Goal: Task Accomplishment & Management: Manage account settings

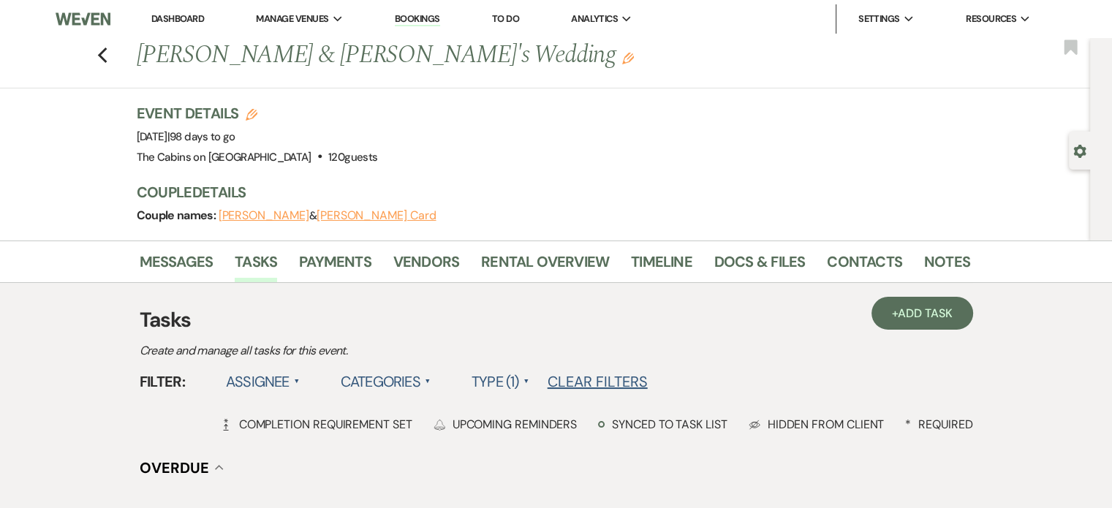
click at [203, 24] on link "Dashboard" at bounding box center [177, 18] width 53 height 12
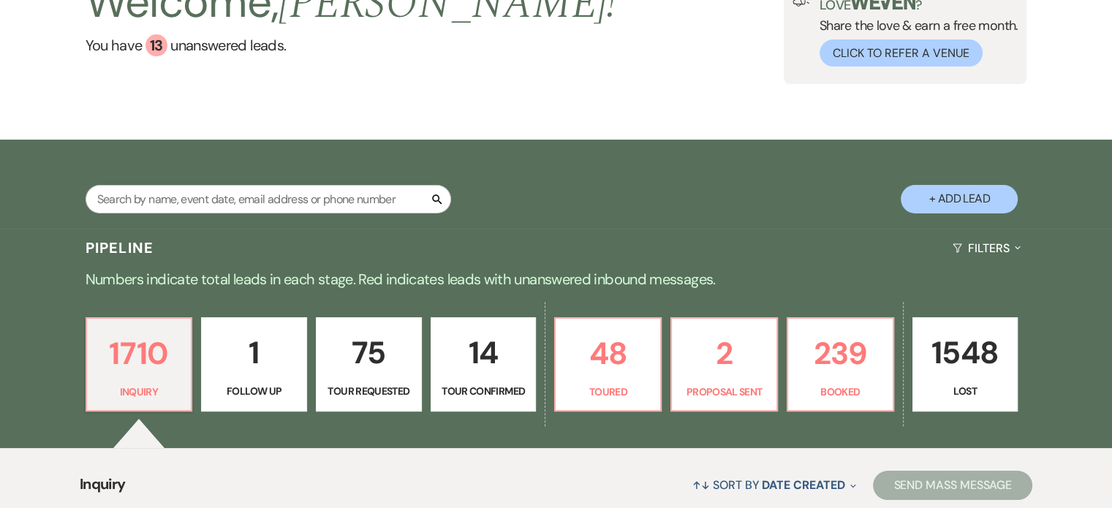
scroll to position [219, 0]
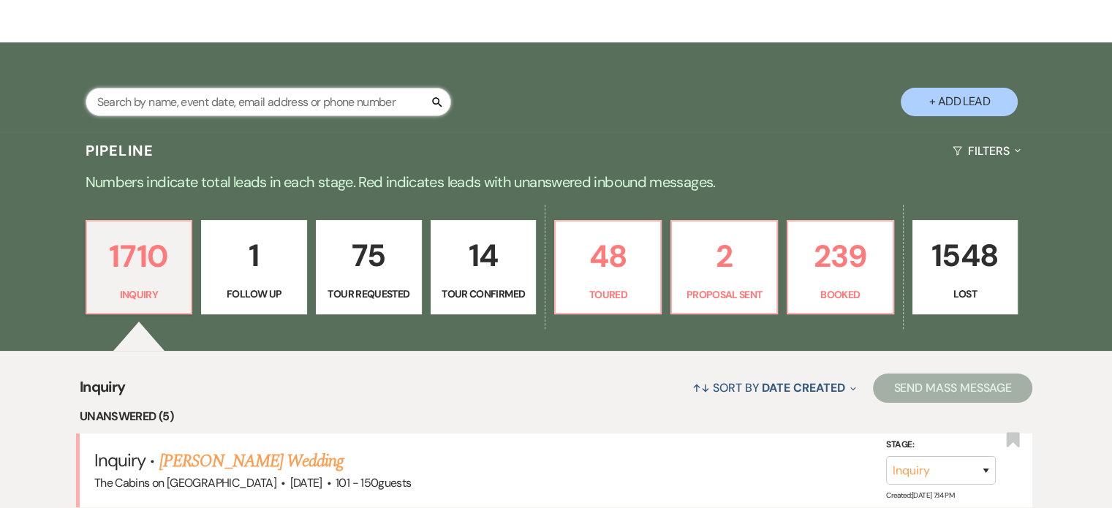
click at [229, 116] on input "text" at bounding box center [269, 102] width 366 height 29
type input "ray"
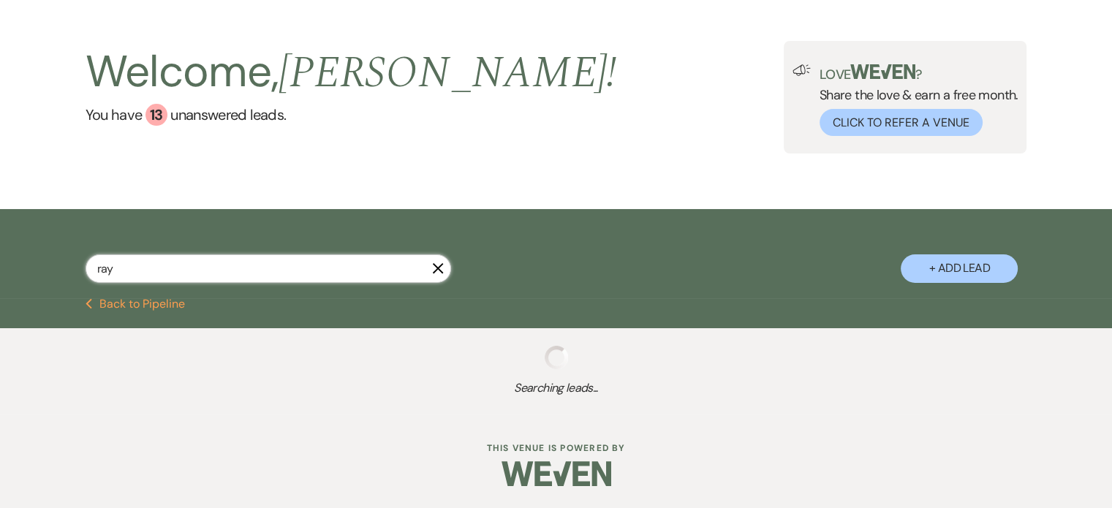
scroll to position [219, 0]
select select "2"
select select "8"
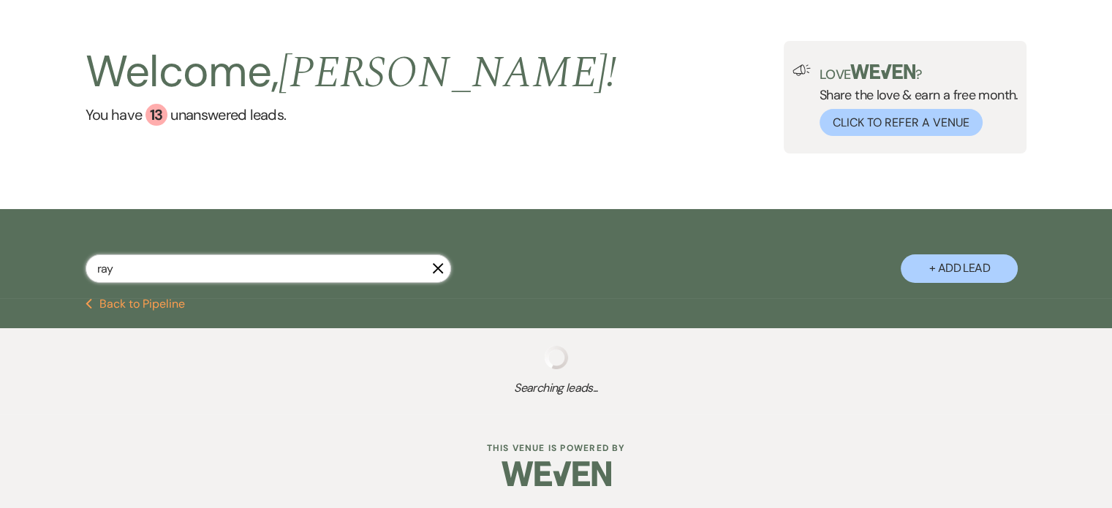
select select "8"
select select "4"
select select "8"
select select "5"
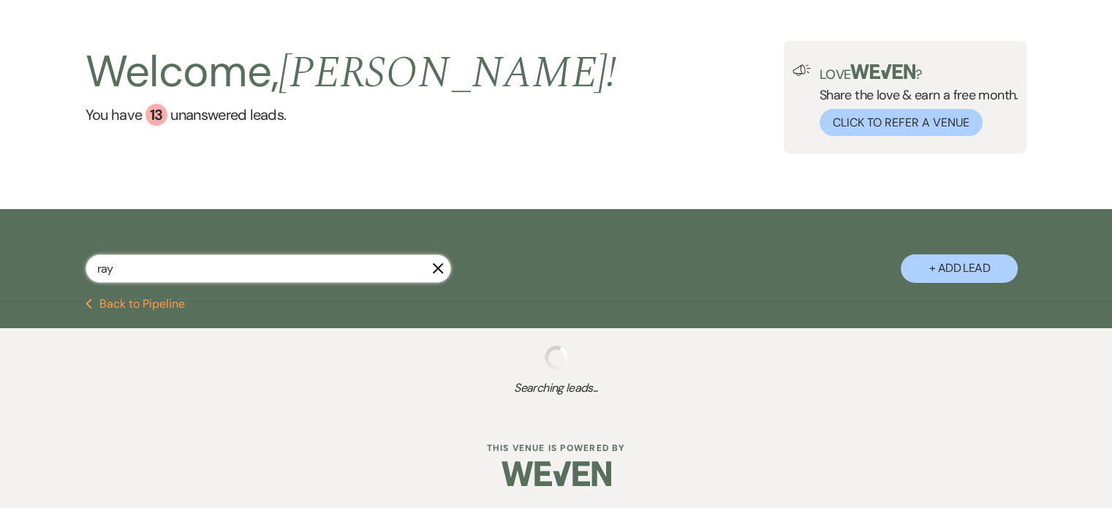
select select "8"
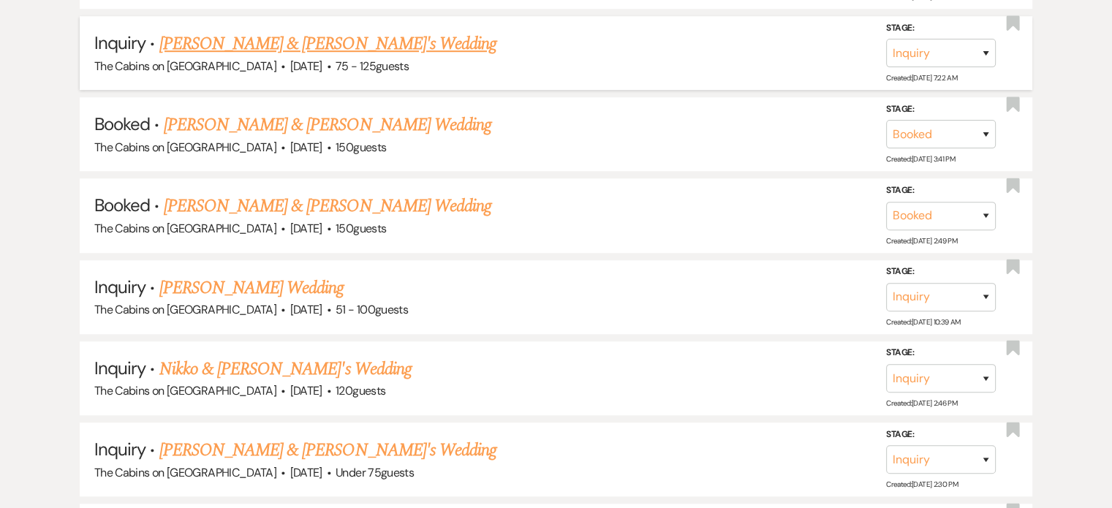
scroll to position [1097, 0]
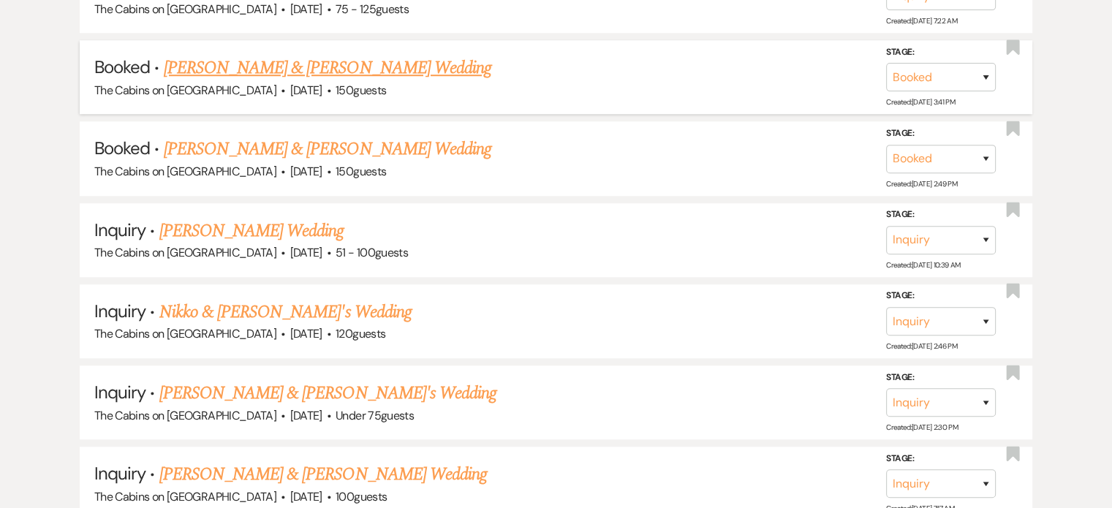
type input "ray"
click at [284, 81] on link "Logan Ray & Katelyn Swingler's Wedding" at bounding box center [328, 68] width 328 height 26
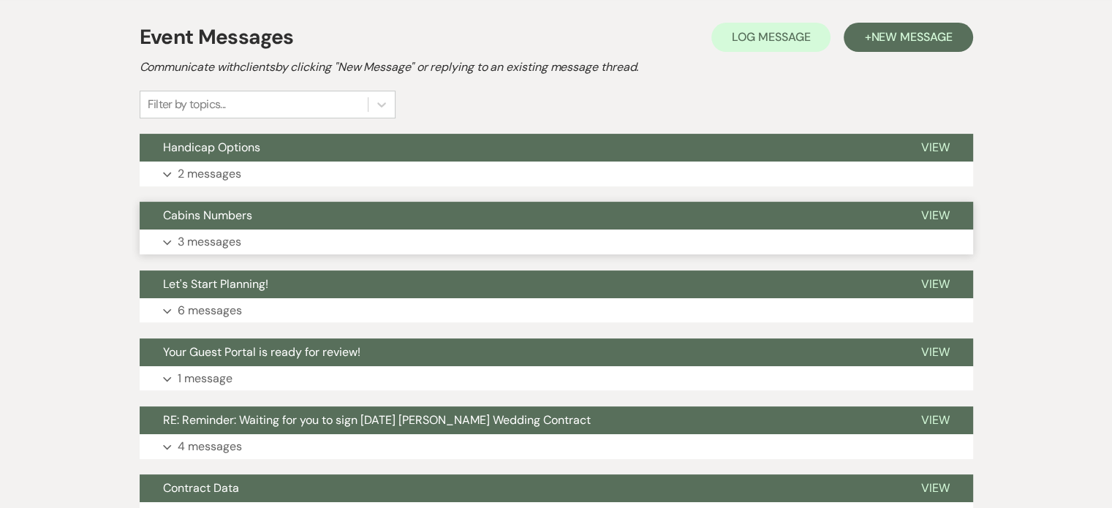
scroll to position [306, 0]
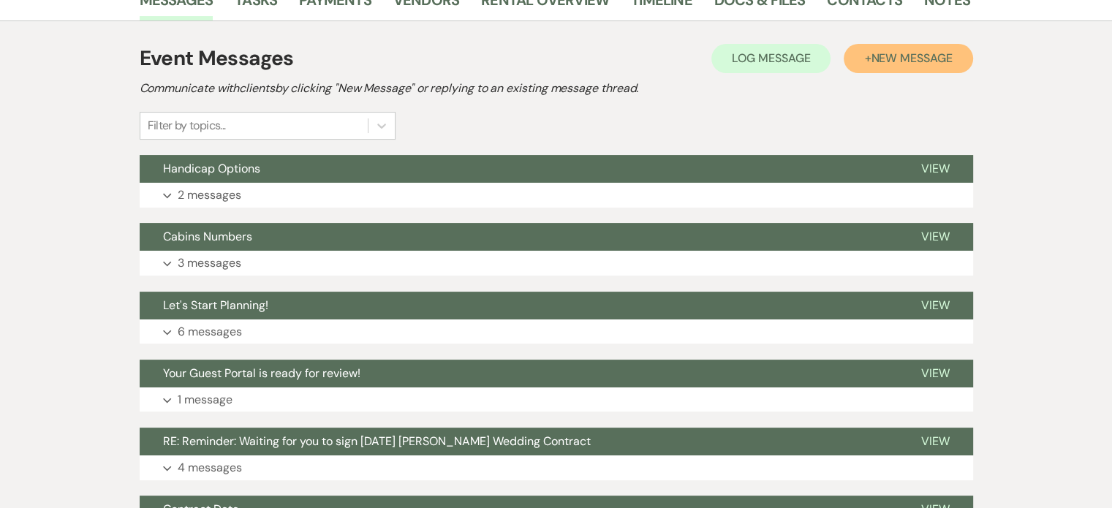
click at [871, 66] on span "New Message" at bounding box center [911, 57] width 81 height 15
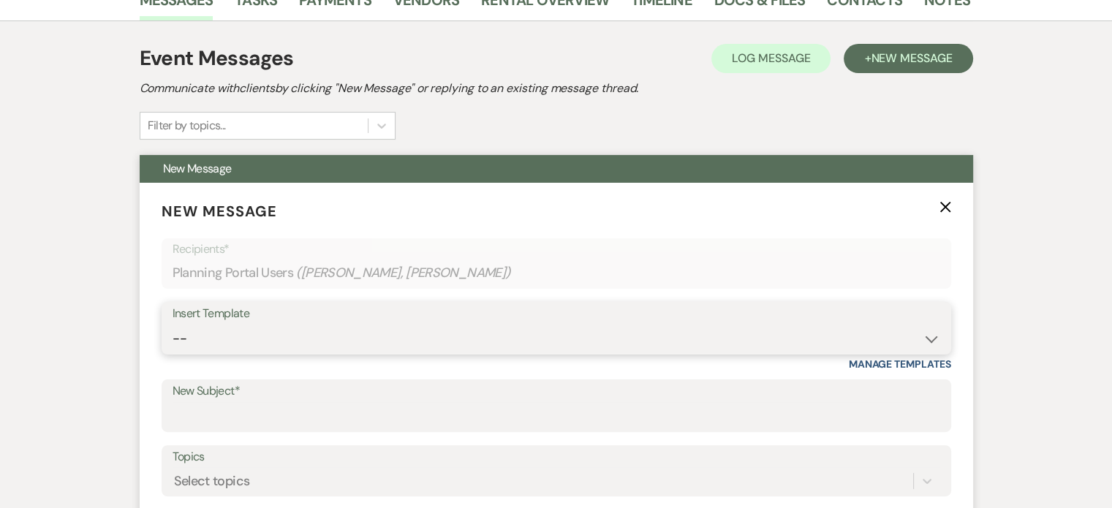
click at [287, 353] on select "-- Initial Inquiry Response Tour Request Response Follow Up Copy of Initial Inq…" at bounding box center [557, 339] width 768 height 29
select select "1249"
click at [220, 353] on select "-- Initial Inquiry Response Tour Request Response Follow Up Copy of Initial Inq…" at bounding box center [557, 339] width 768 height 29
type input "Final Payment Summary"
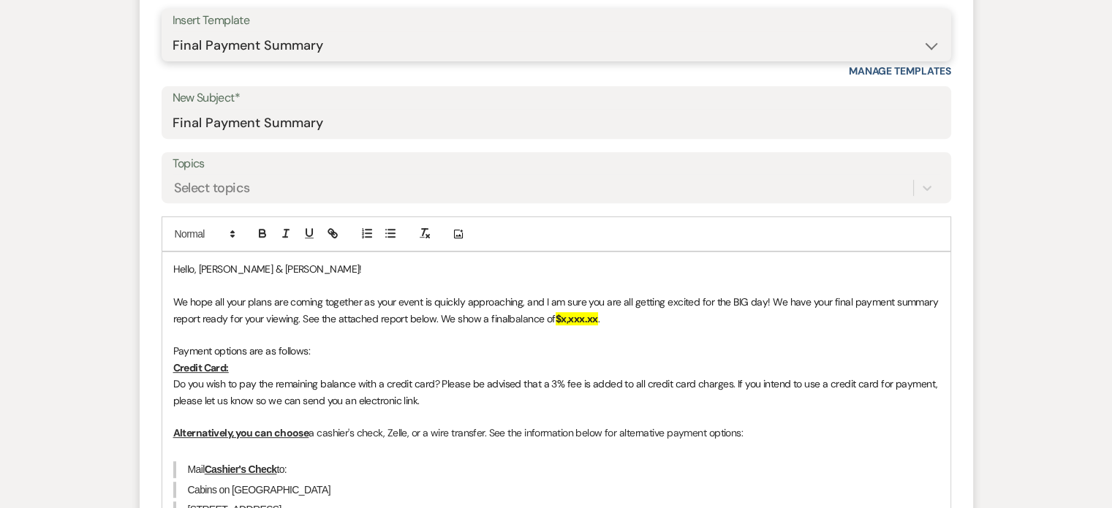
scroll to position [745, 0]
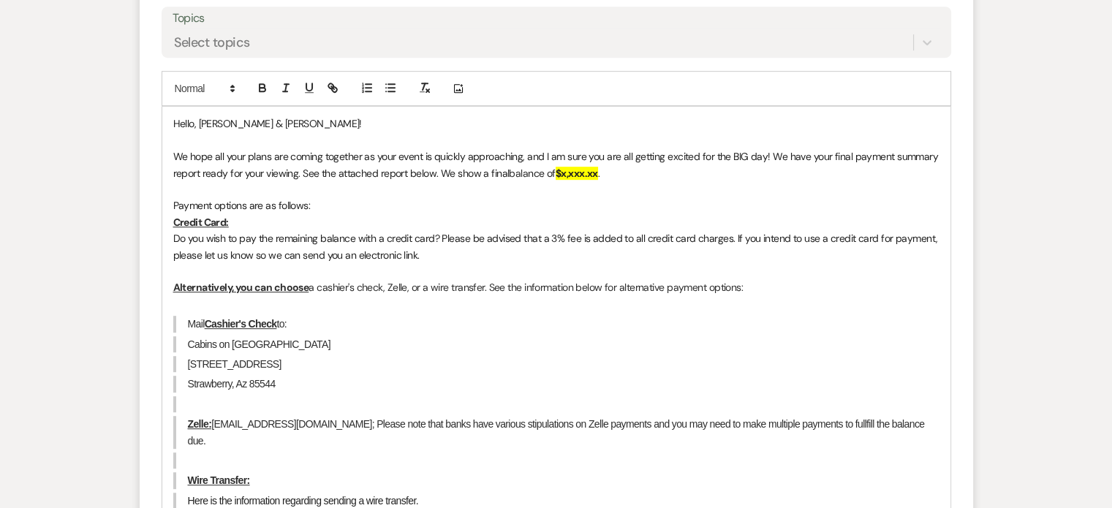
drag, startPoint x: 715, startPoint y: 280, endPoint x: 715, endPoint y: 273, distance: 7.4
click at [598, 180] on strong "$x,xxx.xx" at bounding box center [577, 173] width 42 height 13
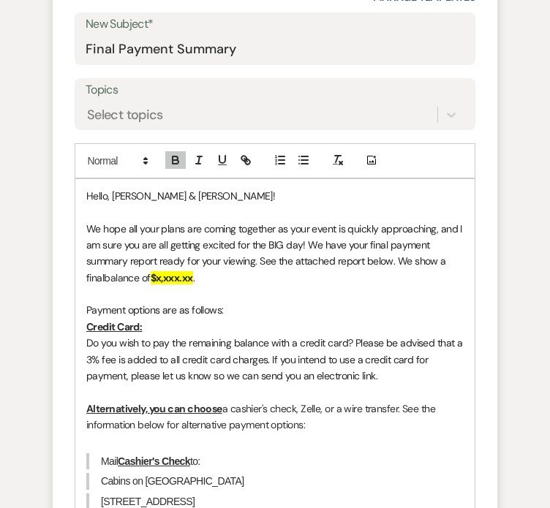
scroll to position [784, 0]
click at [193, 284] on strong "$x,xxx.xx" at bounding box center [172, 277] width 42 height 13
drag, startPoint x: 130, startPoint y: 357, endPoint x: 177, endPoint y: 356, distance: 46.8
click at [177, 318] on p "Payment options are as follows:" at bounding box center [274, 310] width 377 height 16
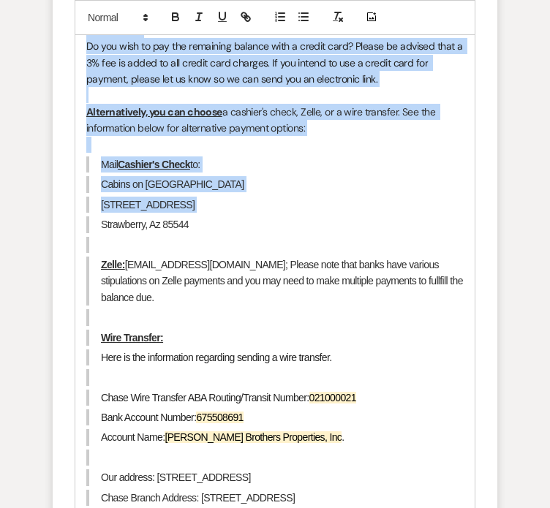
scroll to position [1296, 0]
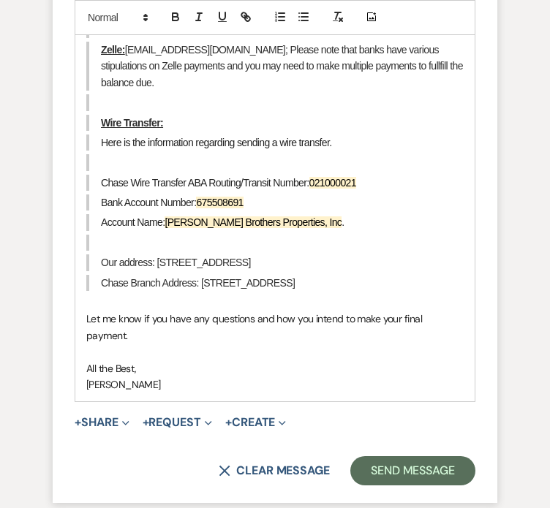
drag, startPoint x: 37, startPoint y: 228, endPoint x: 333, endPoint y: 301, distance: 304.2
click at [333, 301] on div "Hello, Logan & Katelyn! We hope all your plans are coming together as your even…" at bounding box center [274, 34] width 399 height 735
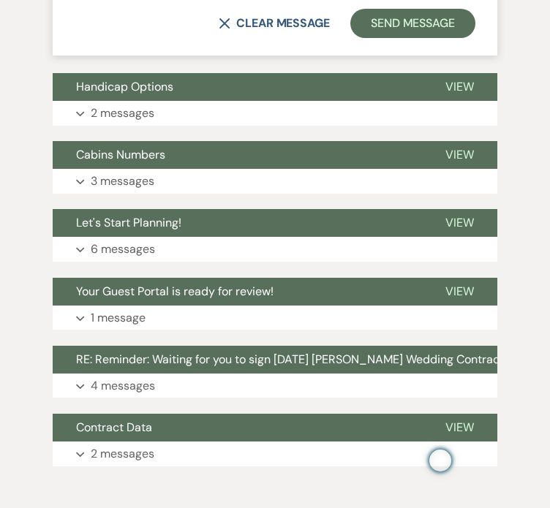
scroll to position [869, 0]
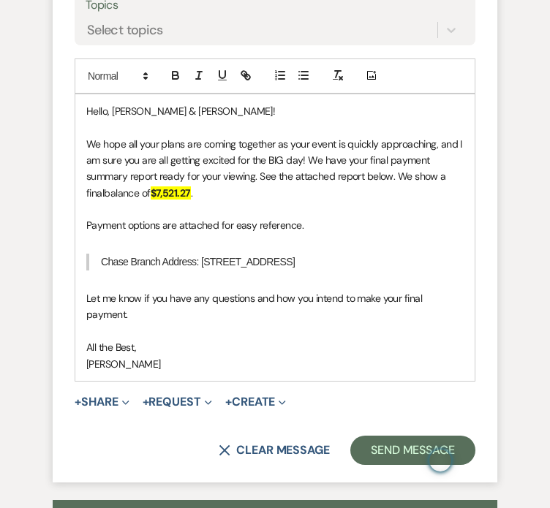
drag, startPoint x: 45, startPoint y: 293, endPoint x: 326, endPoint y: 308, distance: 281.3
click at [326, 308] on div "Hello, Logan & Katelyn! We hope all your plans are coming together as your even…" at bounding box center [274, 237] width 399 height 287
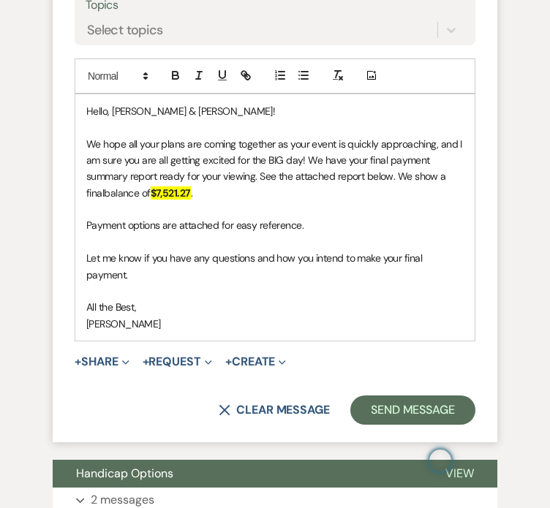
drag, startPoint x: 56, startPoint y: 260, endPoint x: 59, endPoint y: 250, distance: 9.9
click at [86, 217] on p at bounding box center [274, 209] width 377 height 16
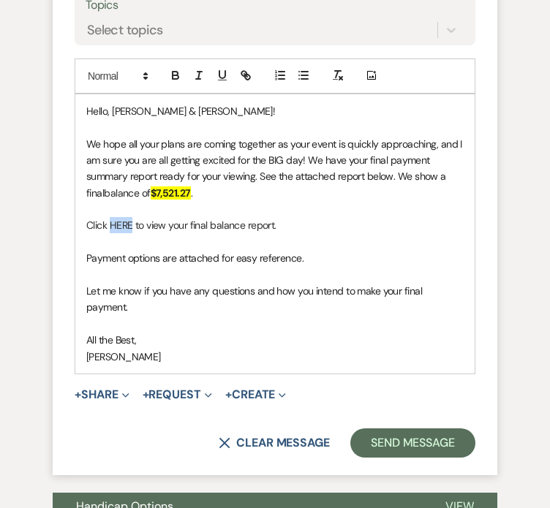
drag, startPoint x: 59, startPoint y: 274, endPoint x: 81, endPoint y: 274, distance: 21.9
click at [86, 233] on p "Click HERE to view your final balance report." at bounding box center [274, 225] width 377 height 16
click at [239, 82] on icon "button" at bounding box center [245, 75] width 13 height 13
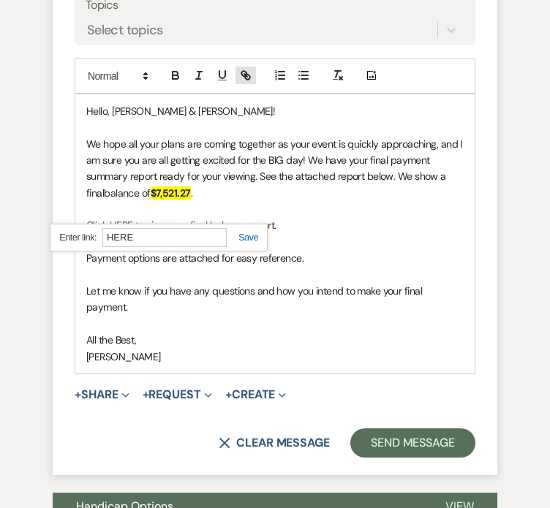
paste input "https://docs.google.com/spreadsheets/d/10tu4JRTHL42No_b5ABoCdFL-Uf4PuVibYbFMuIK…"
type input "https://docs.google.com/spreadsheets/d/10tu4JRTHL42No_b5ABoCdFL-Uf4PuVibYbFMuIK…"
click at [227, 243] on link at bounding box center [242, 237] width 31 height 11
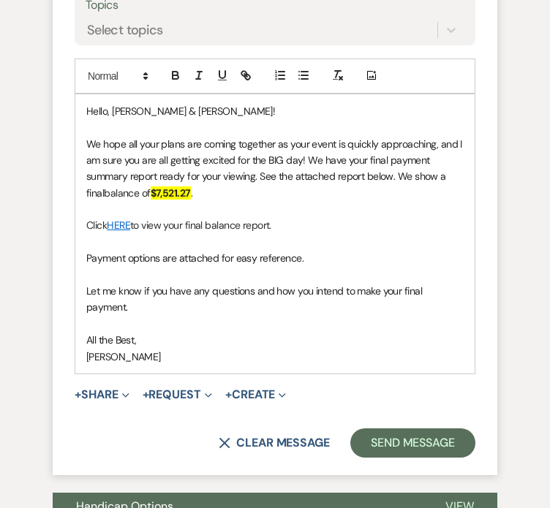
click at [162, 265] on span "Payment options are attached for easy reference." at bounding box center [194, 258] width 217 height 13
click at [75, 401] on button "+ Share Expand" at bounding box center [102, 395] width 55 height 12
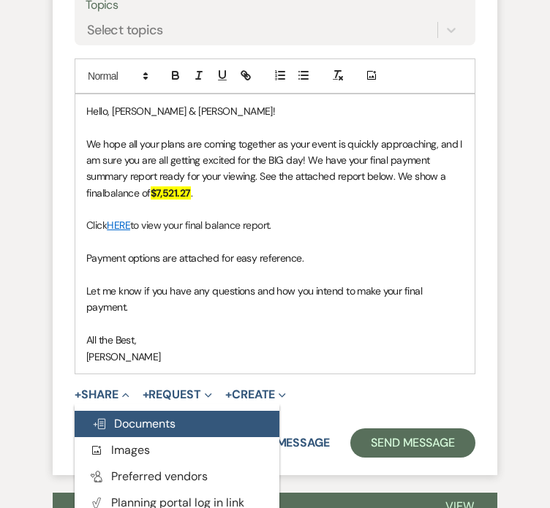
click at [92, 432] on span "Doc Upload Documents" at bounding box center [133, 423] width 83 height 15
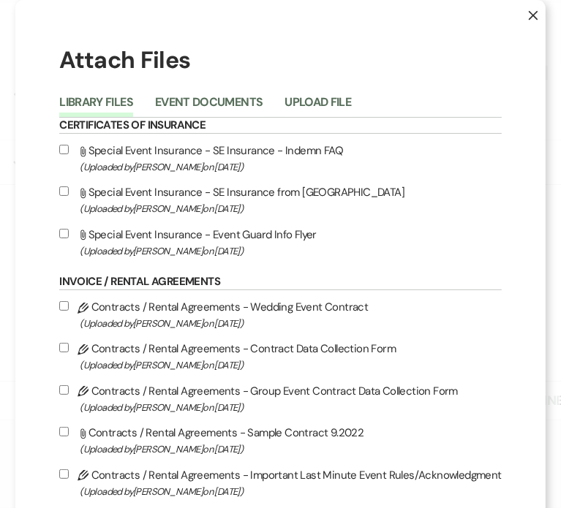
scroll to position [731, 0]
checkbox input "true"
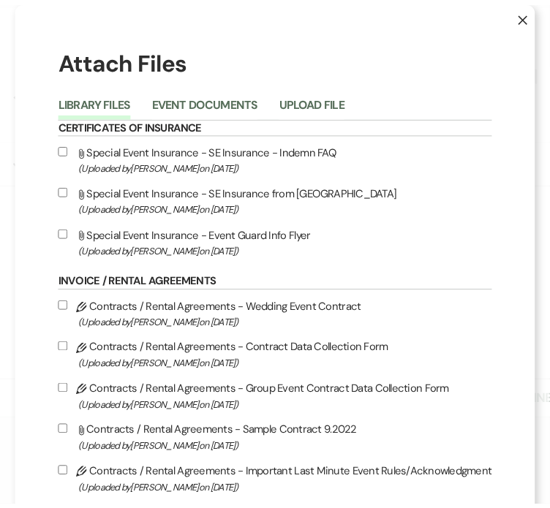
scroll to position [1077, 0]
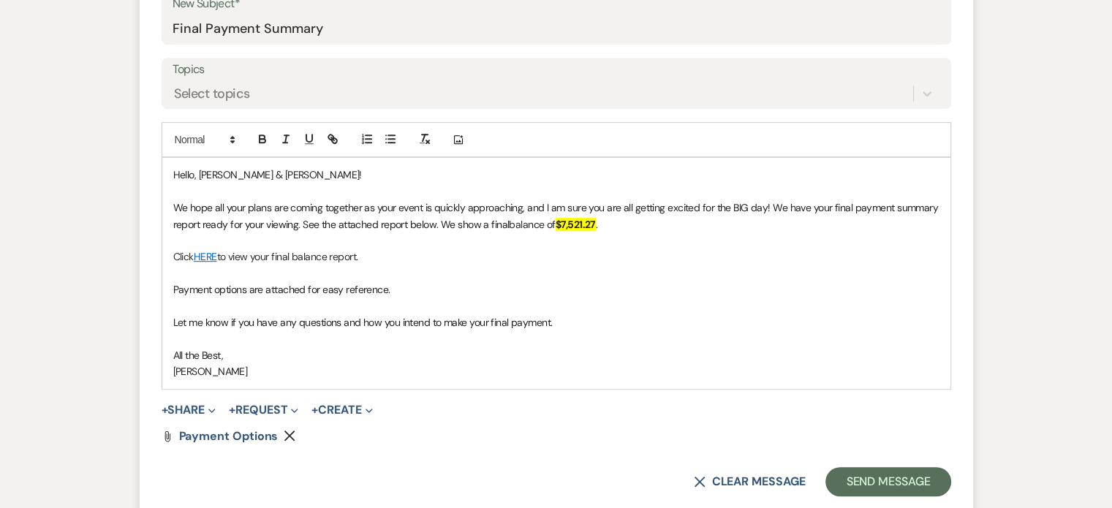
scroll to position [692, 0]
click at [217, 265] on link "HERE" at bounding box center [205, 258] width 23 height 13
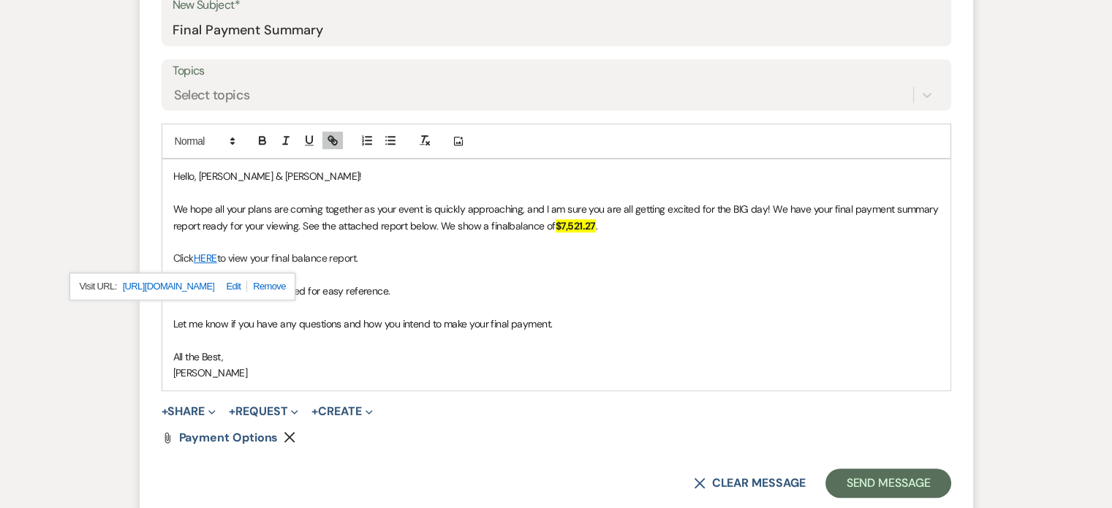
click at [215, 296] on link "https://docs.google.com/spreadsheets/d/10tu4JRTHL42No_b5ABoCdFL-Uf4PuVibYbFMuIK…" at bounding box center [169, 286] width 92 height 19
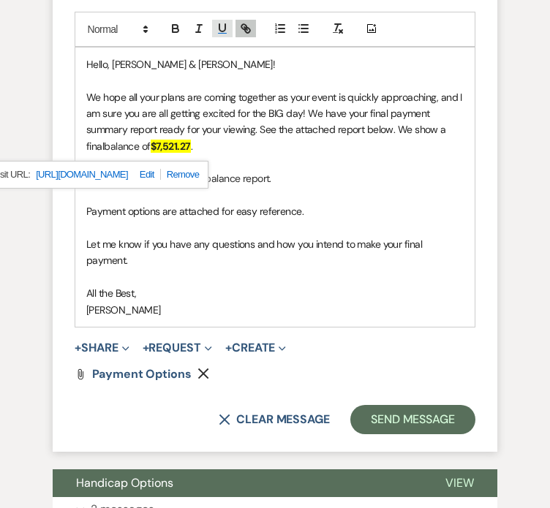
scroll to position [917, 0]
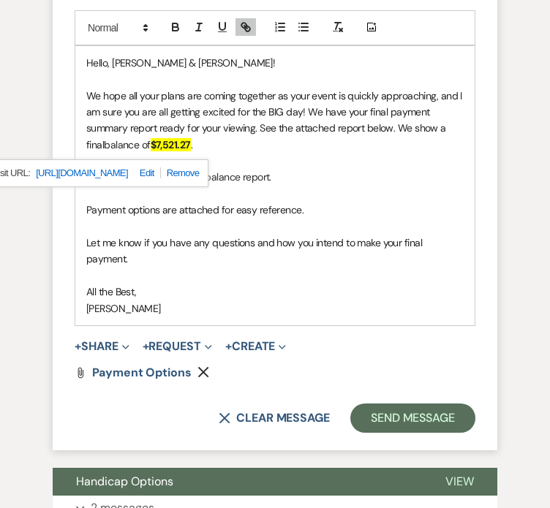
click at [191, 151] on strong "$7,521.27" at bounding box center [171, 144] width 40 height 13
click at [86, 216] on span "Payment options are attached for easy reference." at bounding box center [194, 209] width 217 height 13
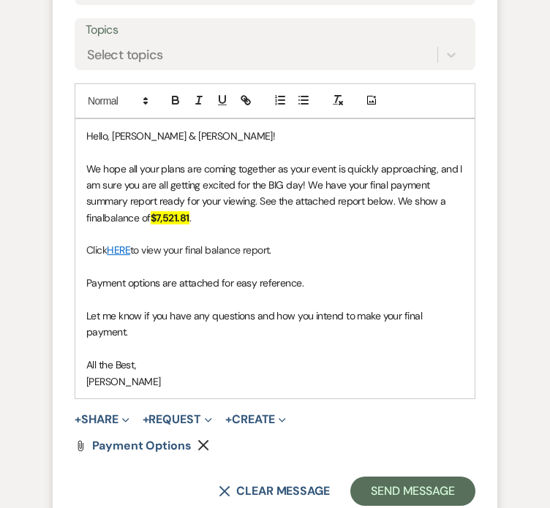
scroll to position [1063, 0]
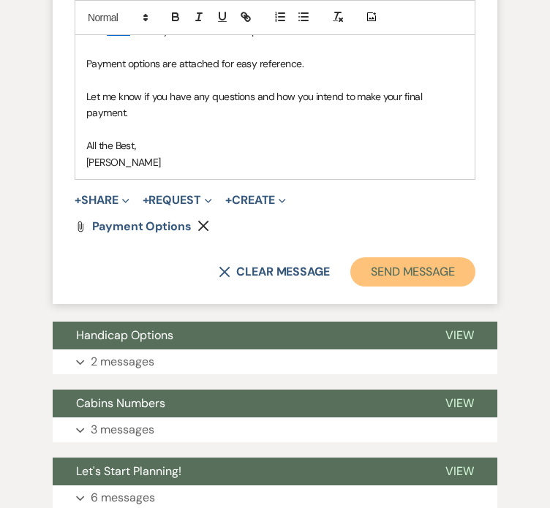
click at [434, 287] on button "Send Message" at bounding box center [412, 271] width 125 height 29
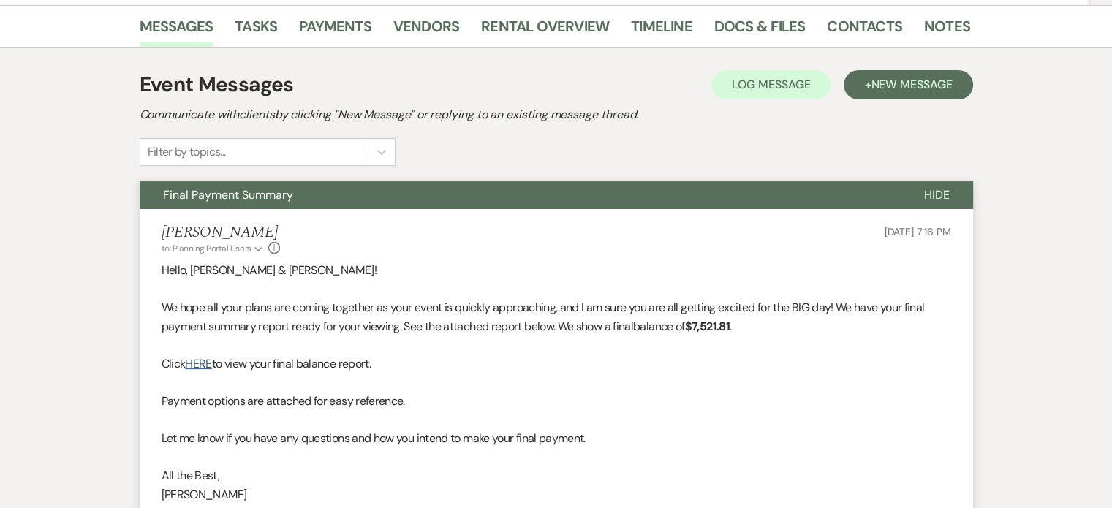
scroll to position [216, 0]
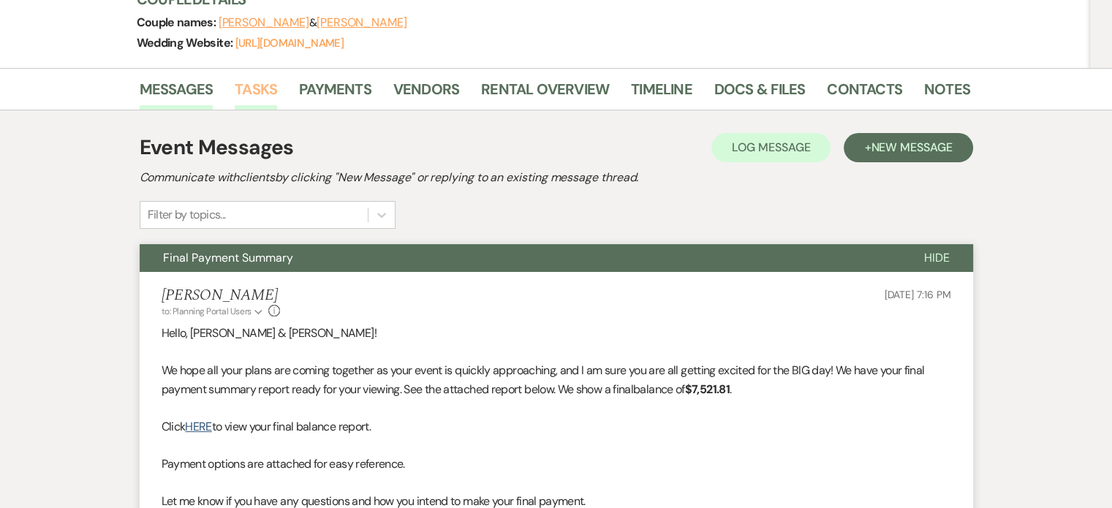
click at [277, 102] on link "Tasks" at bounding box center [256, 94] width 42 height 32
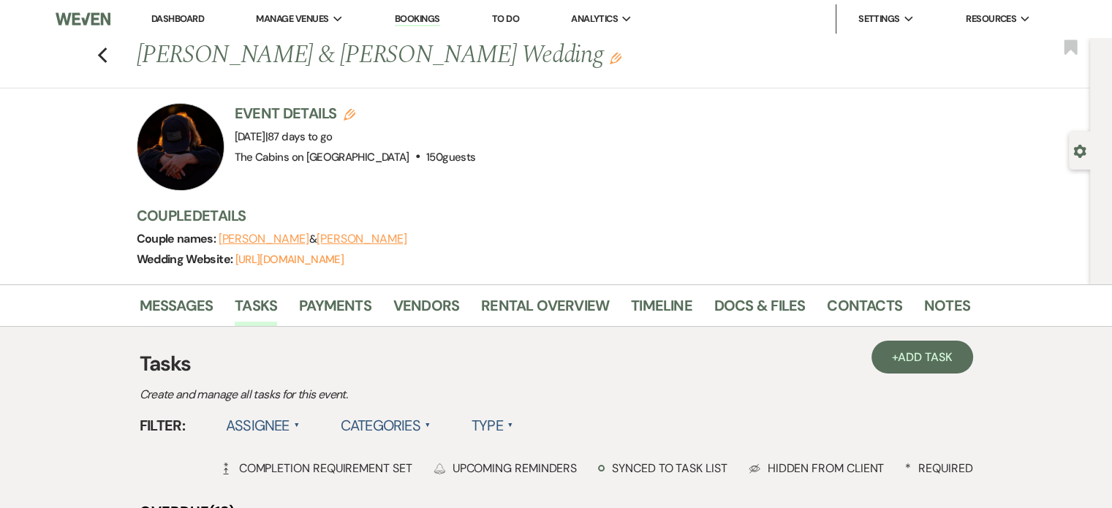
click at [513, 439] on label "Type ▲" at bounding box center [493, 425] width 42 height 26
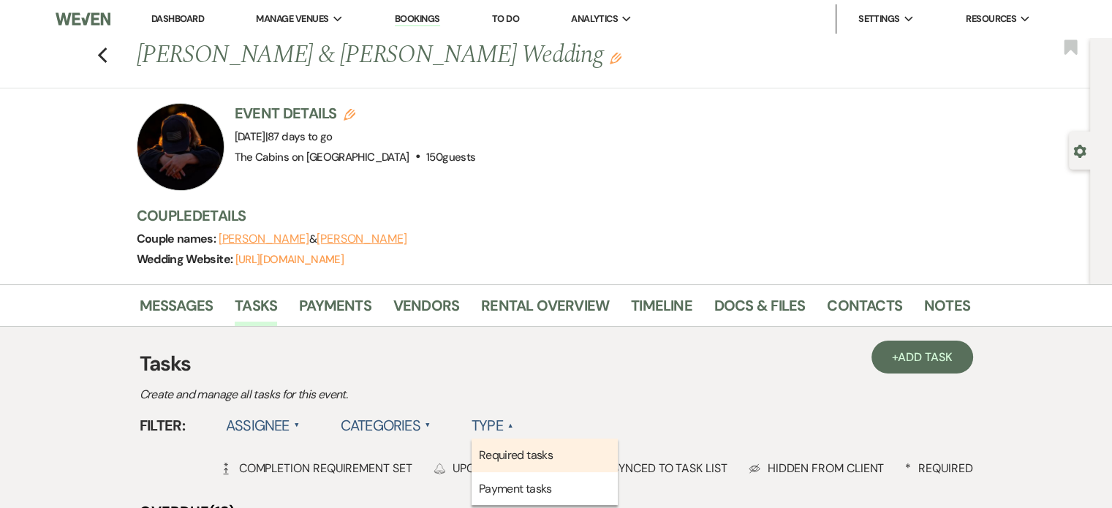
click at [594, 472] on li "Required tasks" at bounding box center [545, 456] width 146 height 34
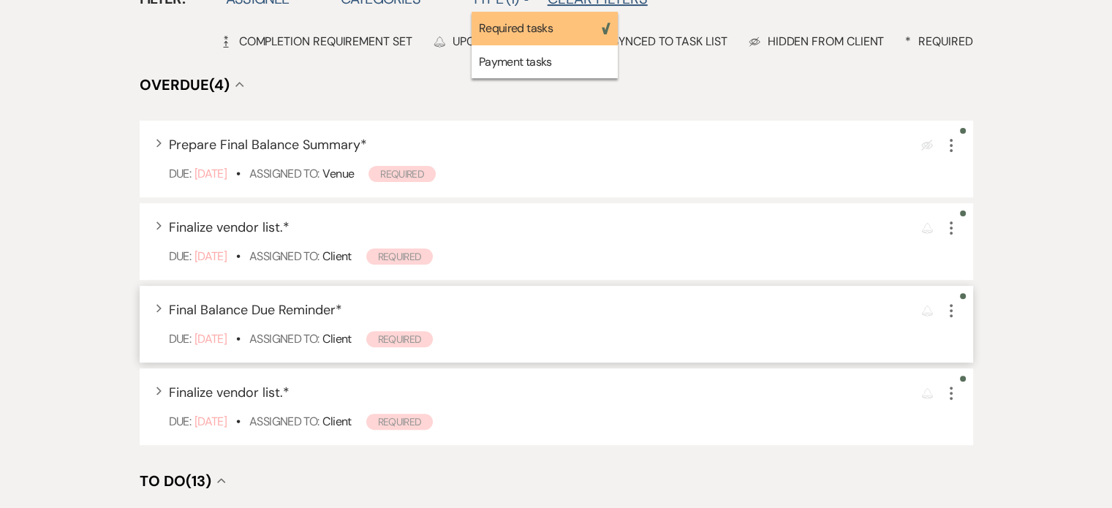
scroll to position [512, 0]
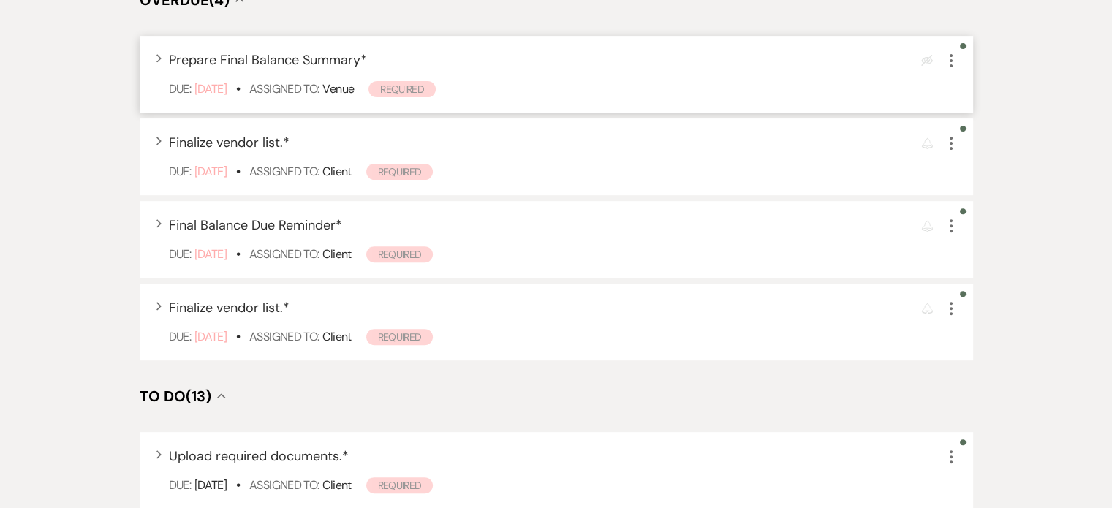
click at [950, 67] on use "button" at bounding box center [951, 60] width 3 height 13
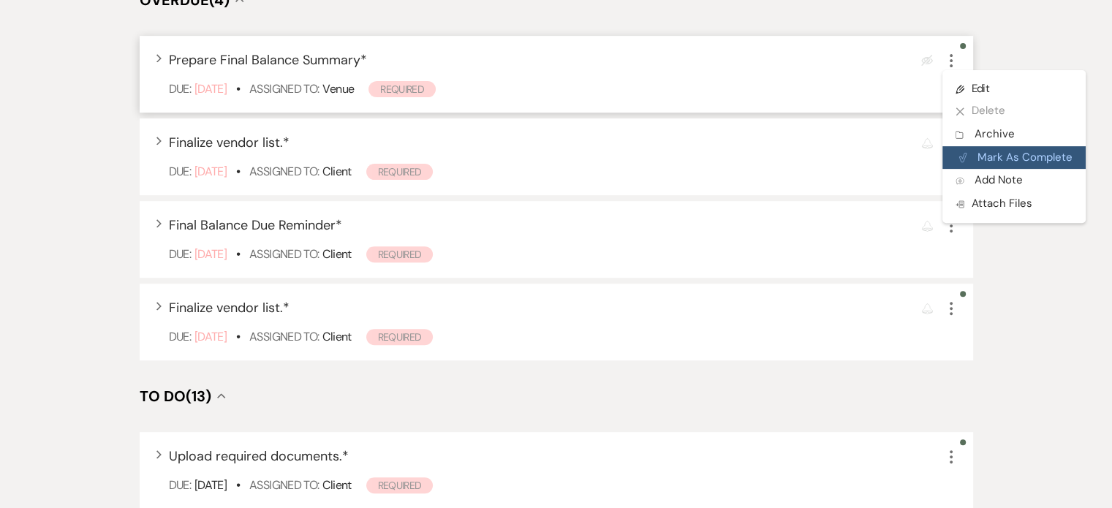
click at [971, 170] on button "Plan Portal Link Mark As Complete" at bounding box center [1014, 157] width 143 height 23
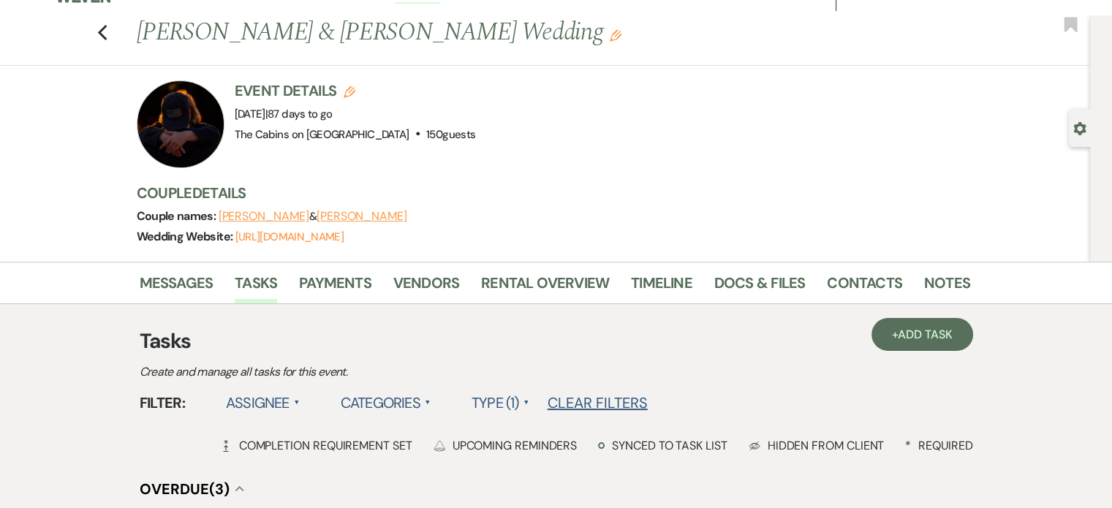
scroll to position [0, 0]
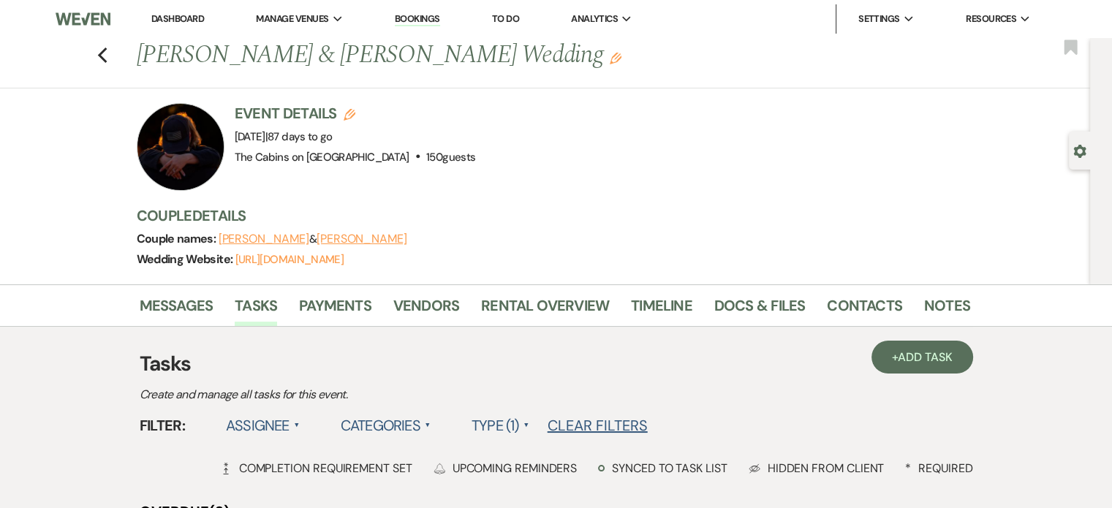
click at [176, 15] on link "Dashboard" at bounding box center [177, 18] width 53 height 12
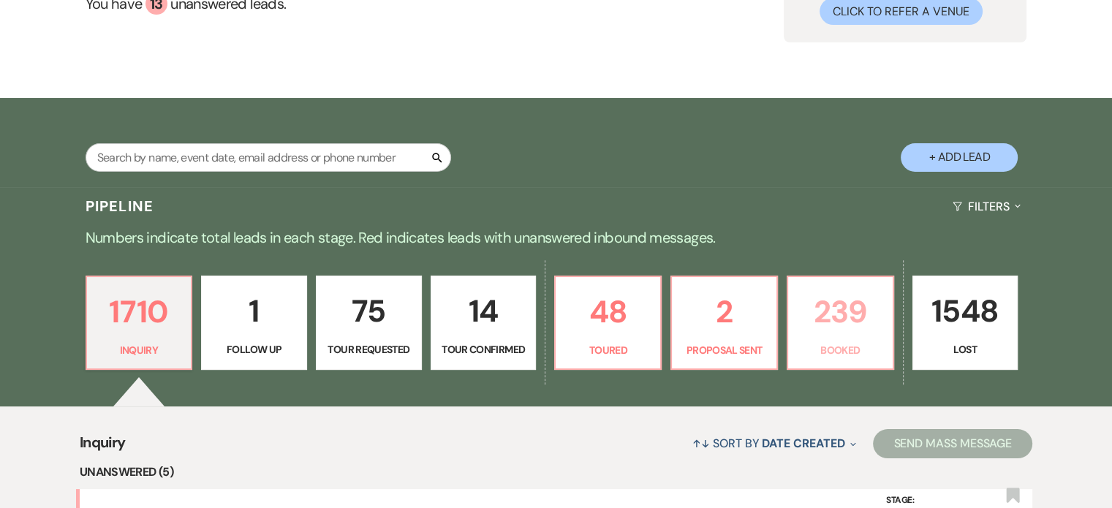
scroll to position [293, 0]
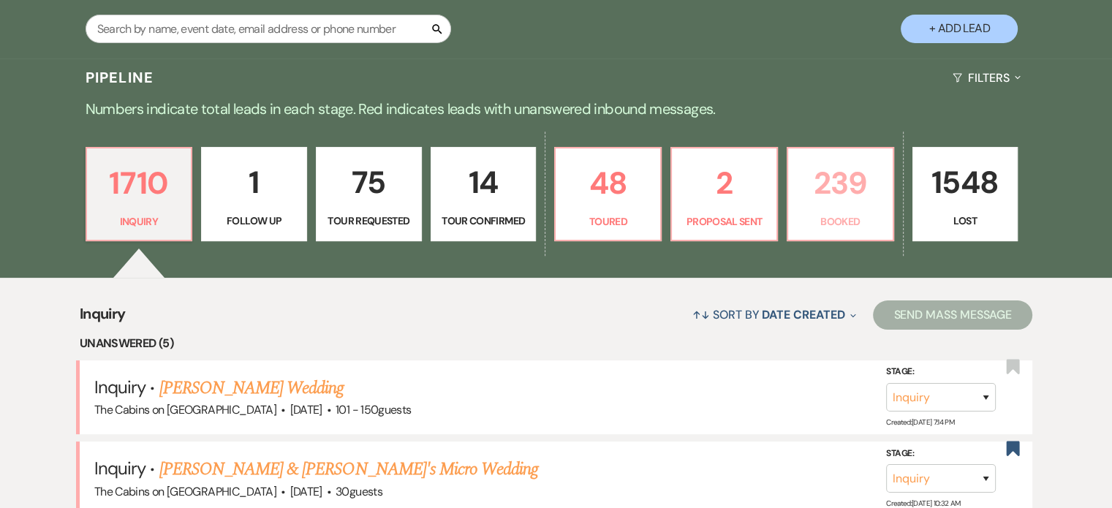
click at [845, 208] on p "239" at bounding box center [840, 183] width 87 height 49
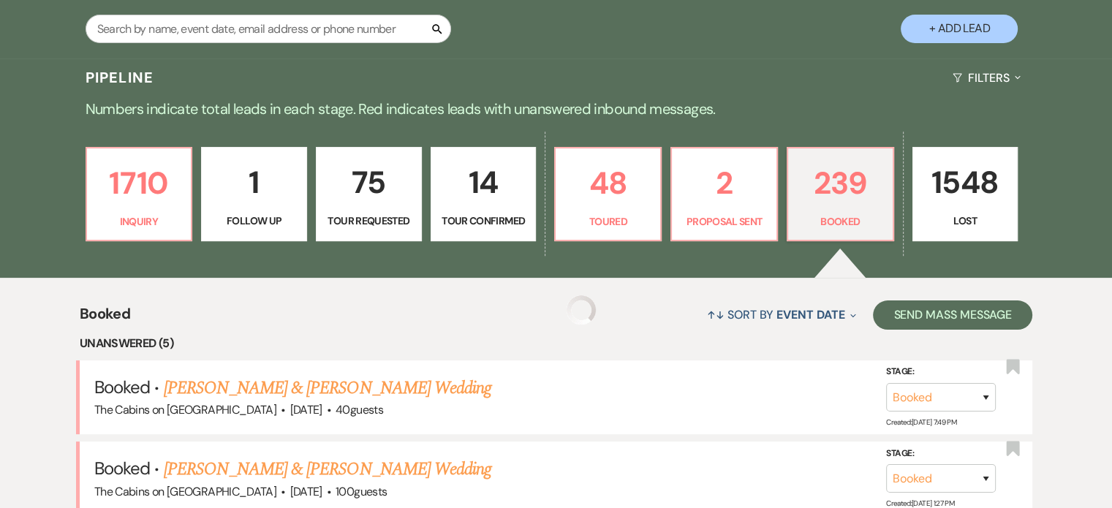
click at [873, 208] on p "239" at bounding box center [840, 183] width 87 height 49
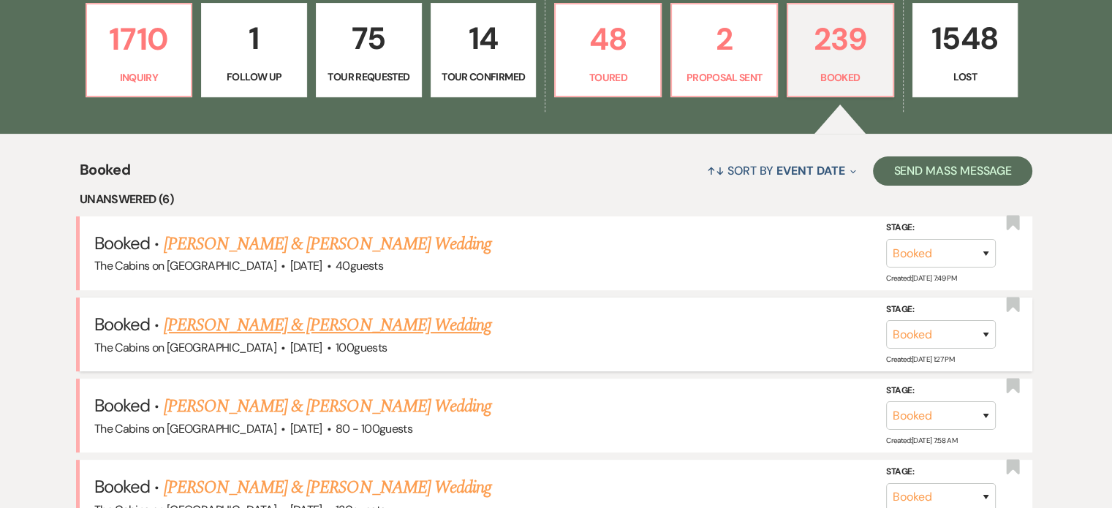
scroll to position [512, 0]
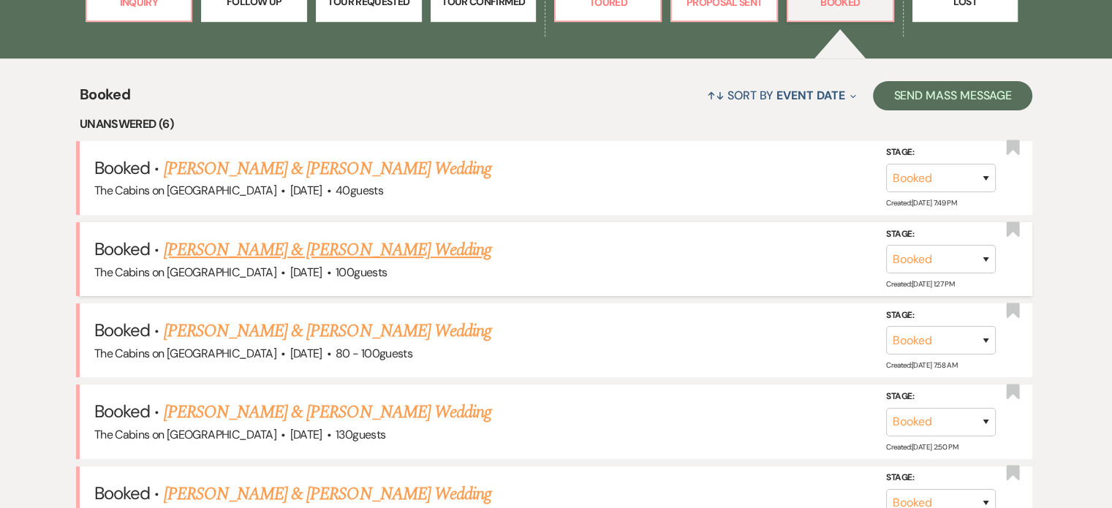
click at [323, 263] on link "Kayla Holder & Cristina Lisandrelli's Wedding" at bounding box center [328, 250] width 328 height 26
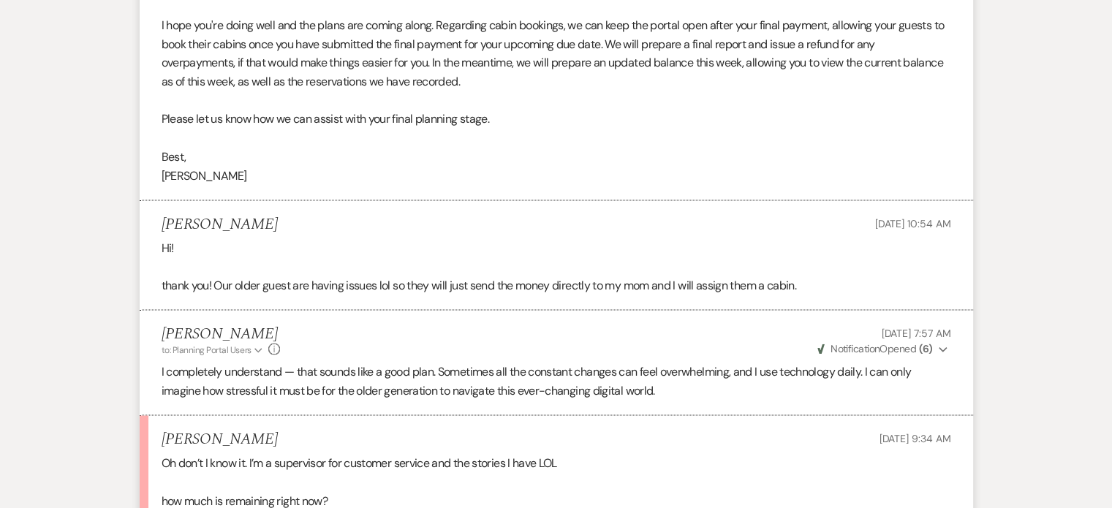
scroll to position [2999, 0]
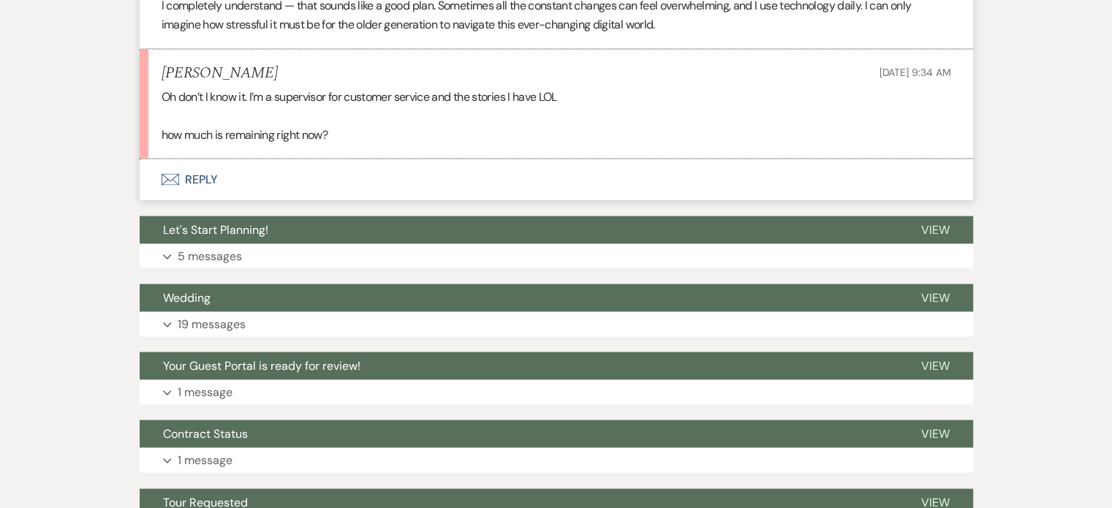
click at [265, 200] on button "Envelope Reply" at bounding box center [557, 179] width 834 height 41
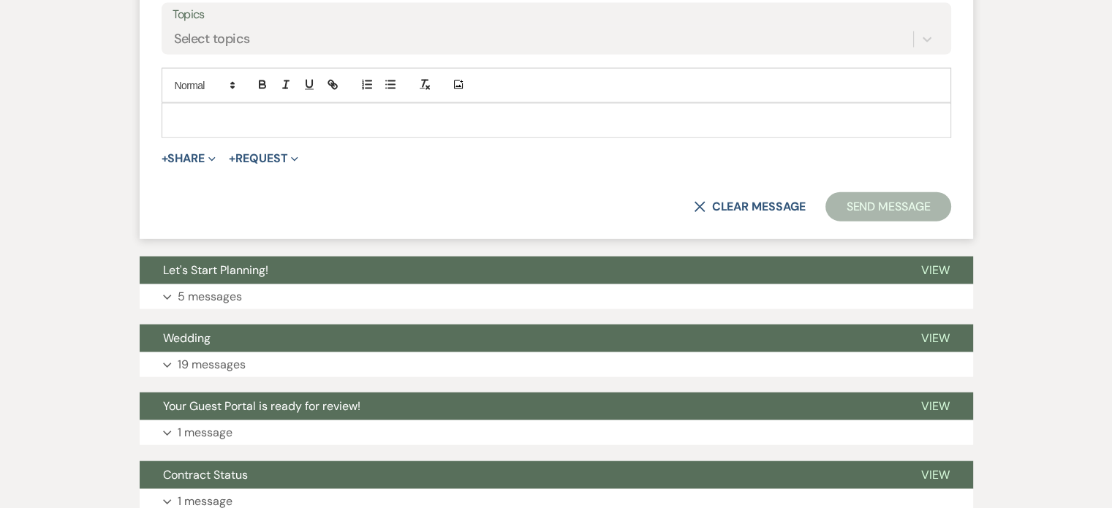
scroll to position [3353, 0]
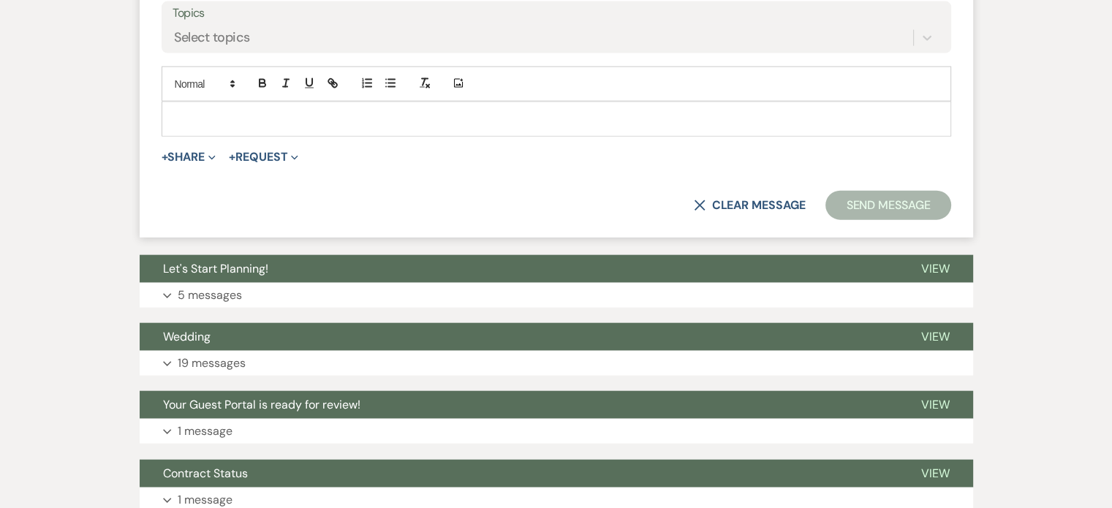
click at [263, 127] on p at bounding box center [556, 119] width 766 height 16
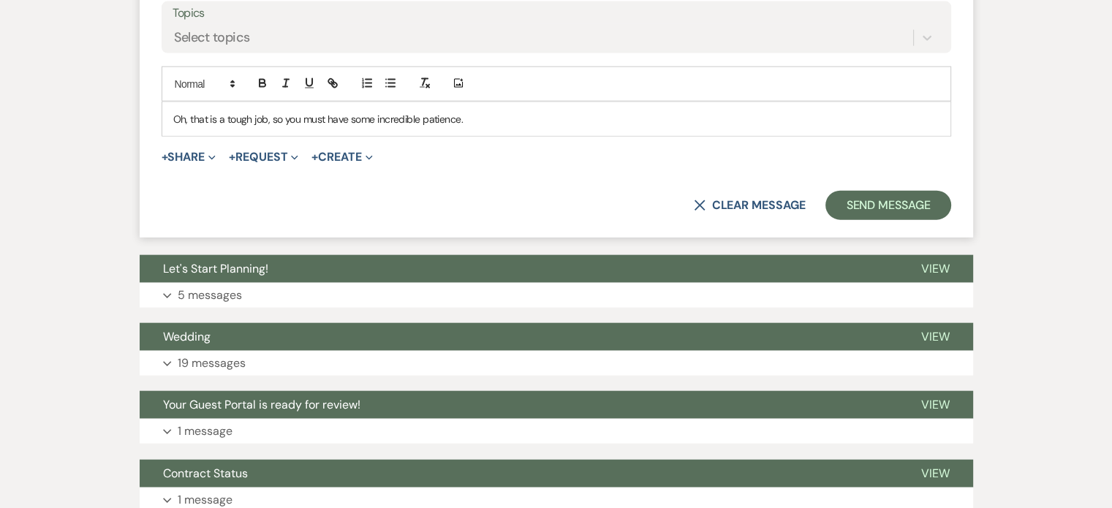
click at [540, 127] on p "Oh, that is a tough job, so you must have some incredible patience." at bounding box center [556, 119] width 766 height 16
drag, startPoint x: 535, startPoint y: 369, endPoint x: 213, endPoint y: 406, distance: 324.7
click at [213, 238] on form "Reply X Draft saved! Recipients* Planning Portal Users ( Kayla Holder, Cristina…" at bounding box center [557, 21] width 834 height 433
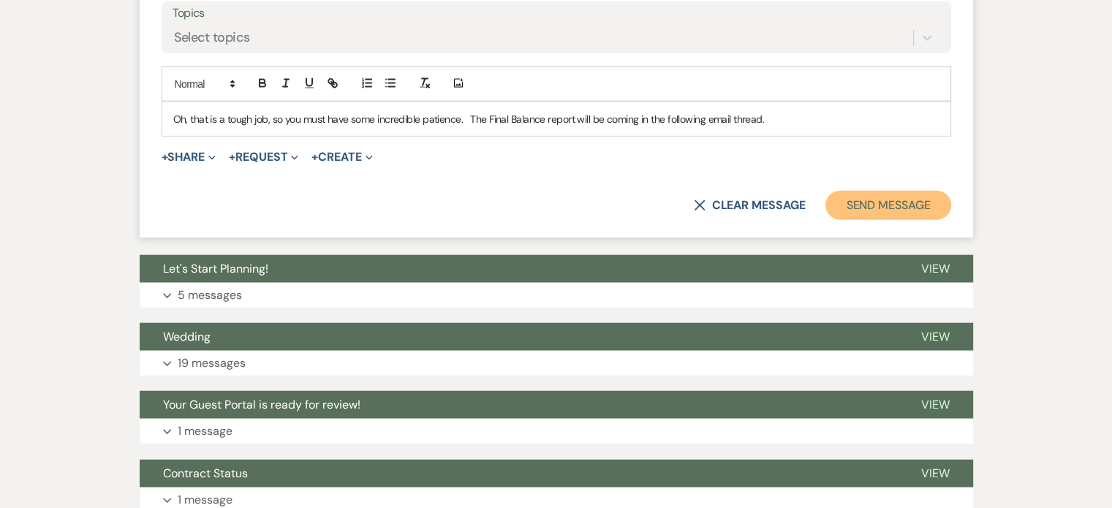
click at [826, 220] on button "Send Message" at bounding box center [888, 205] width 125 height 29
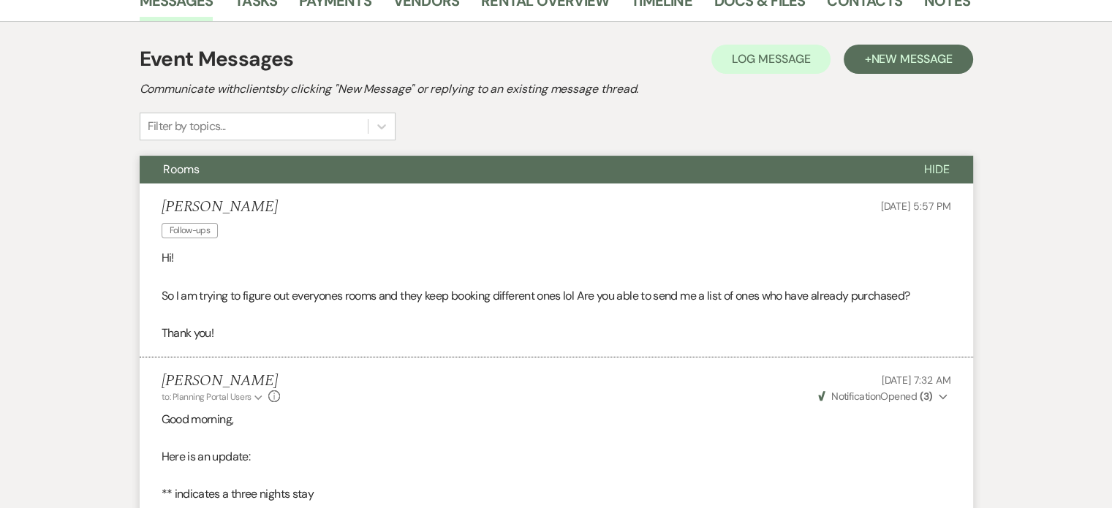
scroll to position [135, 0]
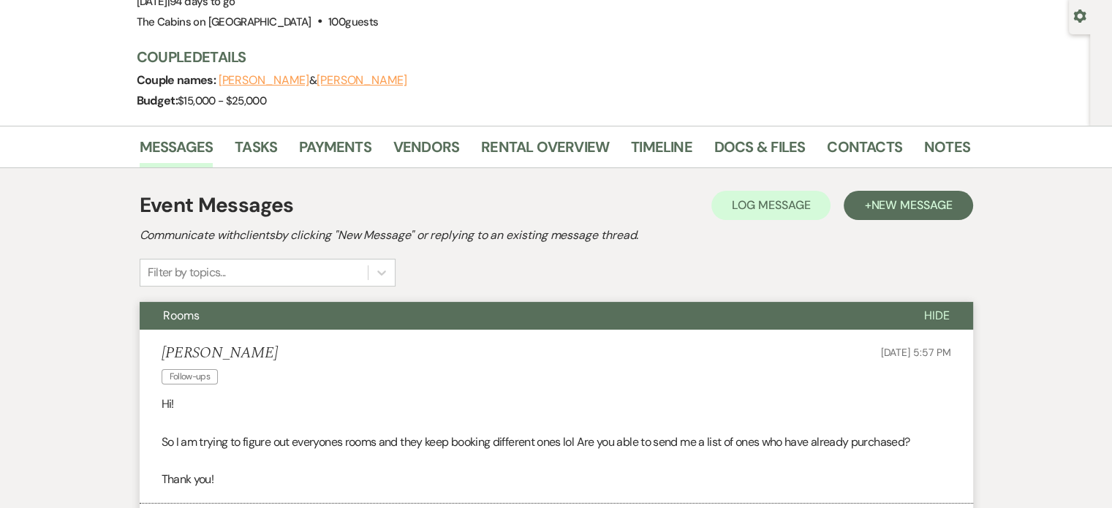
click at [924, 323] on span "Hide" at bounding box center [937, 315] width 26 height 15
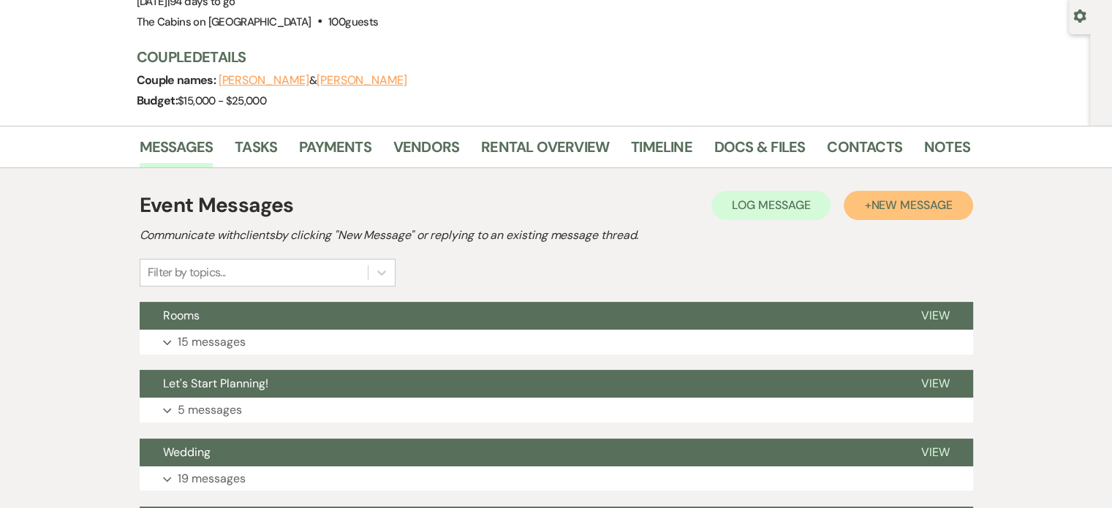
click at [871, 213] on span "New Message" at bounding box center [911, 204] width 81 height 15
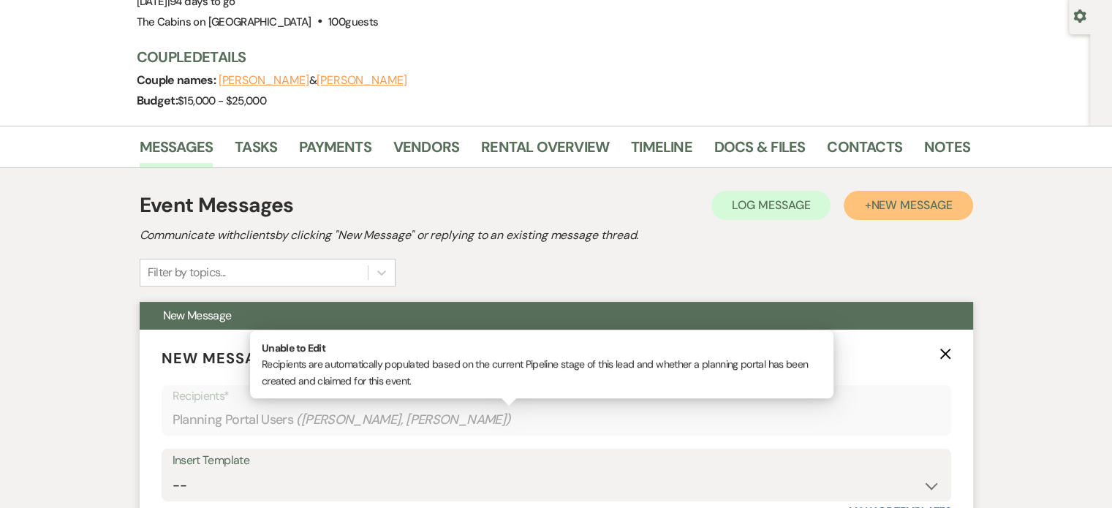
scroll to position [428, 0]
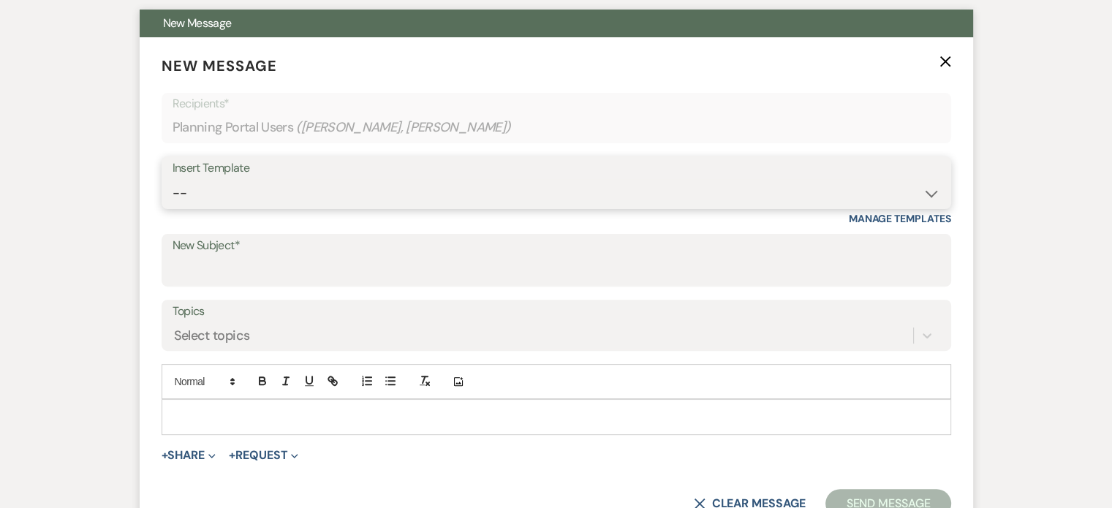
click at [265, 208] on select "-- Initial Inquiry Response Tour Request Response Follow Up Copy of Initial Inq…" at bounding box center [557, 193] width 768 height 29
select select "1249"
click at [220, 208] on select "-- Initial Inquiry Response Tour Request Response Follow Up Copy of Initial Inq…" at bounding box center [557, 193] width 768 height 29
type input "Final Payment Summary"
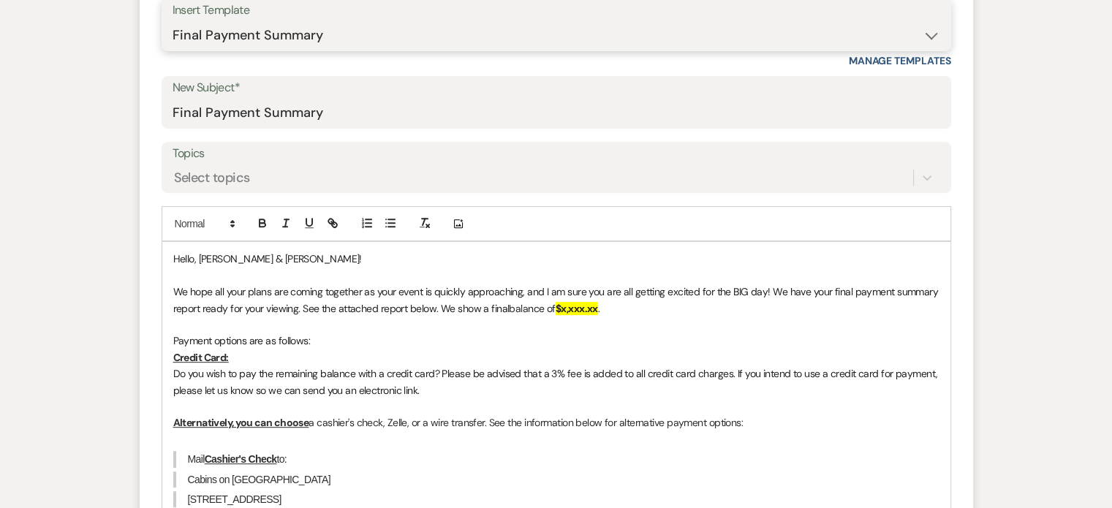
scroll to position [794, 0]
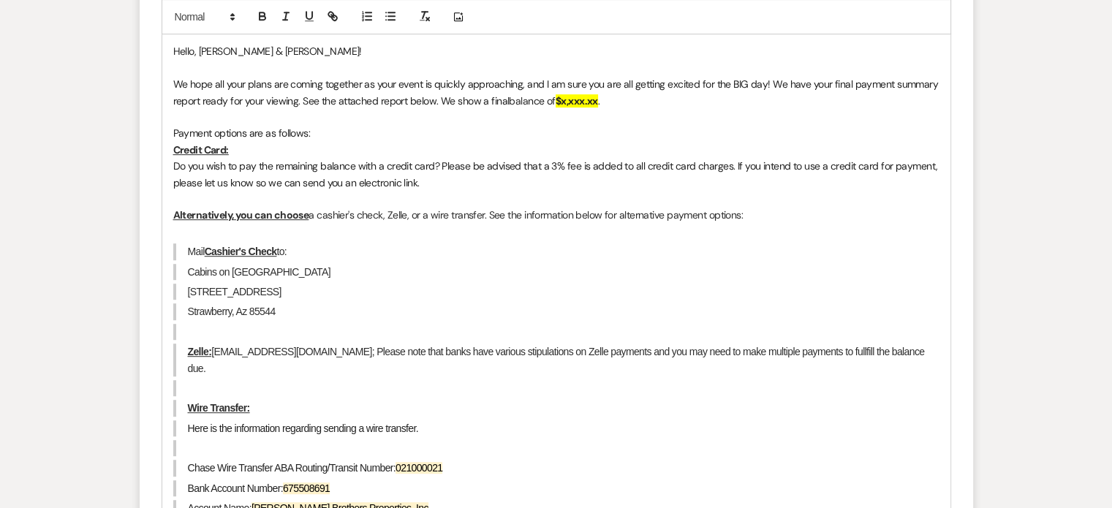
click at [598, 108] on strong "$x,xxx.xx" at bounding box center [577, 100] width 42 height 13
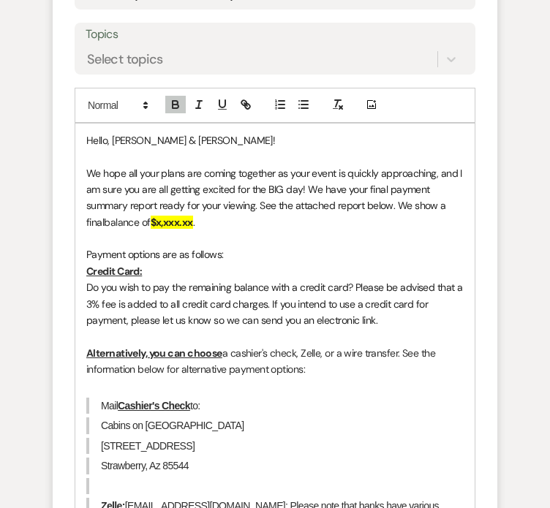
scroll to position [834, 0]
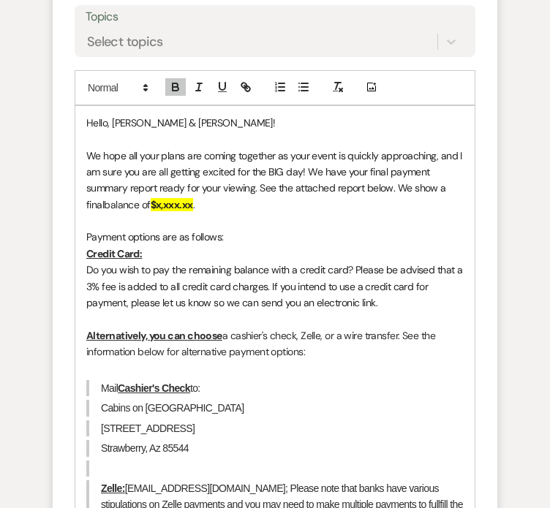
click at [193, 211] on strong "$x,xxx.xx" at bounding box center [172, 204] width 42 height 13
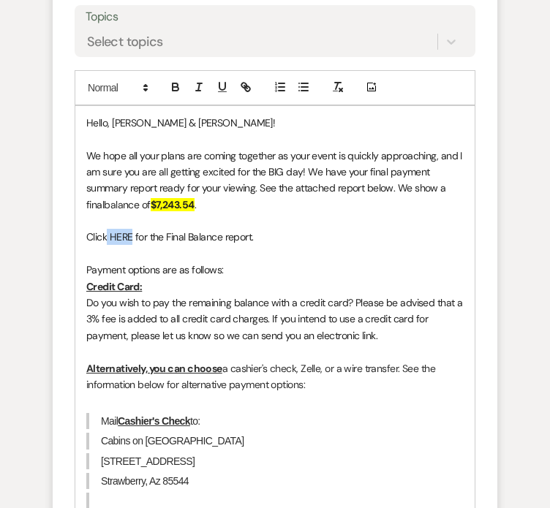
drag, startPoint x: 59, startPoint y: 342, endPoint x: 80, endPoint y: 342, distance: 22.0
click at [86, 244] on span "Click HERE for the Final Balance report." at bounding box center [169, 236] width 167 height 13
click at [235, 96] on button "button" at bounding box center [245, 87] width 20 height 18
paste input "https://docs.google.com/spreadsheets/d/1j2PAhgf_Mk1hShUJbLVJPlOnF-dfM1jTrQh4XIV…"
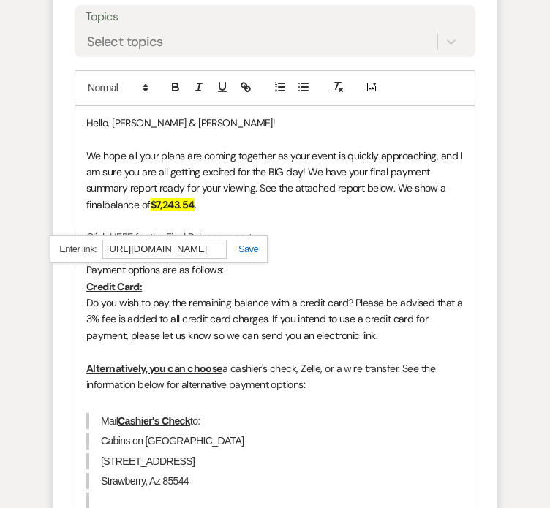
scroll to position [0, 358]
type input "https://docs.google.com/spreadsheets/d/1j2PAhgf_Mk1hShUJbLVJPlOnF-dfM1jTrQh4XIV…"
click at [227, 255] on link at bounding box center [242, 249] width 31 height 11
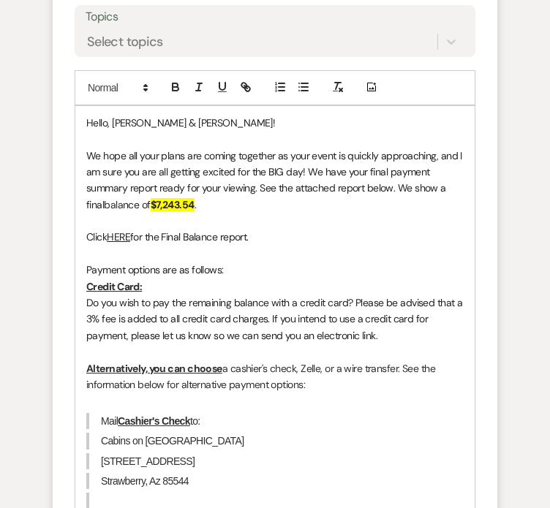
click at [125, 295] on p "Credit Card:" at bounding box center [274, 287] width 377 height 16
drag, startPoint x: 129, startPoint y: 374, endPoint x: 178, endPoint y: 374, distance: 49.7
click at [178, 278] on p "Payment options are as follows:" at bounding box center [274, 270] width 377 height 16
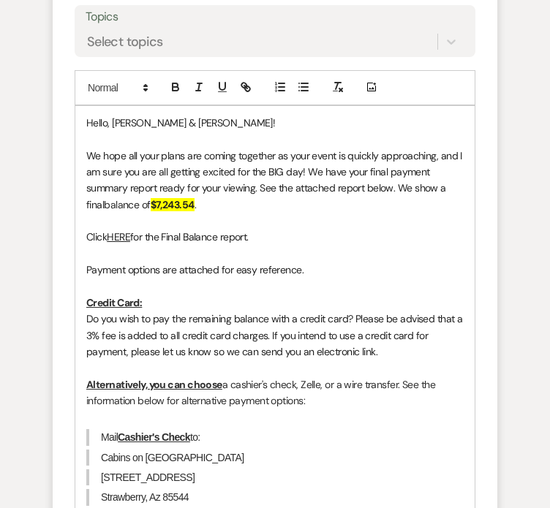
scroll to position [907, 0]
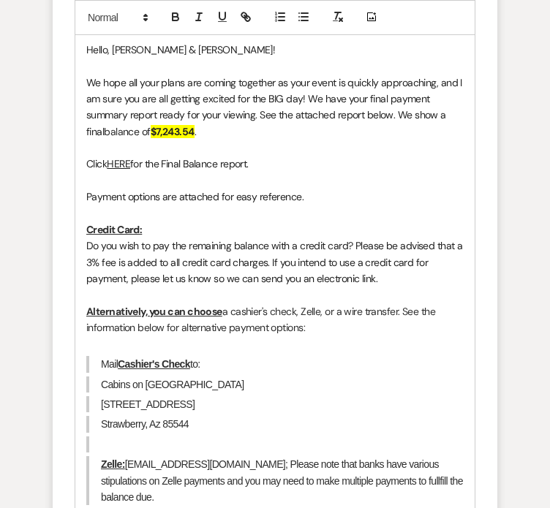
drag, startPoint x: 233, startPoint y: 276, endPoint x: 230, endPoint y: 269, distance: 8.2
click at [233, 172] on p "Click HERE for the Final Balance report." at bounding box center [274, 164] width 377 height 16
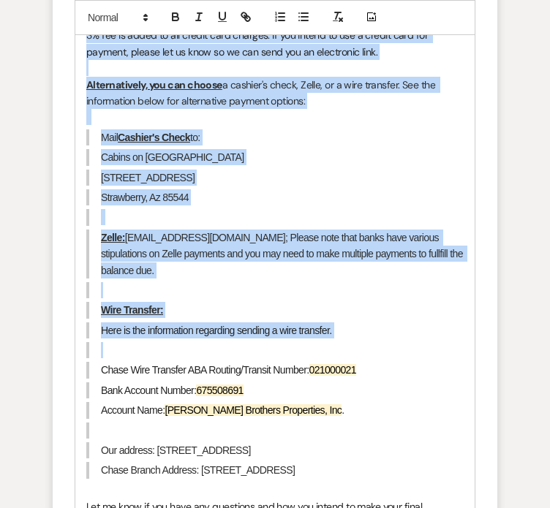
scroll to position [1199, 0]
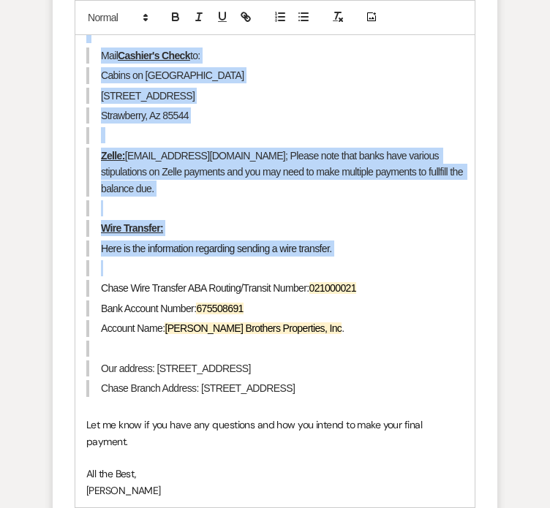
drag, startPoint x: 40, startPoint y: 301, endPoint x: 358, endPoint y: 456, distance: 353.3
click at [359, 458] on div "Hello, Kayla & Cristina! We hope all your plans are coming together as your eve…" at bounding box center [274, 123] width 399 height 767
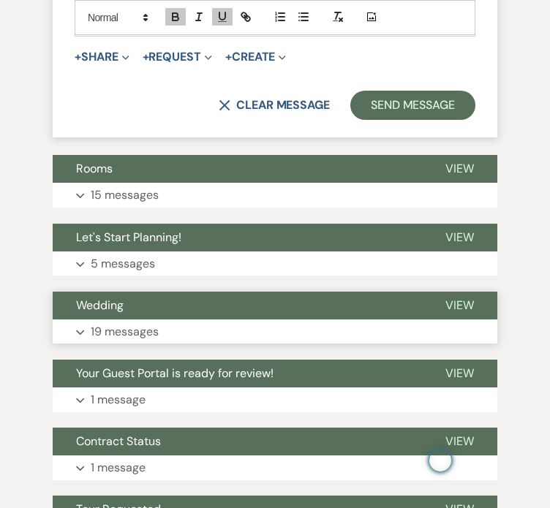
scroll to position [1053, 0]
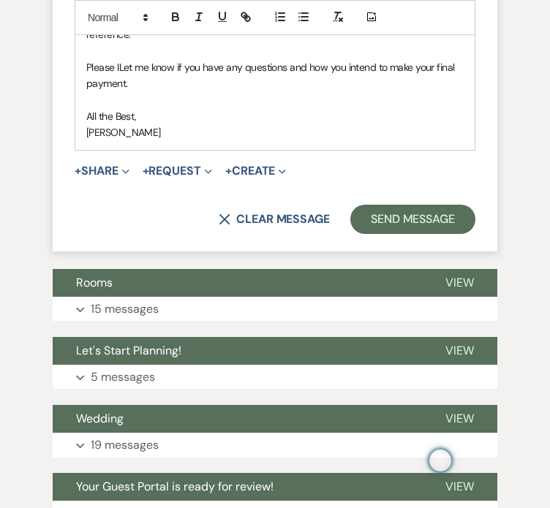
click at [211, 40] on span "for the Final Balance report. Payment options are attached for easy reference." at bounding box center [257, 25] width 343 height 29
click at [86, 90] on span "Please lLet me know if you have any questions and how you intend to make your f…" at bounding box center [271, 75] width 371 height 29
click at [104, 124] on p "All the Best," at bounding box center [274, 116] width 377 height 16
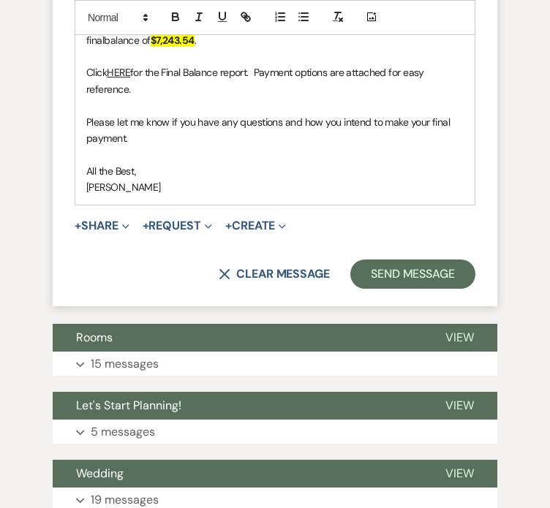
scroll to position [907, 0]
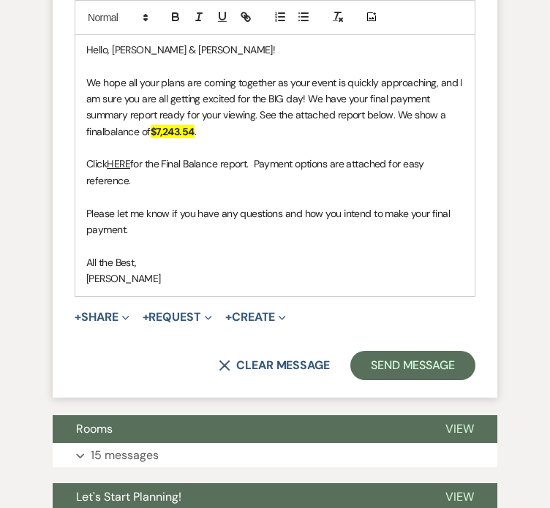
click at [107, 170] on link "HERE" at bounding box center [118, 163] width 23 height 13
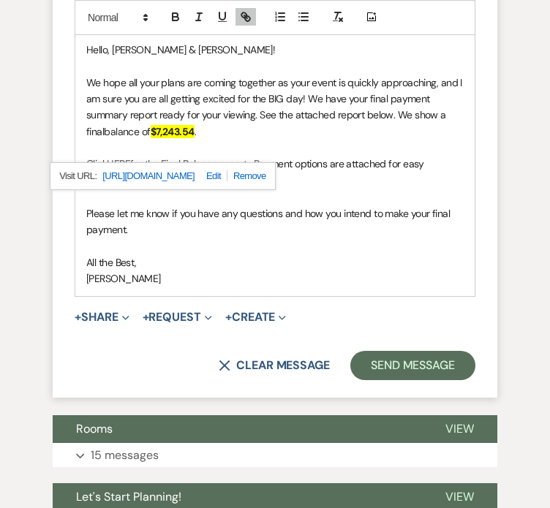
click at [102, 186] on link "https://docs.google.com/spreadsheets/d/1j2PAhgf_Mk1hShUJbLVJPlOnF-dfM1jTrQh4XIV…" at bounding box center [148, 176] width 92 height 19
click at [349, 140] on p "We hope all your plans are coming together as your event is quickly approaching…" at bounding box center [274, 108] width 377 height 66
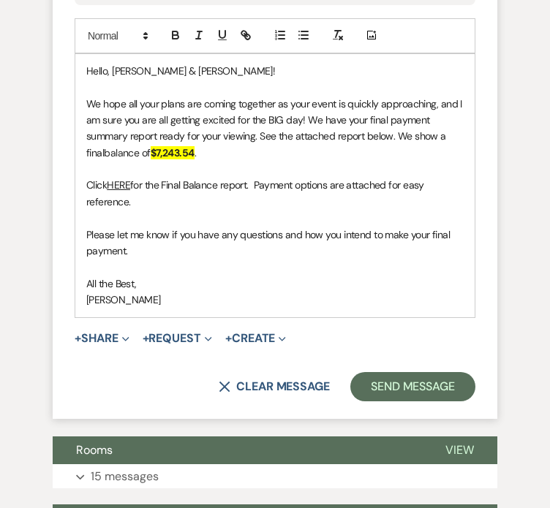
scroll to position [1024, 0]
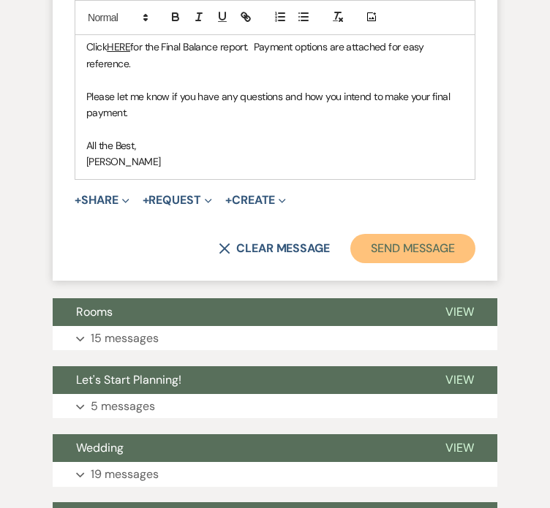
click at [418, 263] on button "Send Message" at bounding box center [412, 248] width 125 height 29
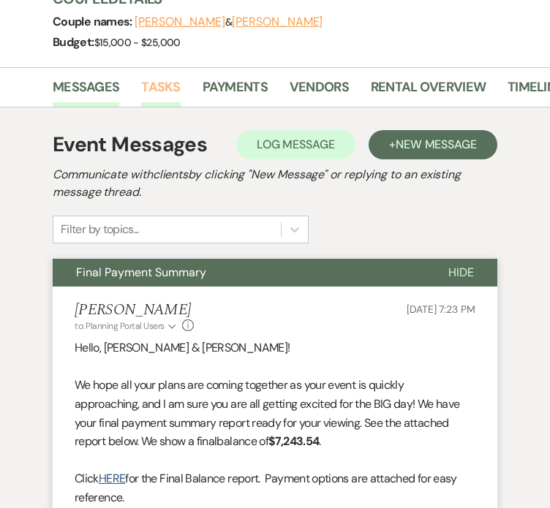
click at [141, 107] on link "Tasks" at bounding box center [160, 92] width 39 height 30
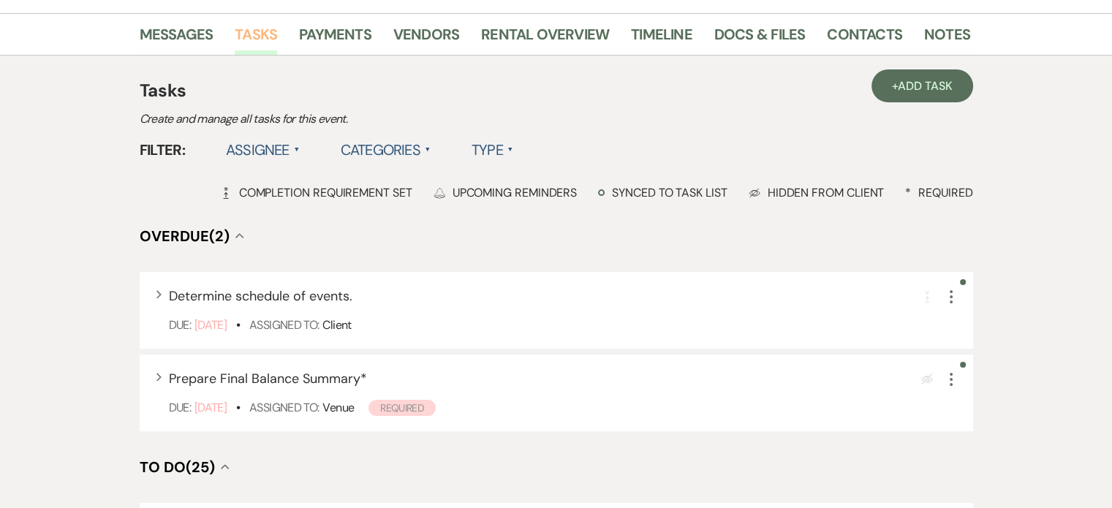
scroll to position [246, 0]
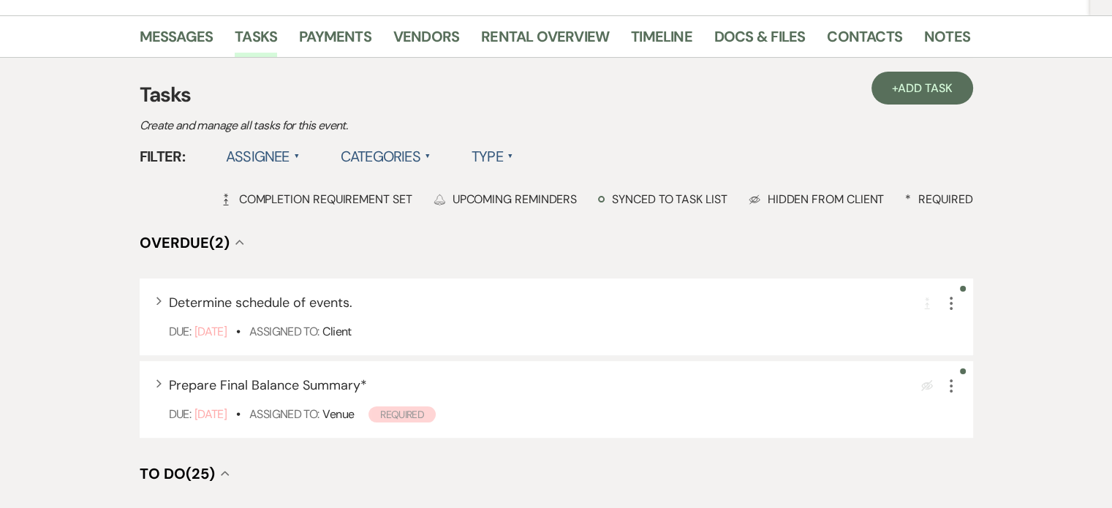
click at [513, 170] on label "Type ▲" at bounding box center [493, 156] width 42 height 26
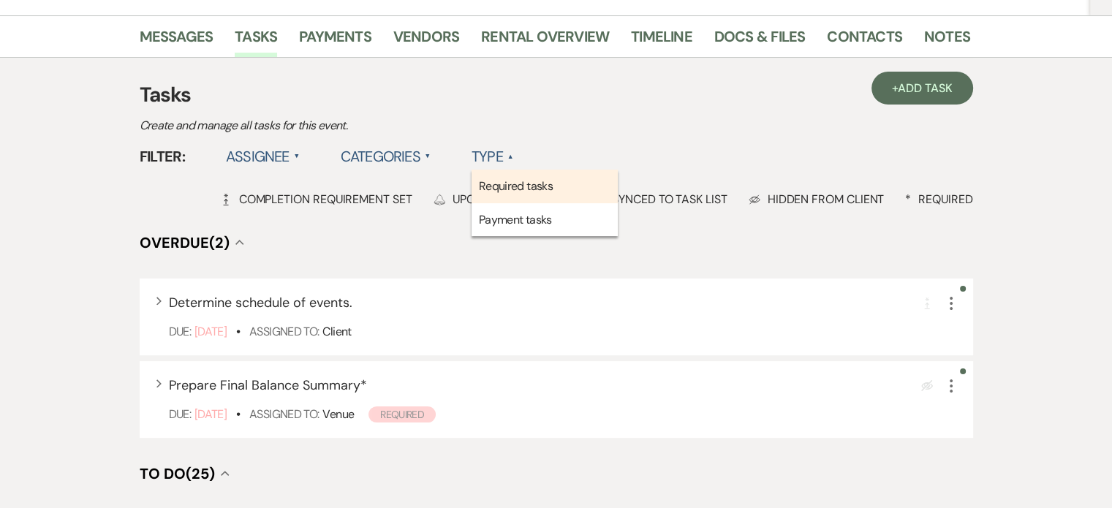
click at [607, 203] on li "Required tasks" at bounding box center [545, 187] width 146 height 34
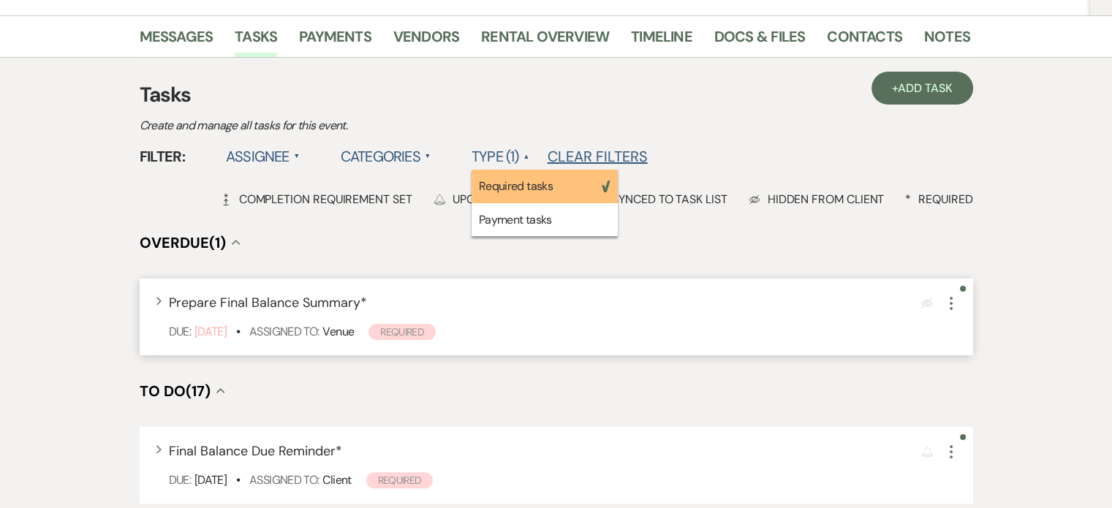
click at [950, 310] on use "button" at bounding box center [951, 303] width 3 height 13
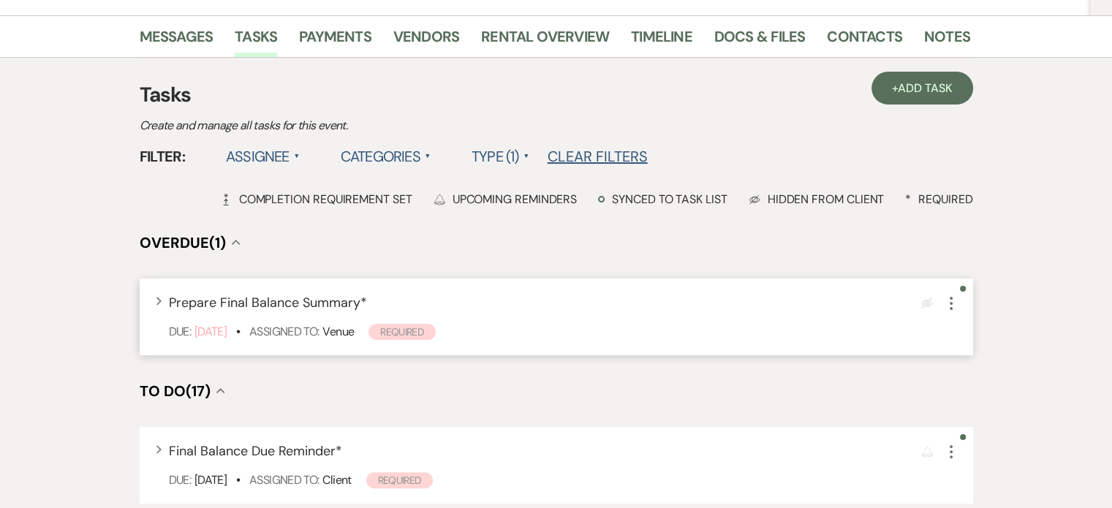
click at [943, 312] on icon "More" at bounding box center [952, 304] width 18 height 18
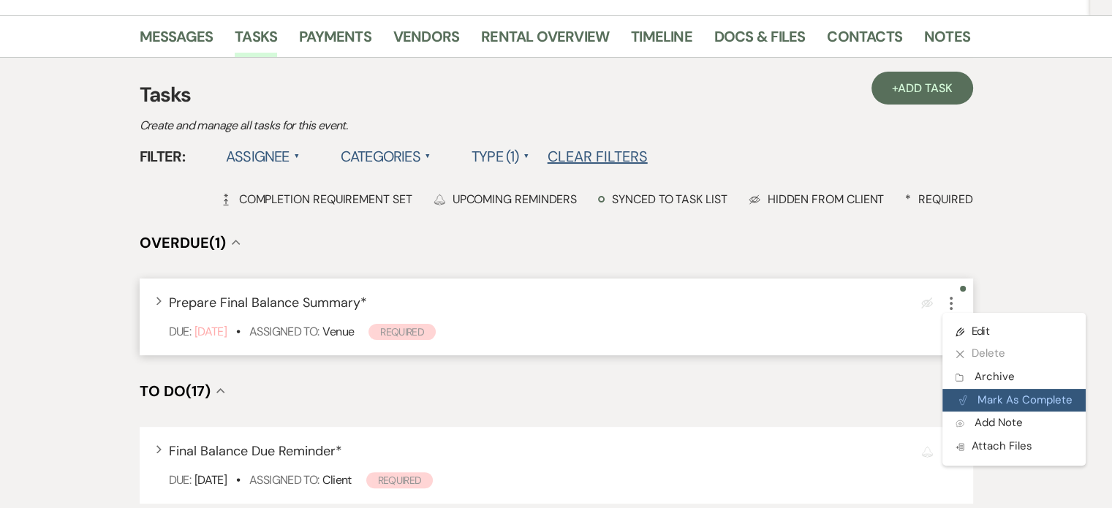
click at [943, 412] on button "Plan Portal Link Mark As Complete" at bounding box center [1014, 400] width 143 height 23
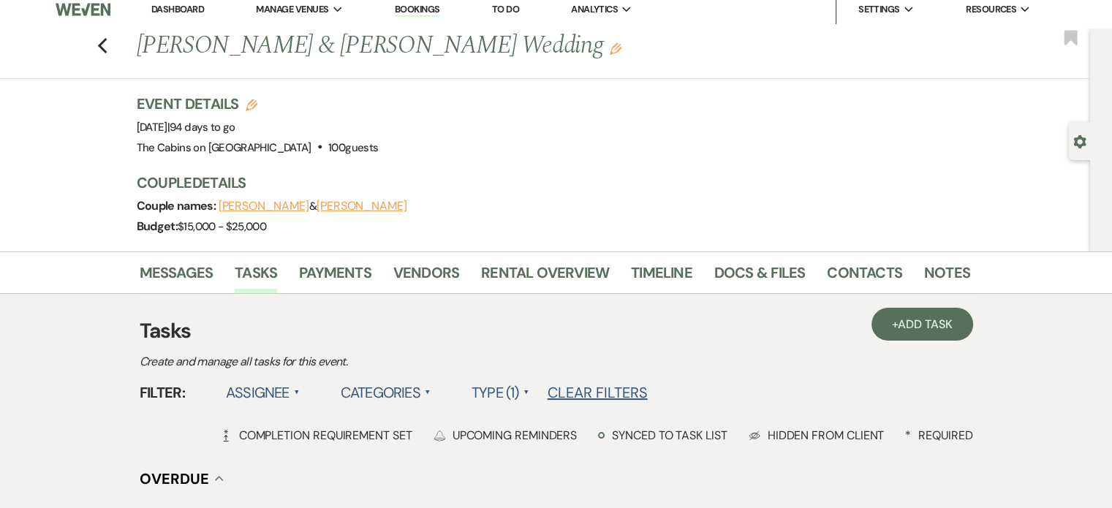
scroll to position [0, 0]
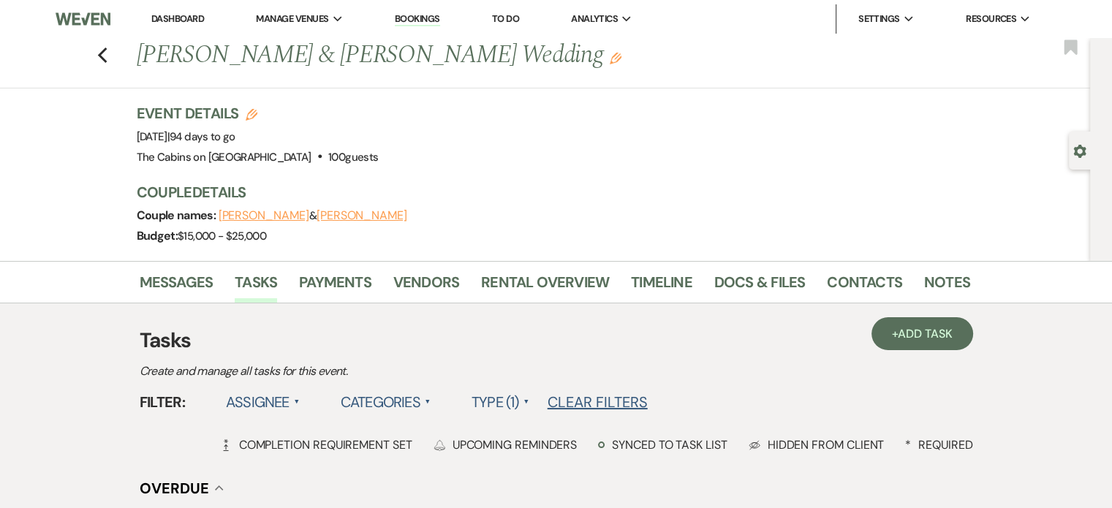
click at [186, 25] on link "Dashboard" at bounding box center [177, 18] width 53 height 12
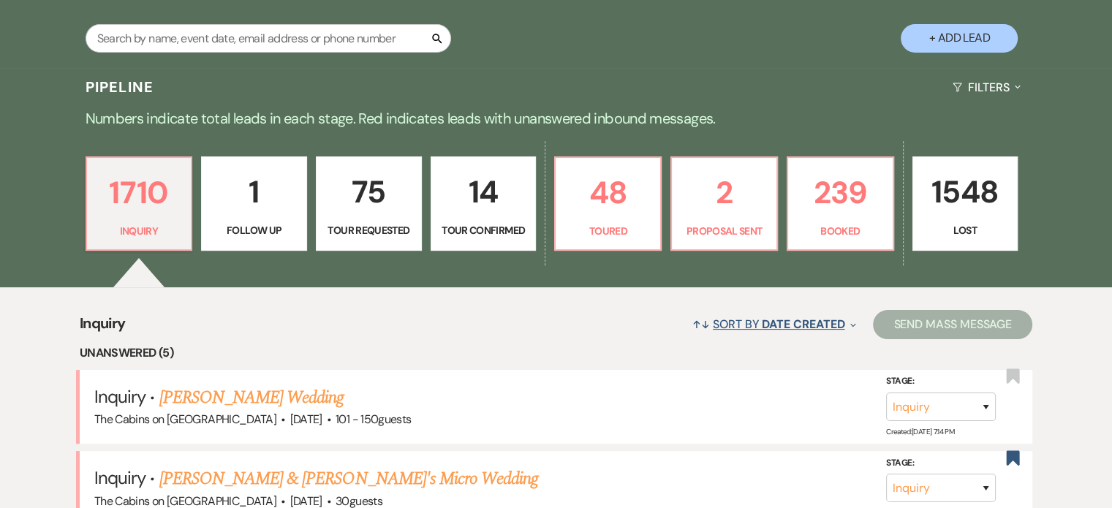
scroll to position [293, 0]
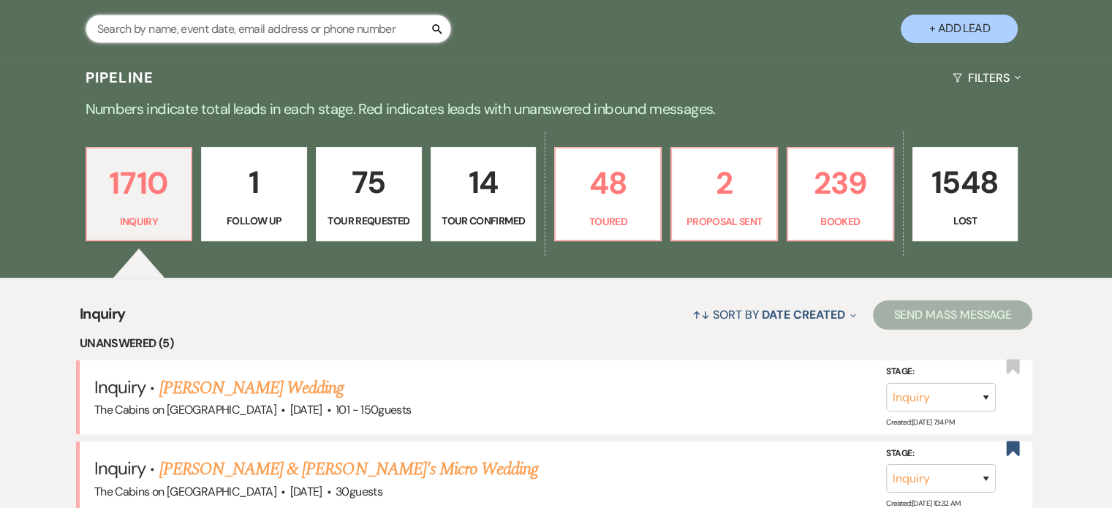
click at [182, 43] on input "text" at bounding box center [269, 29] width 366 height 29
type input "hoyle"
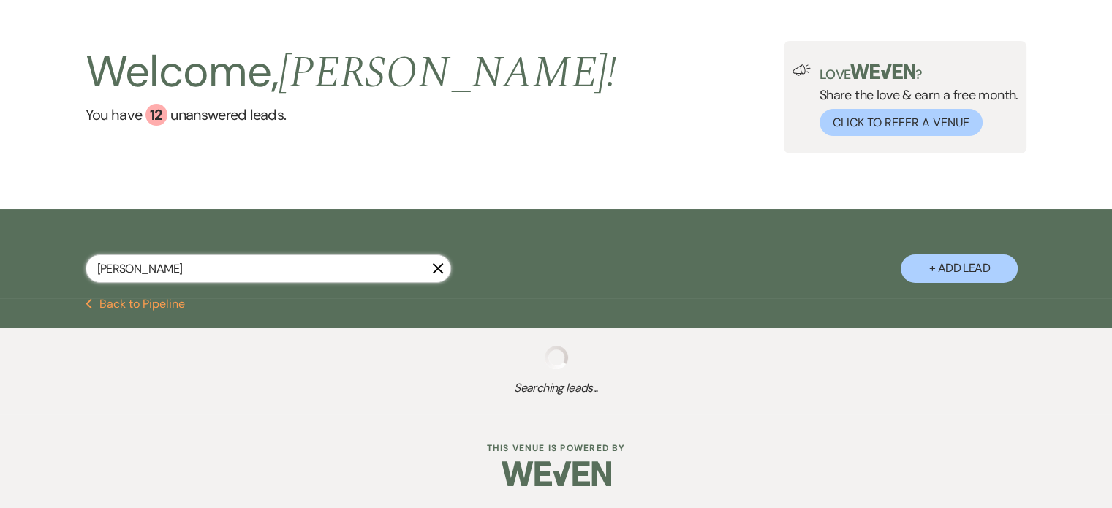
scroll to position [287, 0]
select select "8"
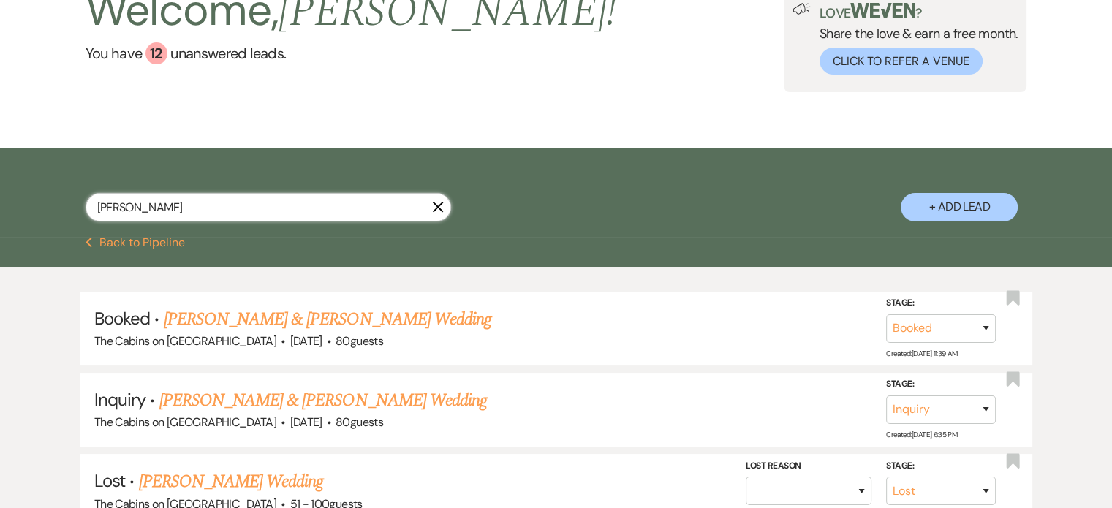
scroll to position [0, 0]
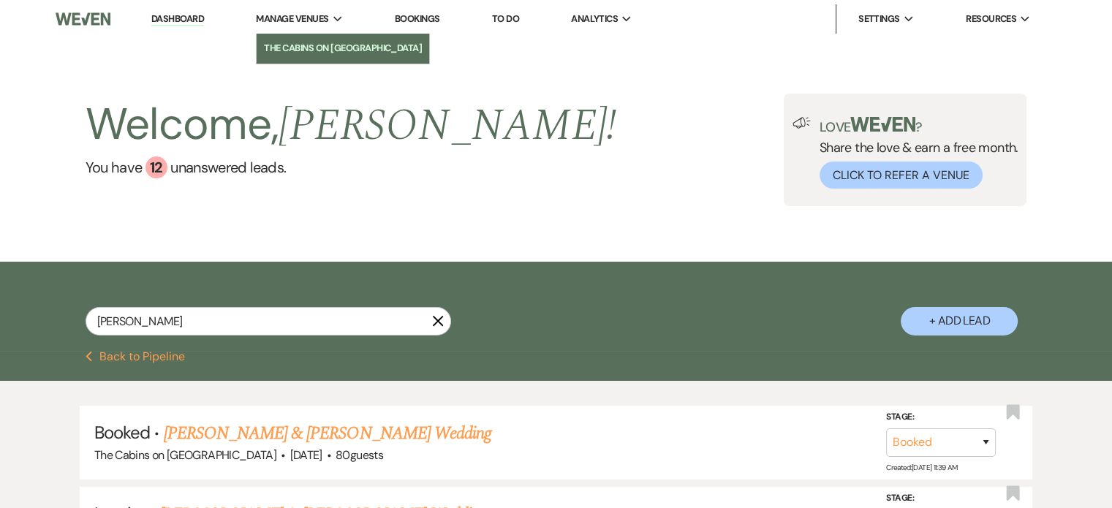
click at [338, 50] on li "The Cabins on [GEOGRAPHIC_DATA]" at bounding box center [343, 48] width 158 height 15
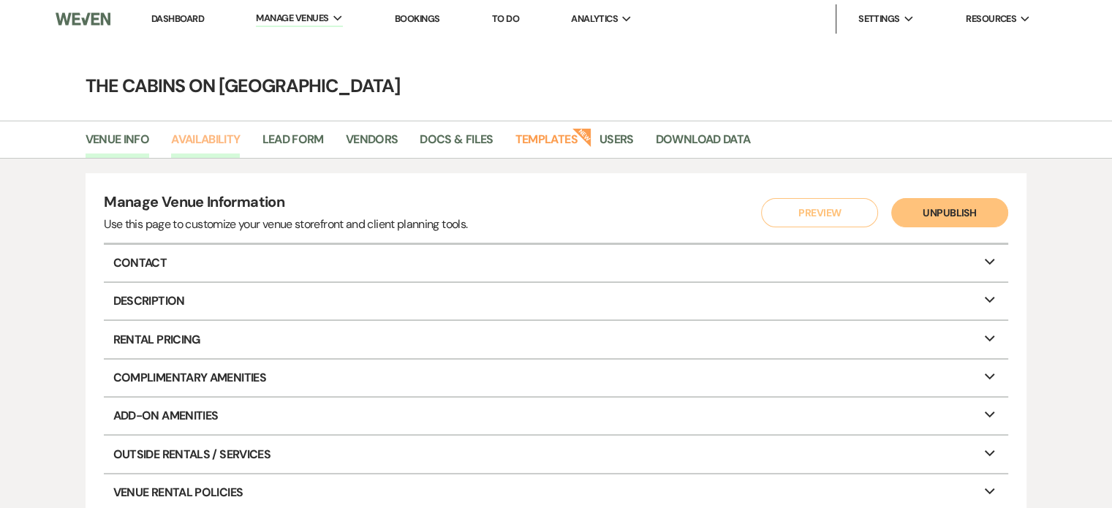
click at [224, 144] on link "Availability" at bounding box center [205, 144] width 69 height 28
select select "2"
select select "2026"
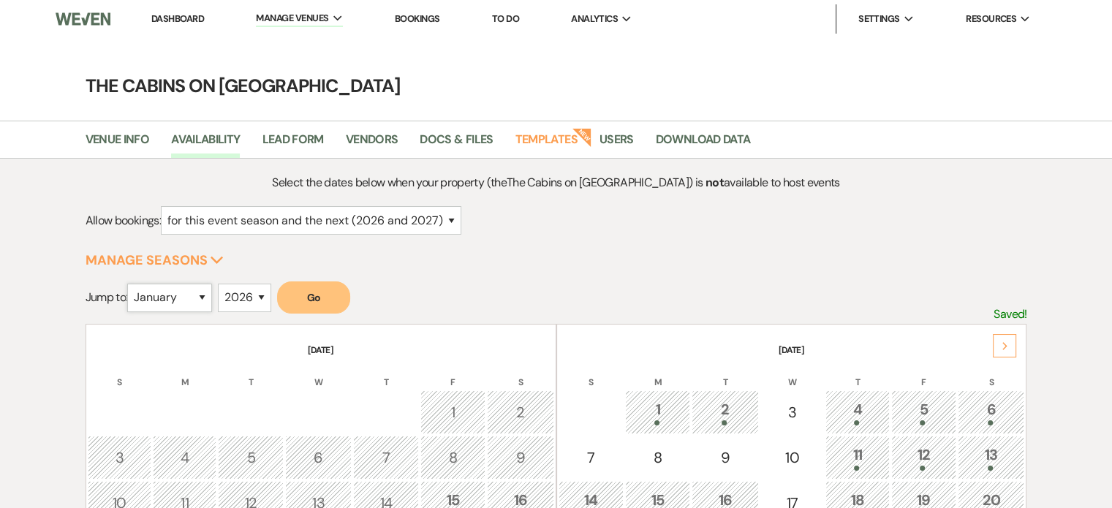
click at [212, 312] on select "January February March April May June July August September October November De…" at bounding box center [169, 298] width 85 height 29
click at [143, 310] on select "January February March April May June July August September October November De…" at bounding box center [169, 298] width 85 height 29
click at [350, 314] on button "Go" at bounding box center [313, 298] width 73 height 32
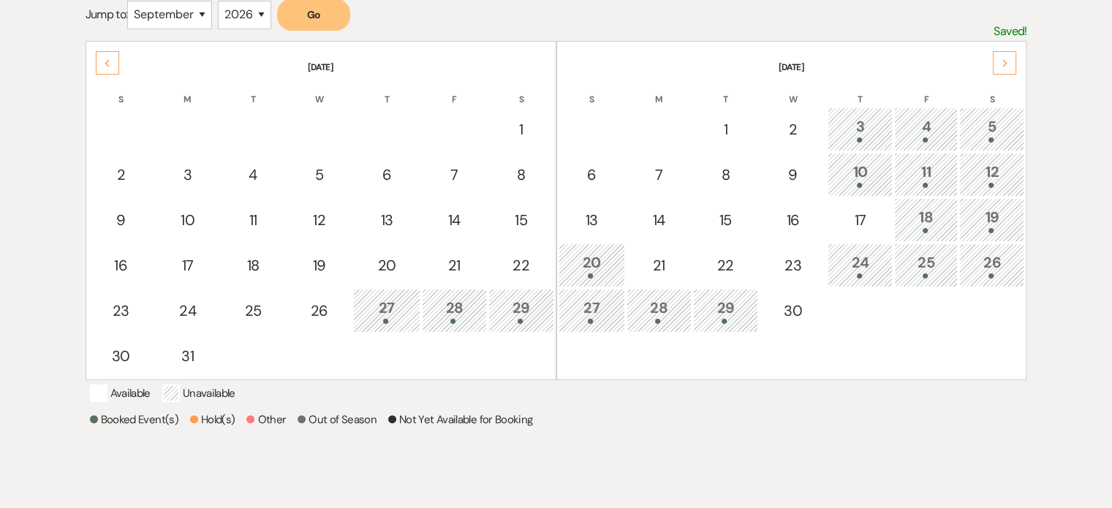
scroll to position [293, 0]
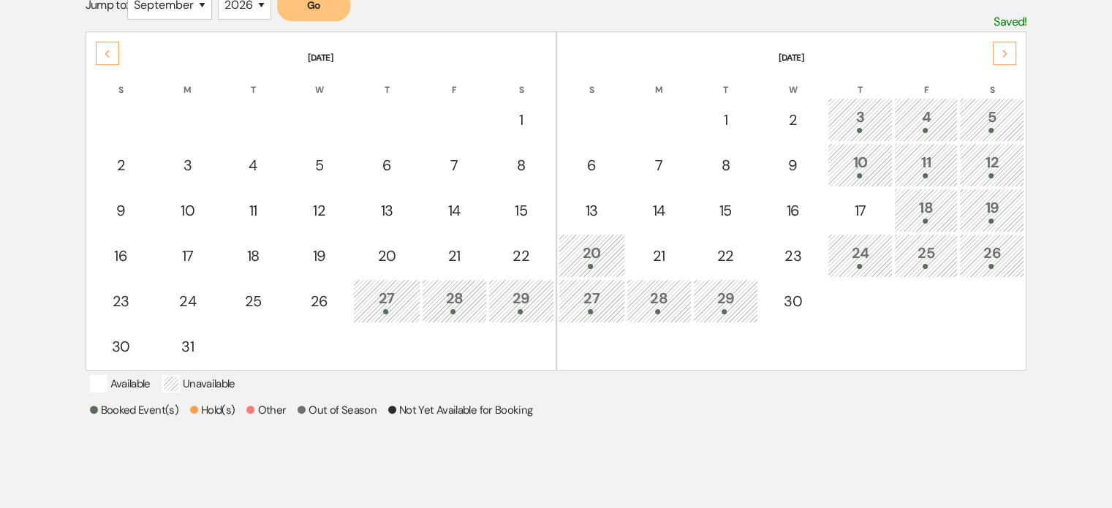
click at [992, 224] on div "19" at bounding box center [992, 210] width 49 height 27
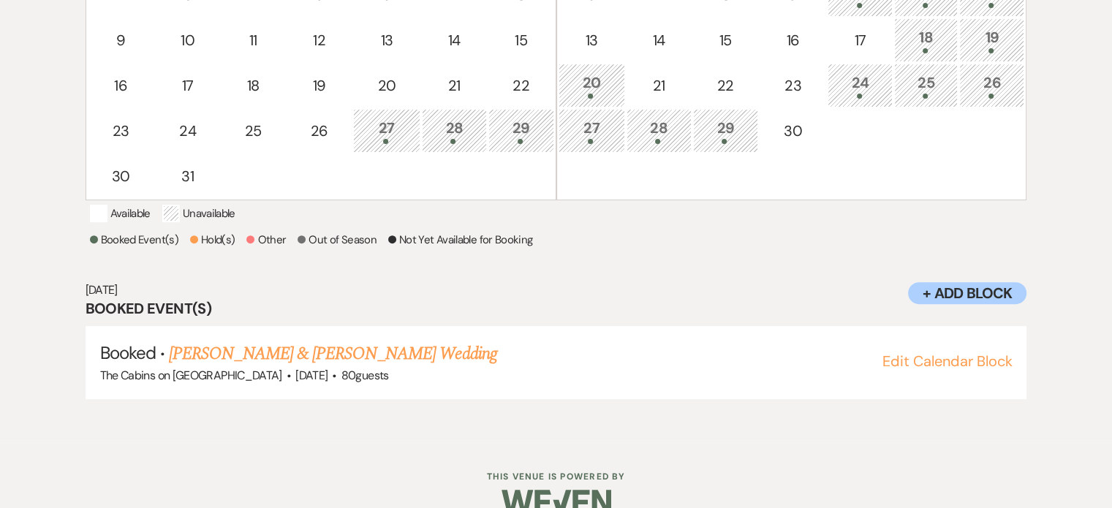
scroll to position [465, 0]
click at [995, 51] on div at bounding box center [992, 48] width 49 height 5
click at [582, 97] on div "20" at bounding box center [592, 82] width 50 height 27
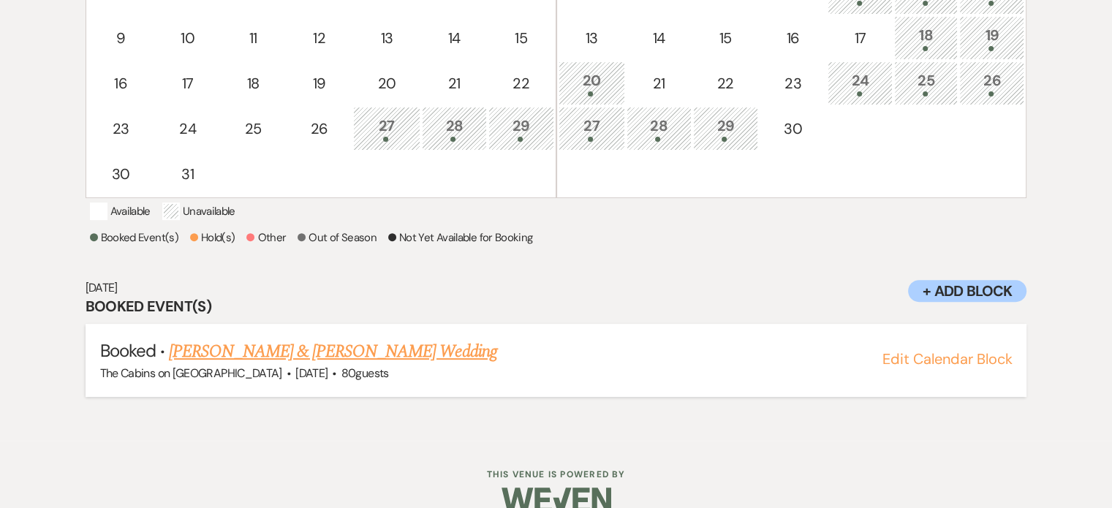
click at [334, 365] on link "Bella Hoyle & Devon Lauffer's Wedding" at bounding box center [333, 352] width 328 height 26
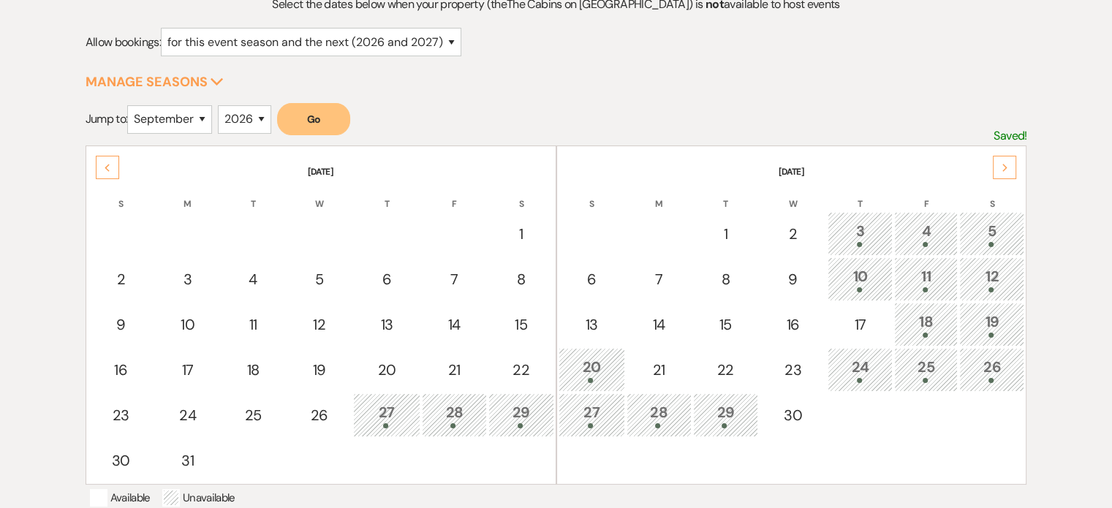
scroll to position [99, 0]
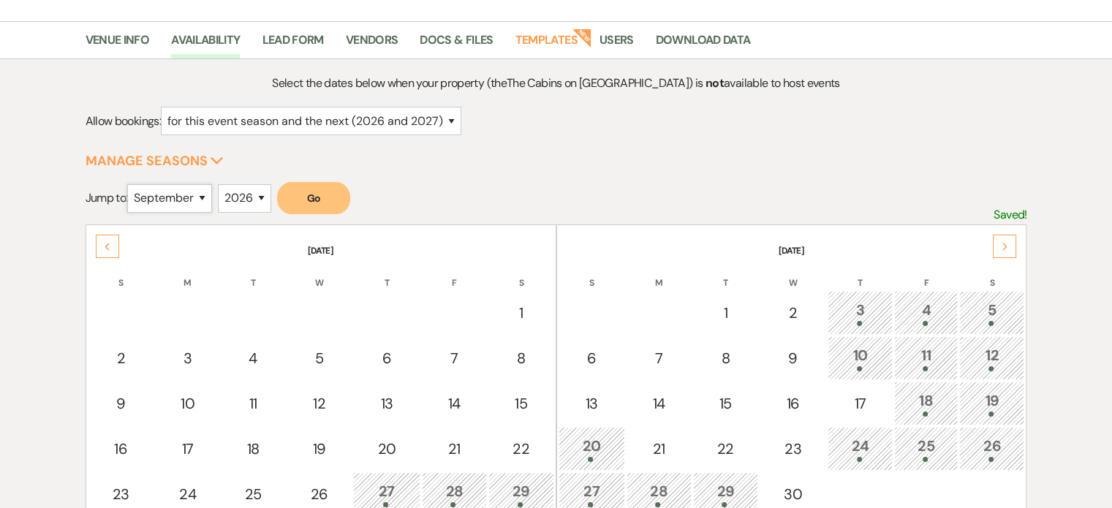
click at [212, 213] on select "January February March April May June July August September October November De…" at bounding box center [169, 198] width 85 height 29
select select "11"
click at [143, 210] on select "January February March April May June July August September October November De…" at bounding box center [169, 198] width 85 height 29
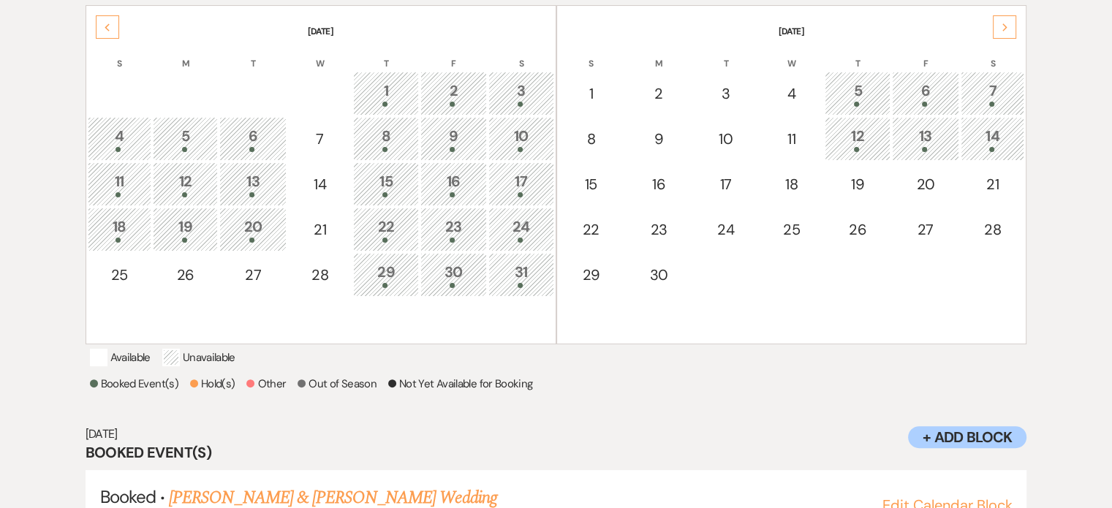
click at [924, 152] on div "13" at bounding box center [925, 138] width 51 height 27
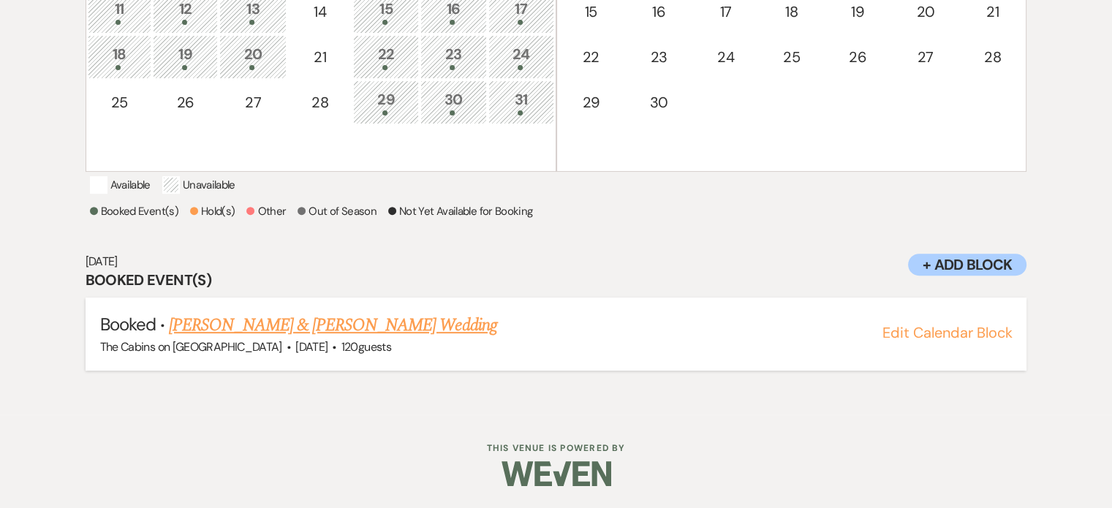
scroll to position [574, 0]
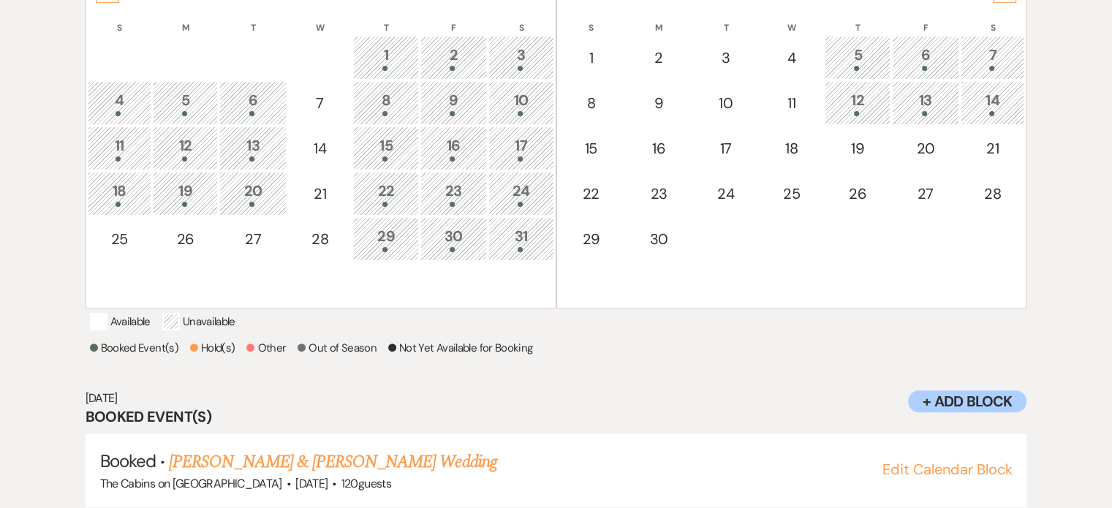
click at [988, 116] on div "14" at bounding box center [993, 102] width 48 height 27
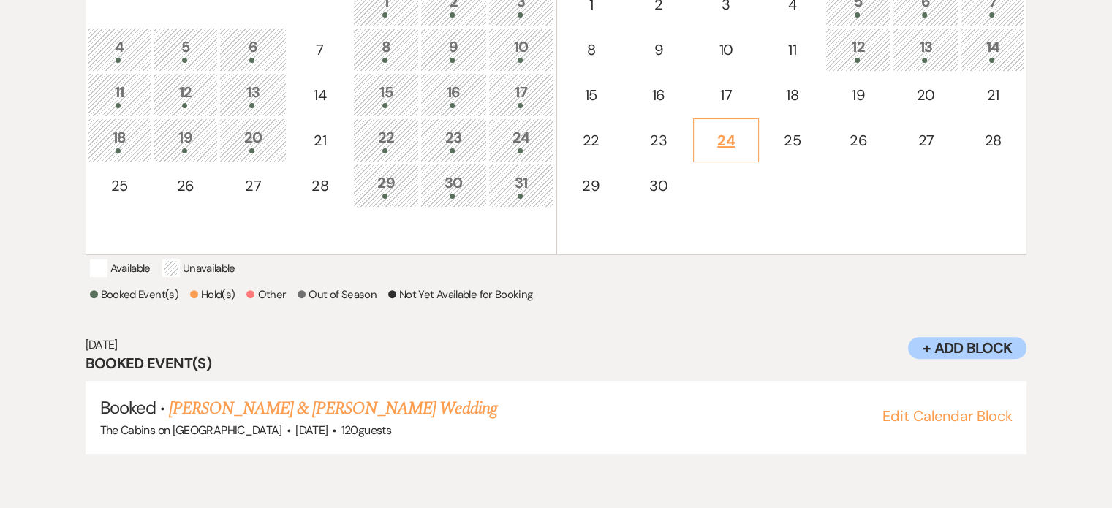
scroll to position [355, 0]
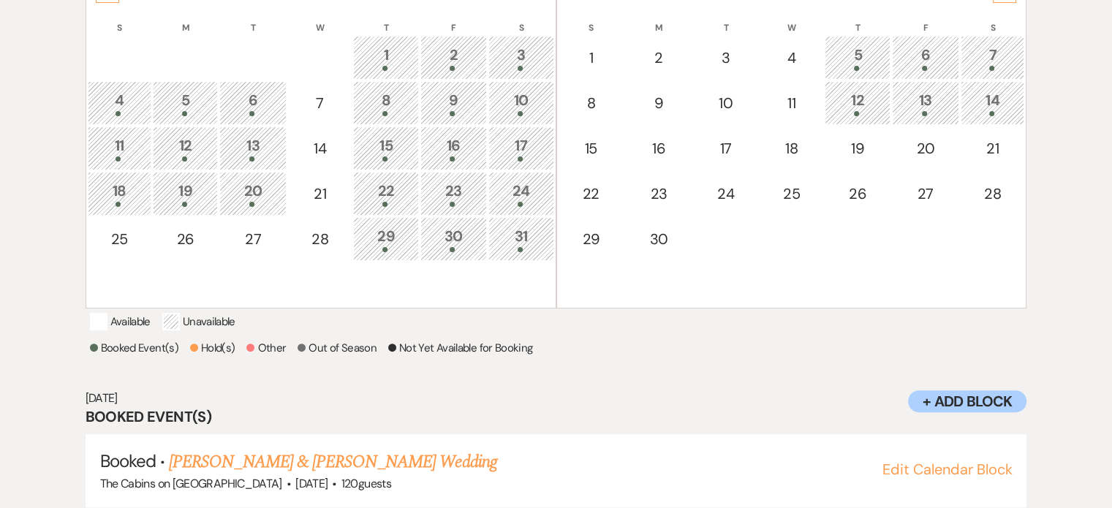
click at [858, 116] on div "12" at bounding box center [858, 102] width 50 height 27
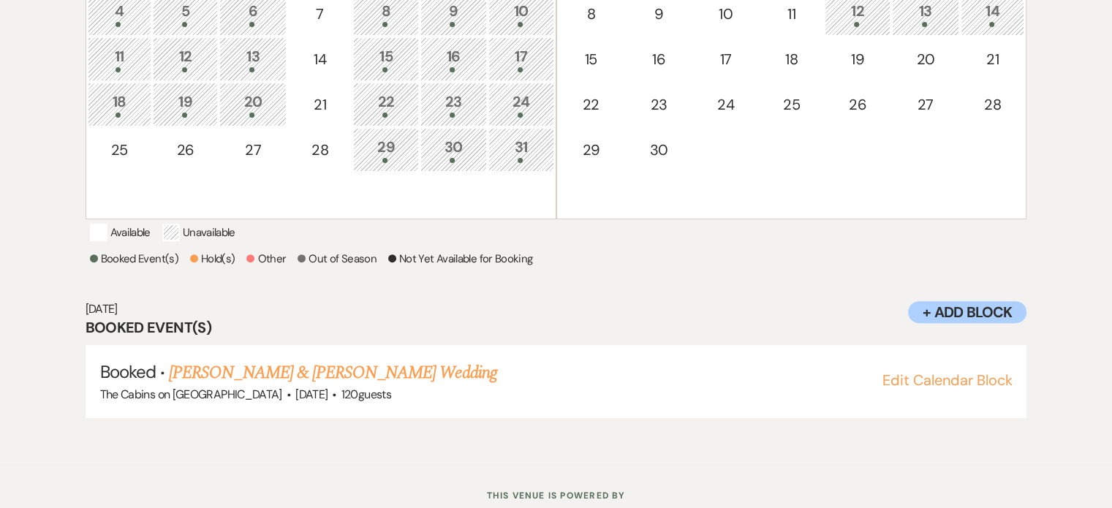
scroll to position [465, 0]
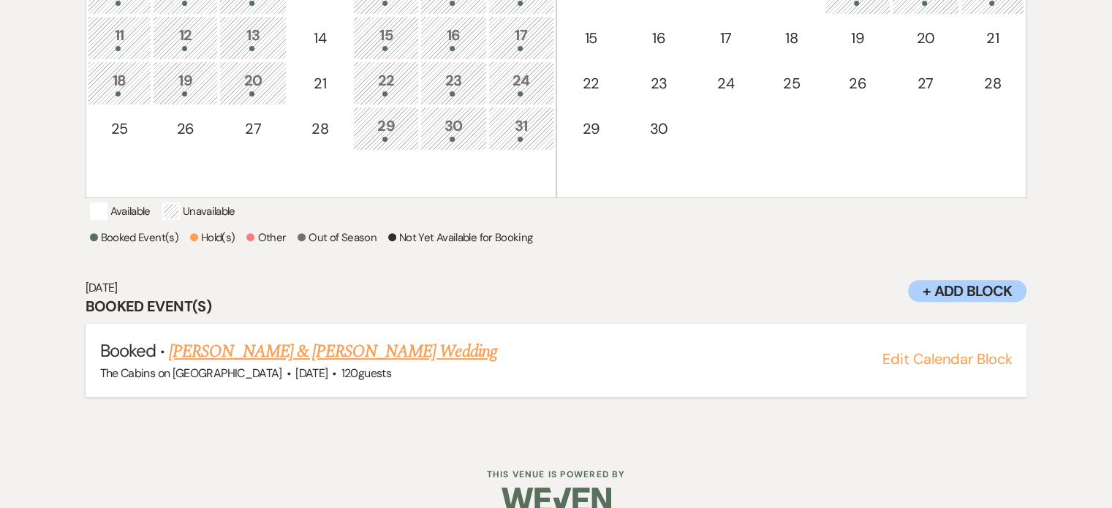
click at [400, 365] on link "Laura Joy & Nicholas Straka's Wedding" at bounding box center [333, 352] width 328 height 26
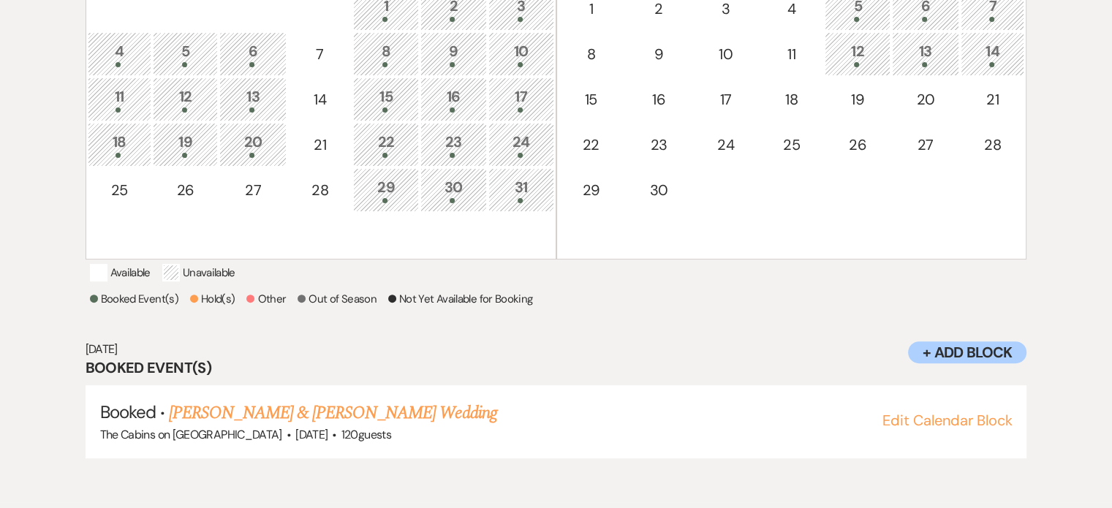
scroll to position [319, 0]
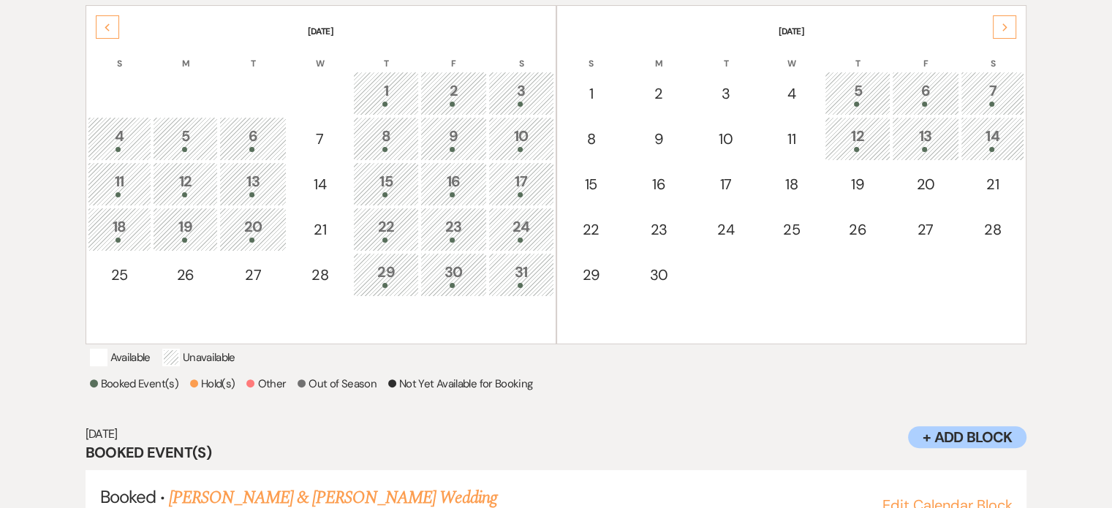
click at [923, 152] on div "13" at bounding box center [925, 138] width 51 height 27
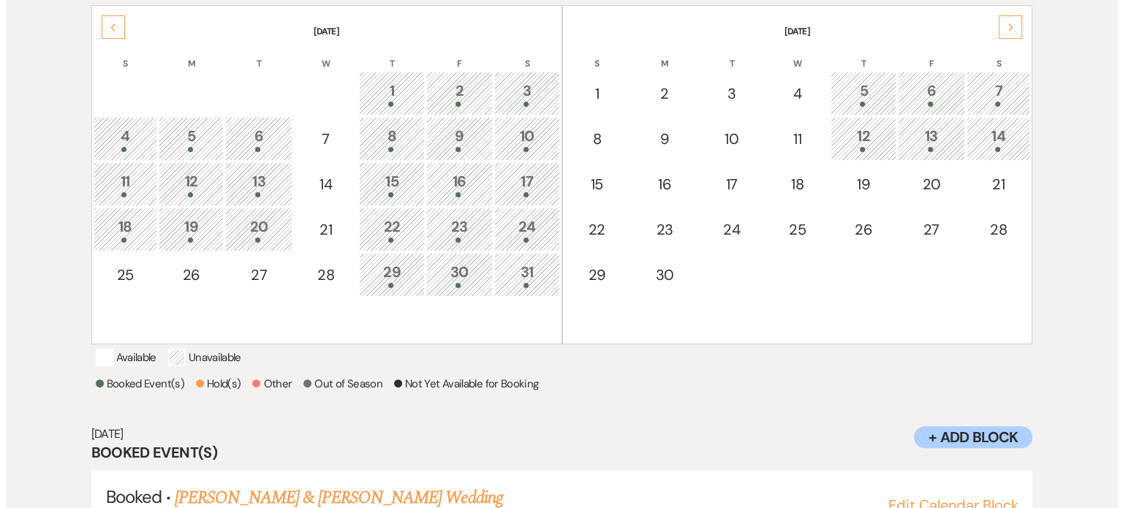
scroll to position [465, 0]
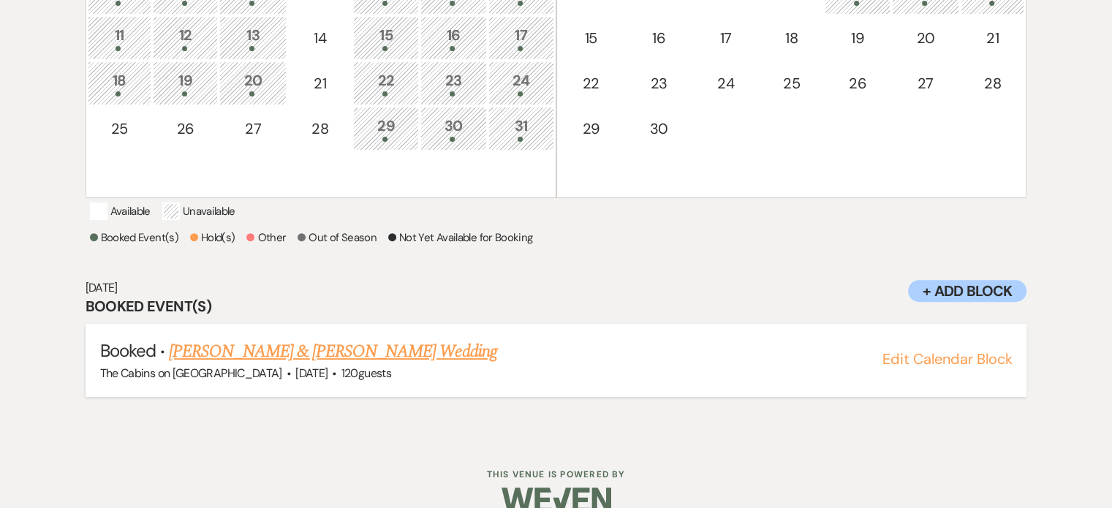
click at [897, 366] on button "Edit Calendar Block" at bounding box center [947, 359] width 130 height 15
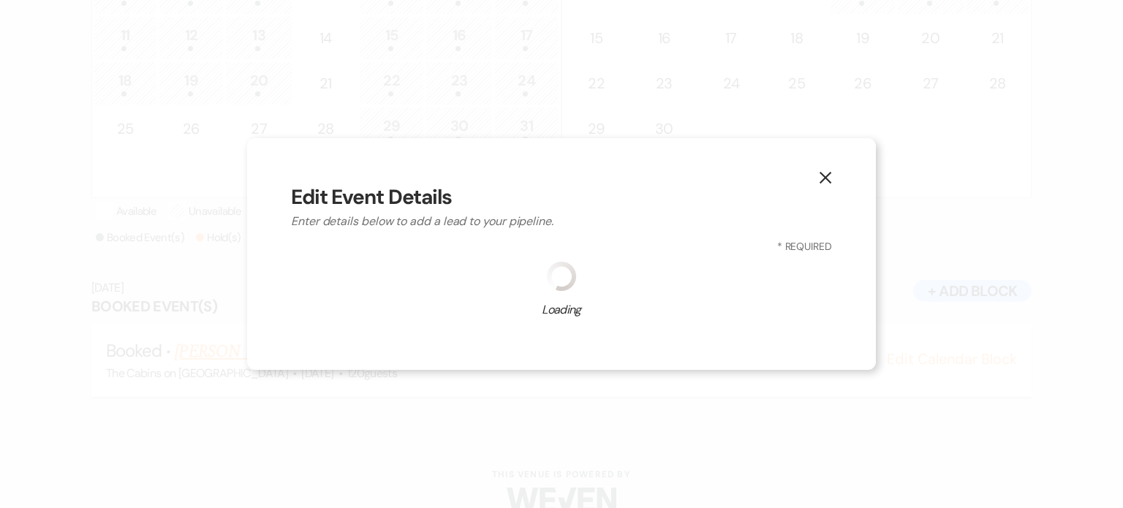
select select "580"
select select "eventDateAnd"
select select "false"
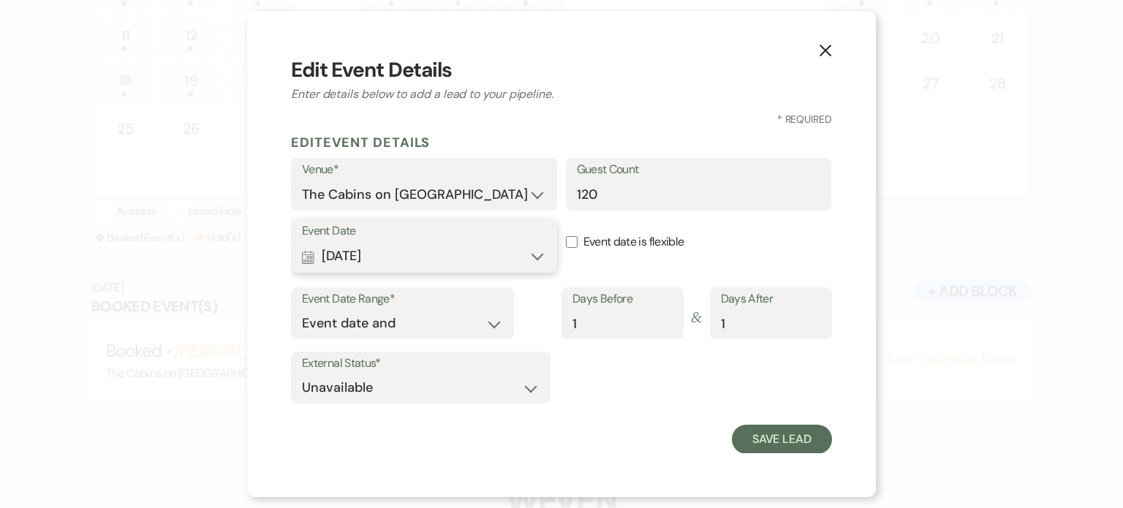
click at [537, 271] on button "Calendar Nov 13, 2026 Expand" at bounding box center [424, 256] width 244 height 29
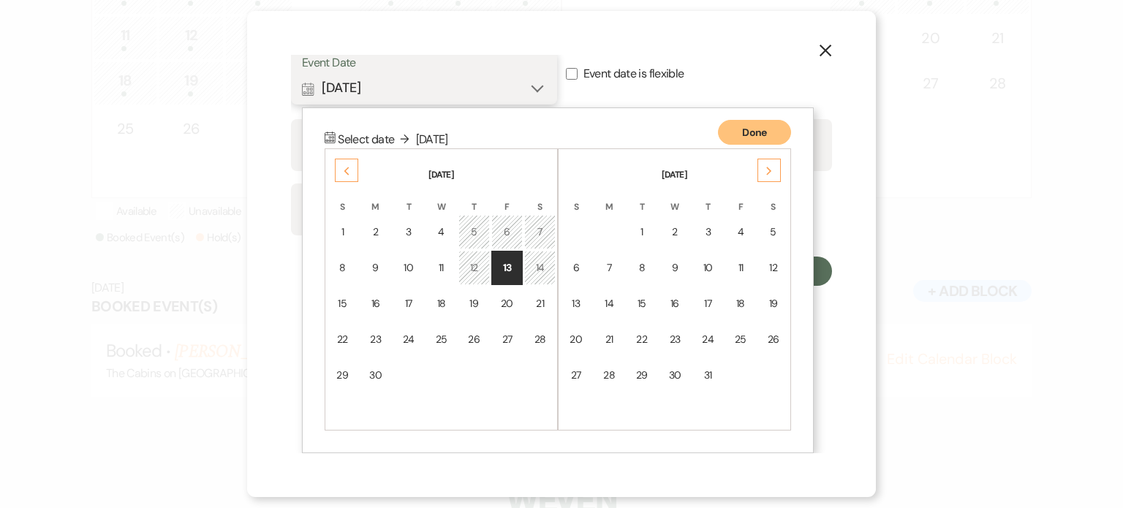
scroll to position [48, 0]
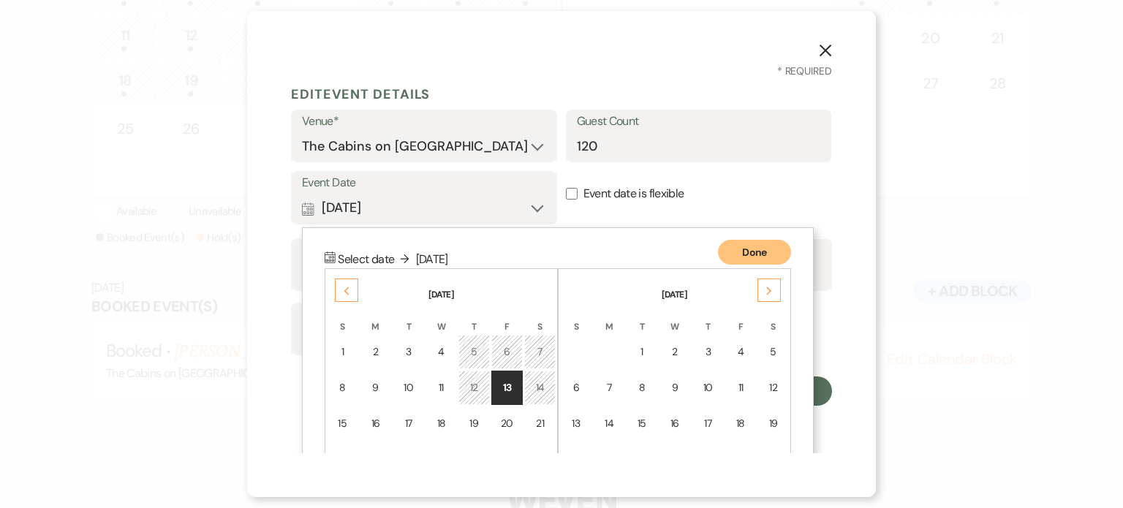
click at [750, 216] on label "Event date is flexible" at bounding box center [699, 194] width 266 height 46
click at [578, 200] on input "Event date is flexible" at bounding box center [572, 194] width 12 height 12
checkbox input "true"
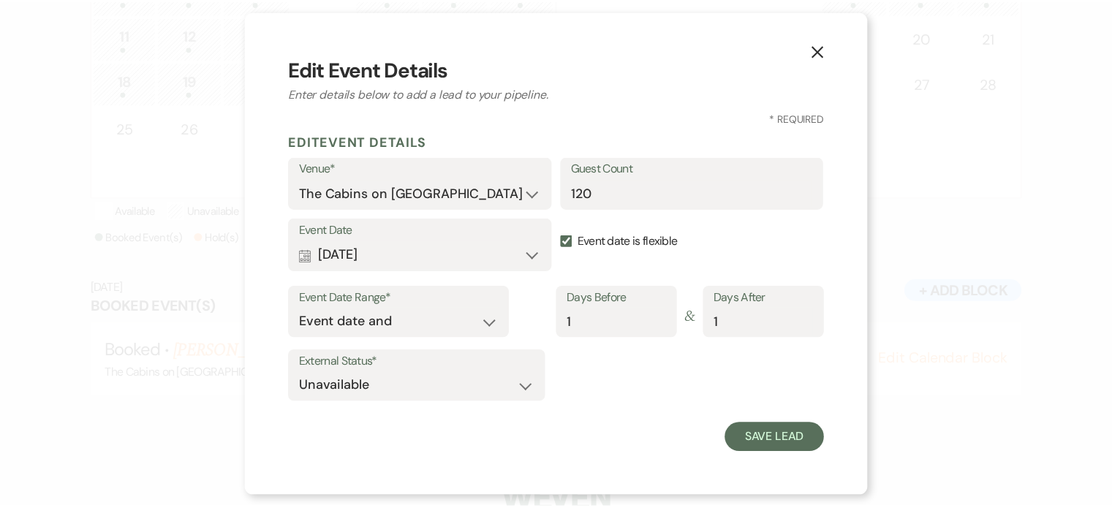
scroll to position [39, 0]
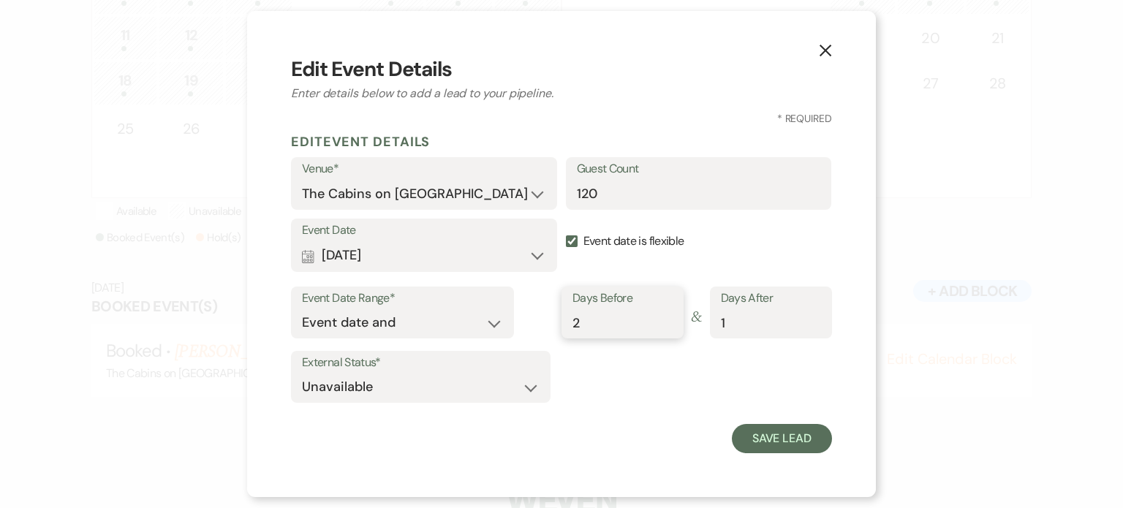
type input "2"
click at [653, 321] on input "2" at bounding box center [623, 323] width 100 height 29
type input "0"
click at [802, 333] on input "0" at bounding box center [771, 323] width 100 height 29
click at [740, 440] on button "Save Lead" at bounding box center [782, 438] width 100 height 29
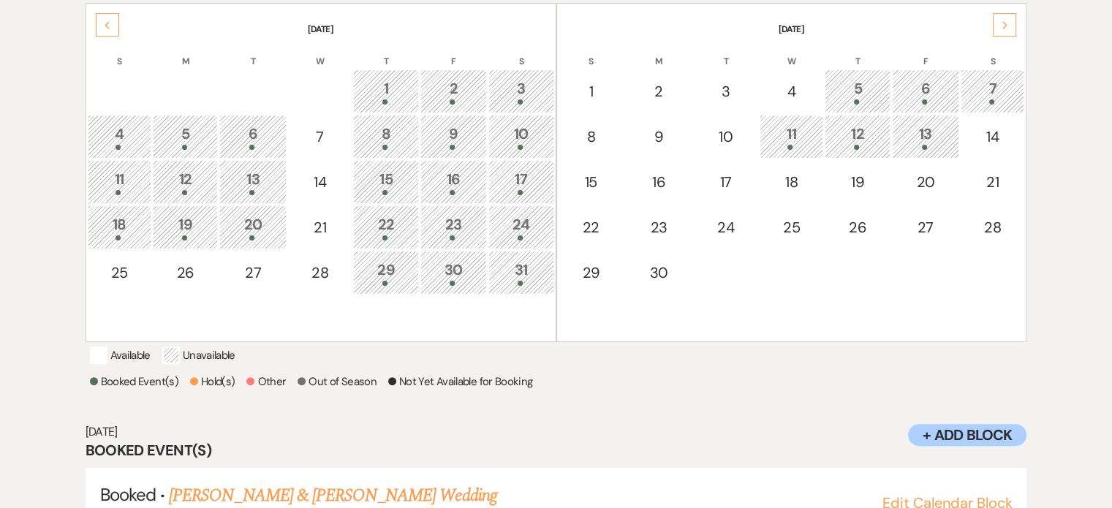
scroll to position [319, 0]
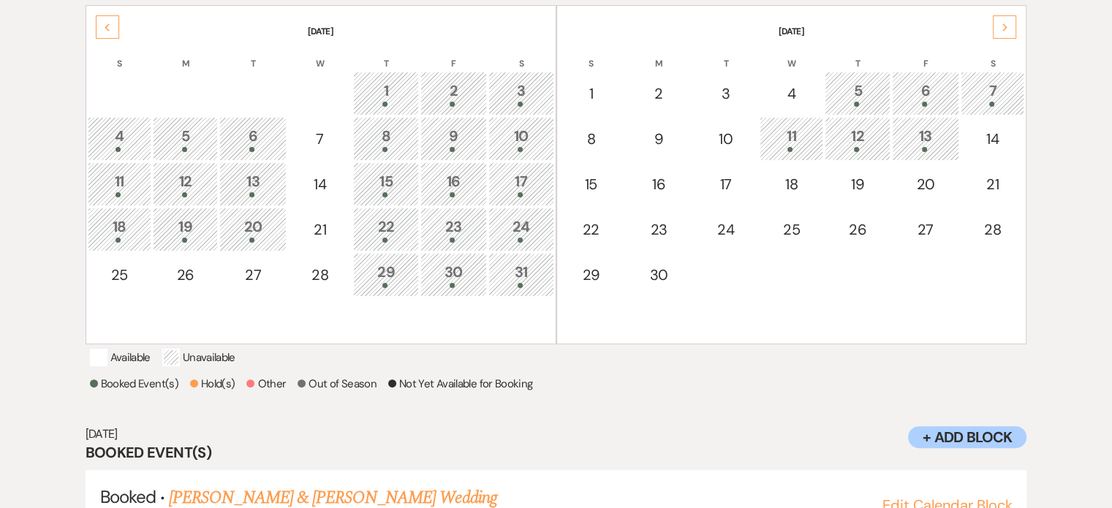
click at [114, 39] on div "Previous" at bounding box center [107, 26] width 23 height 23
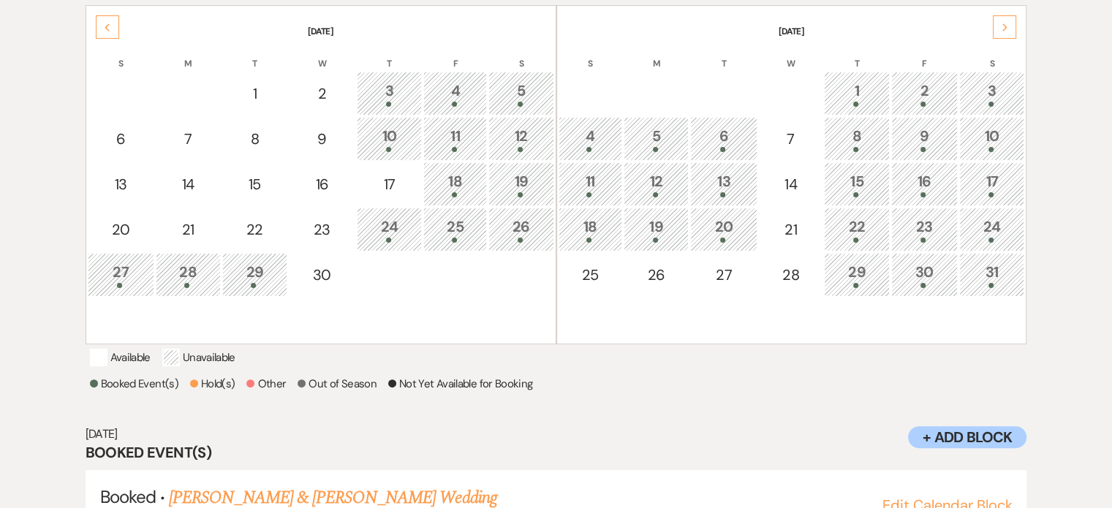
click at [187, 288] on div at bounding box center [188, 285] width 49 height 5
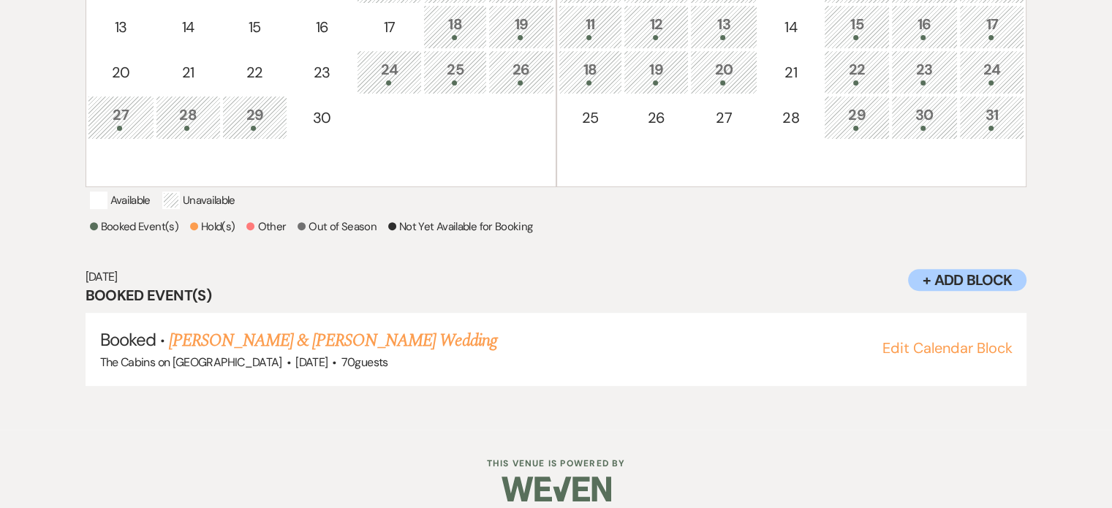
scroll to position [574, 0]
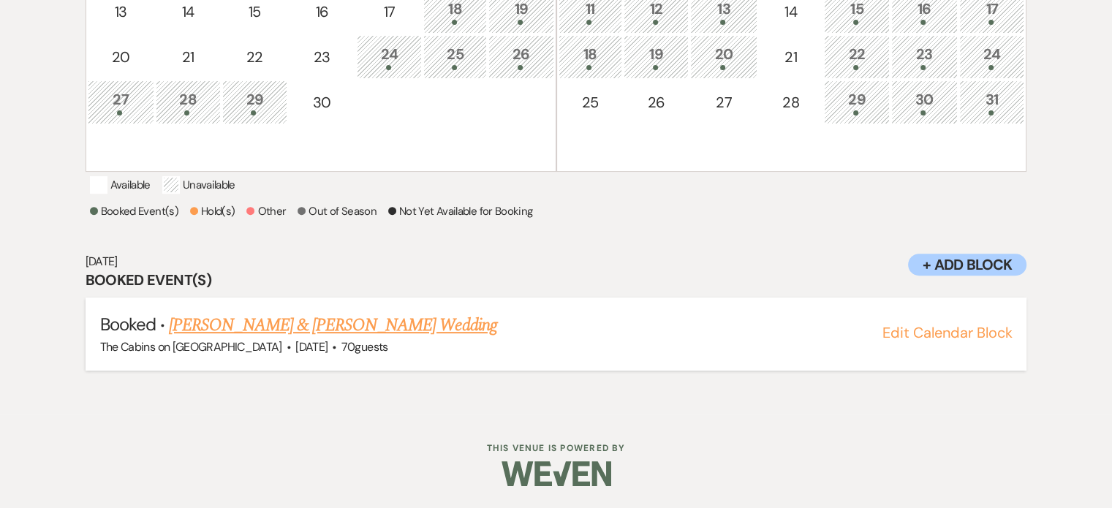
click at [316, 339] on link "Johnny Vejar & Amanda Smith's Wedding" at bounding box center [333, 325] width 328 height 26
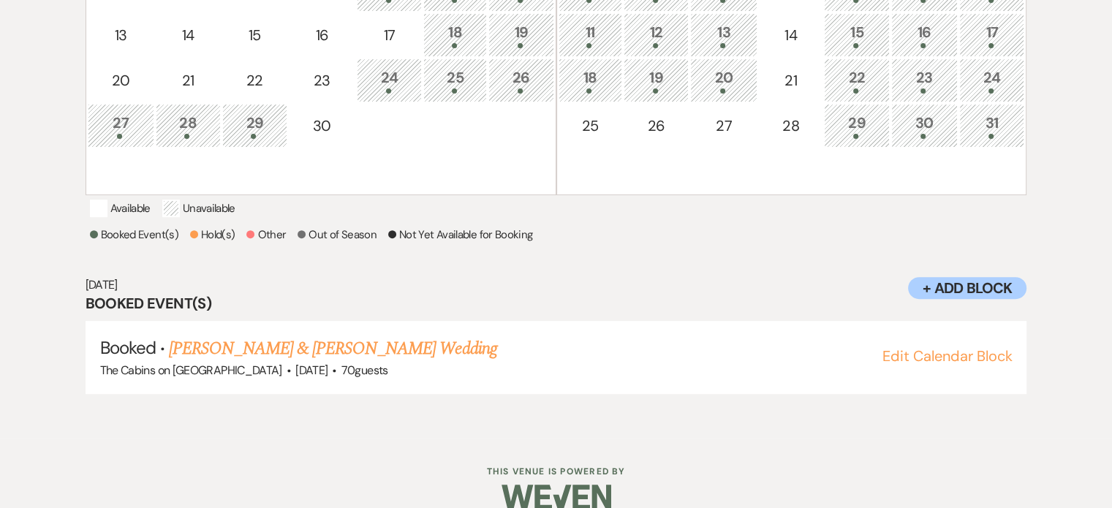
scroll to position [355, 0]
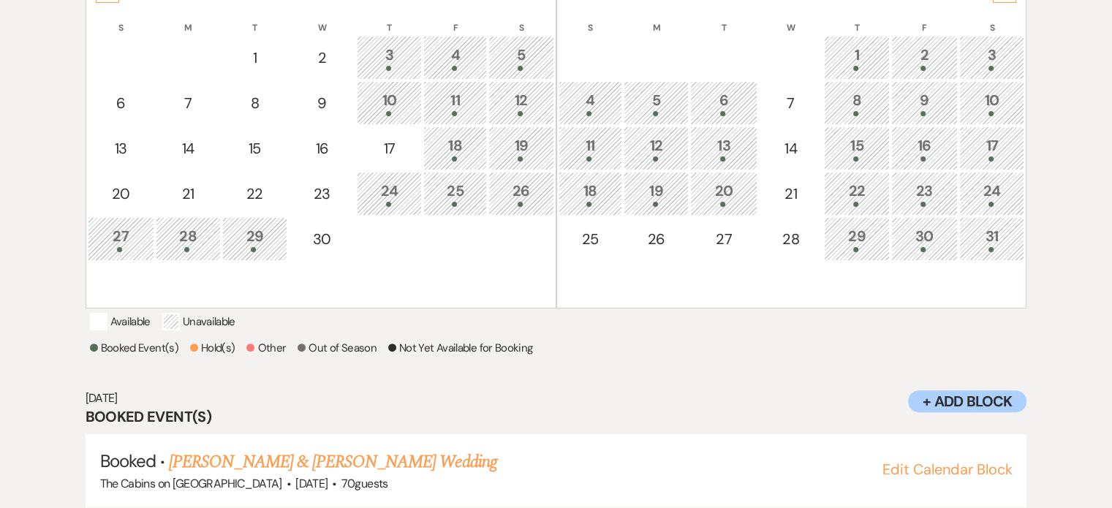
click at [720, 207] on div "20" at bounding box center [723, 193] width 50 height 27
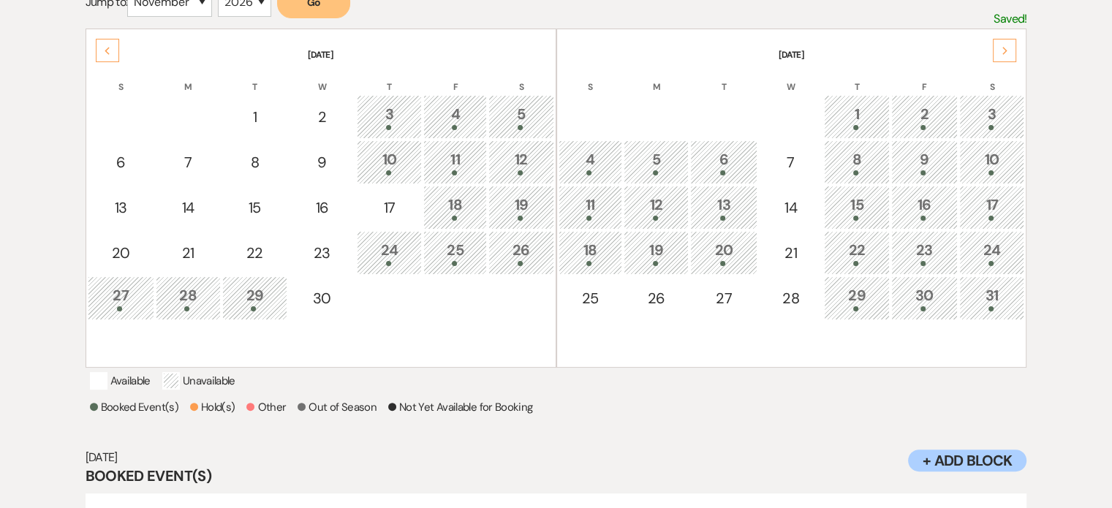
scroll to position [208, 0]
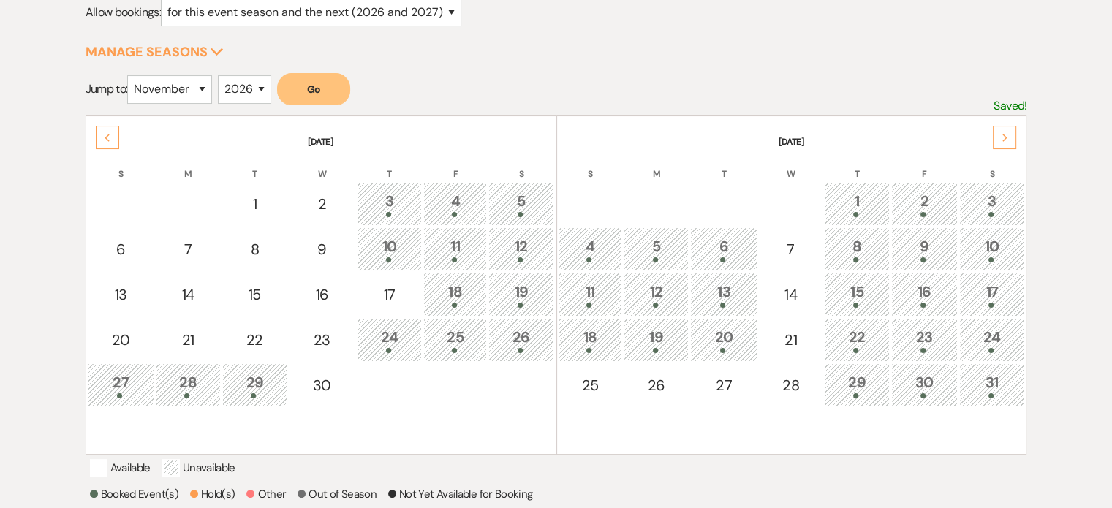
click at [520, 217] on div "5" at bounding box center [521, 203] width 49 height 27
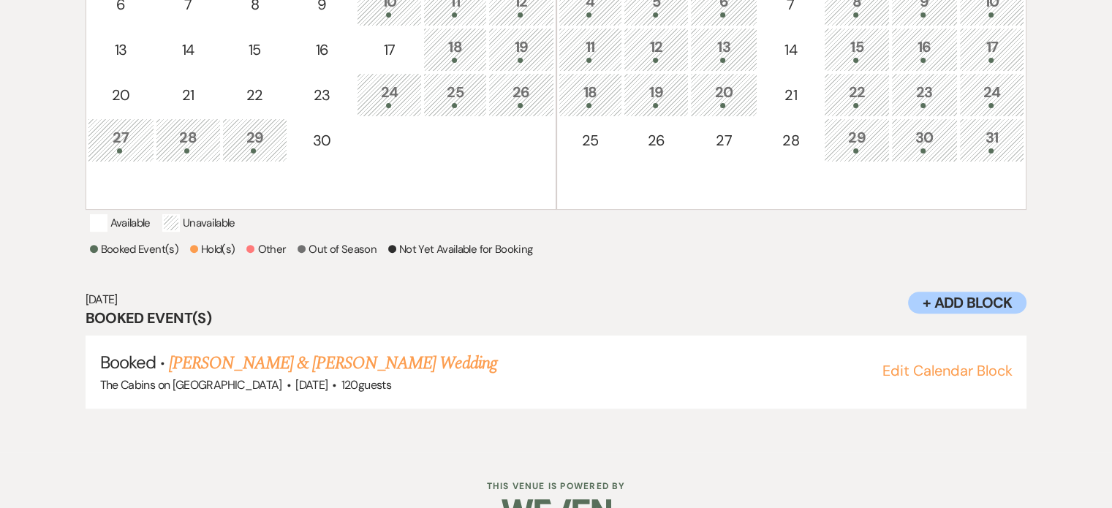
scroll to position [465, 0]
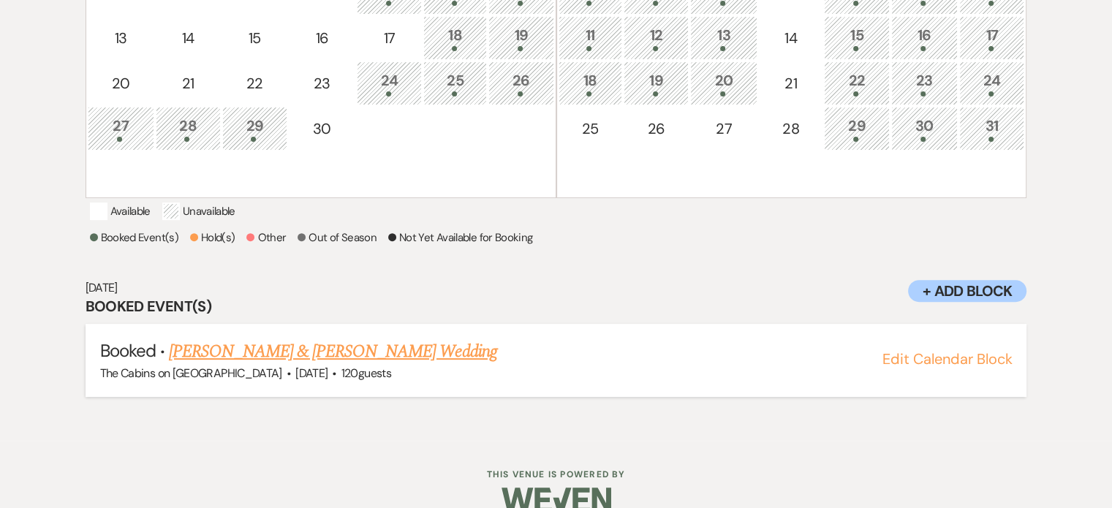
click at [296, 365] on link "Nicole Baker & Garrison Mast's Wedding" at bounding box center [333, 352] width 328 height 26
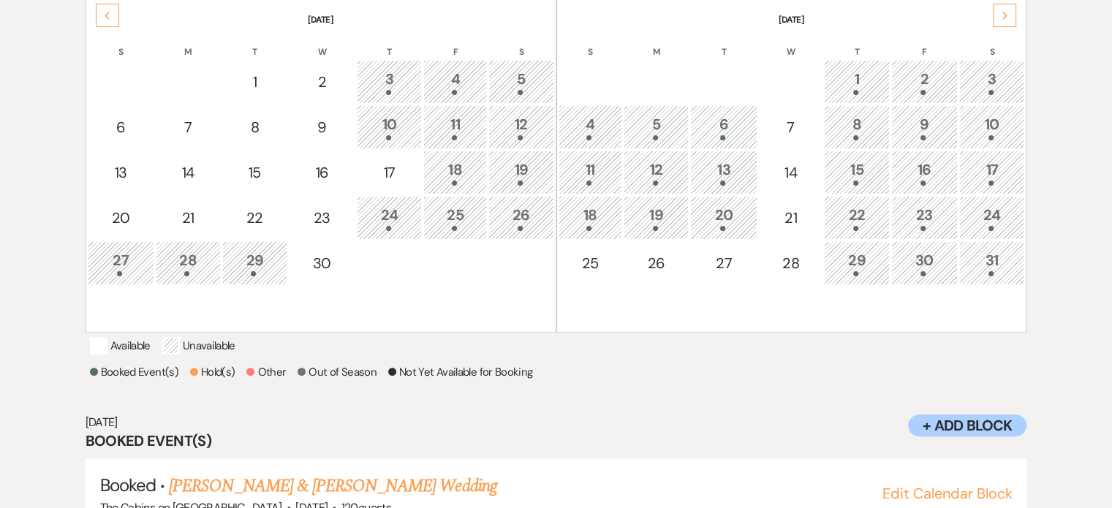
scroll to position [246, 0]
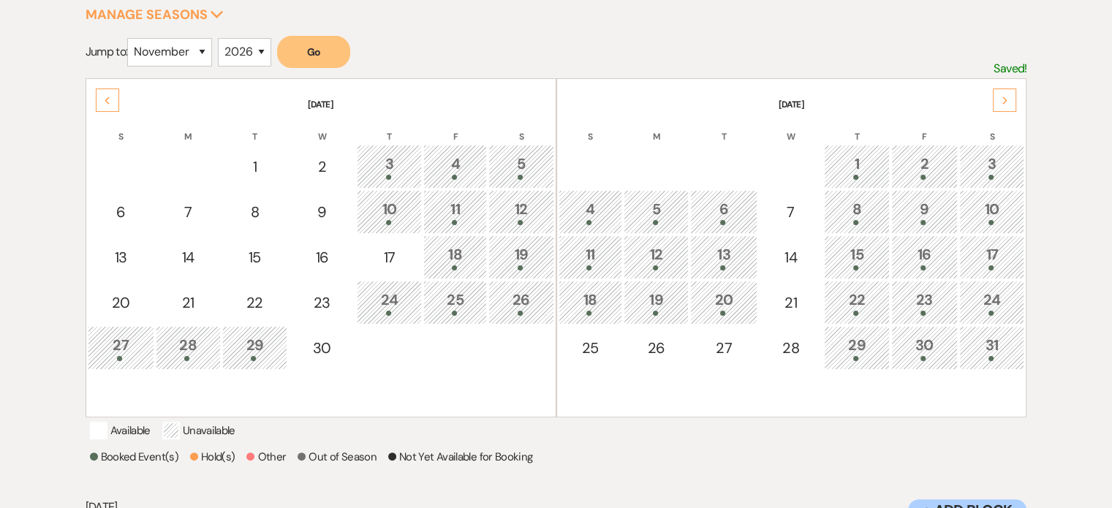
click at [992, 271] on div "17" at bounding box center [992, 257] width 49 height 27
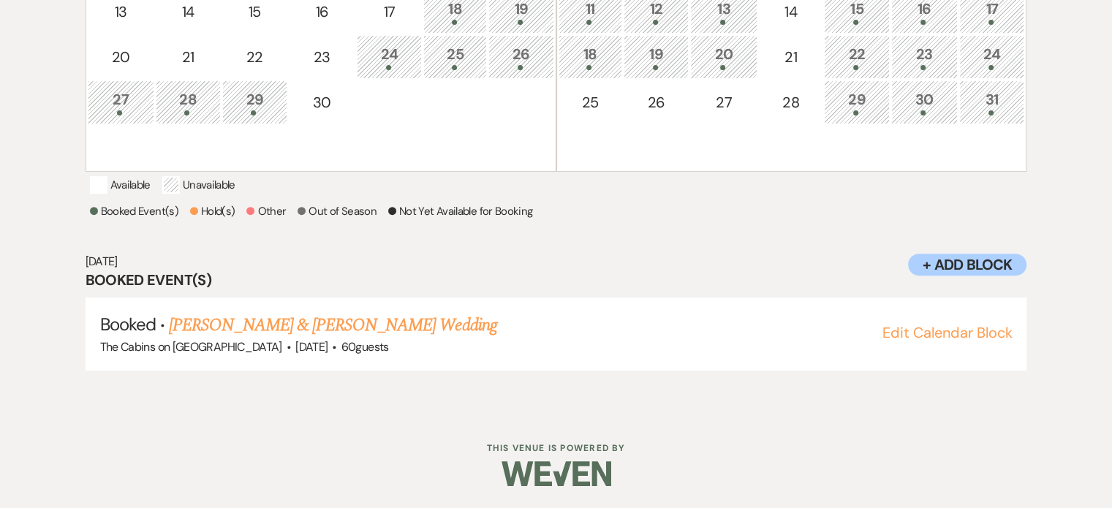
scroll to position [574, 0]
click at [440, 339] on link "[PERSON_NAME] & [PERSON_NAME] Wedding" at bounding box center [333, 325] width 328 height 26
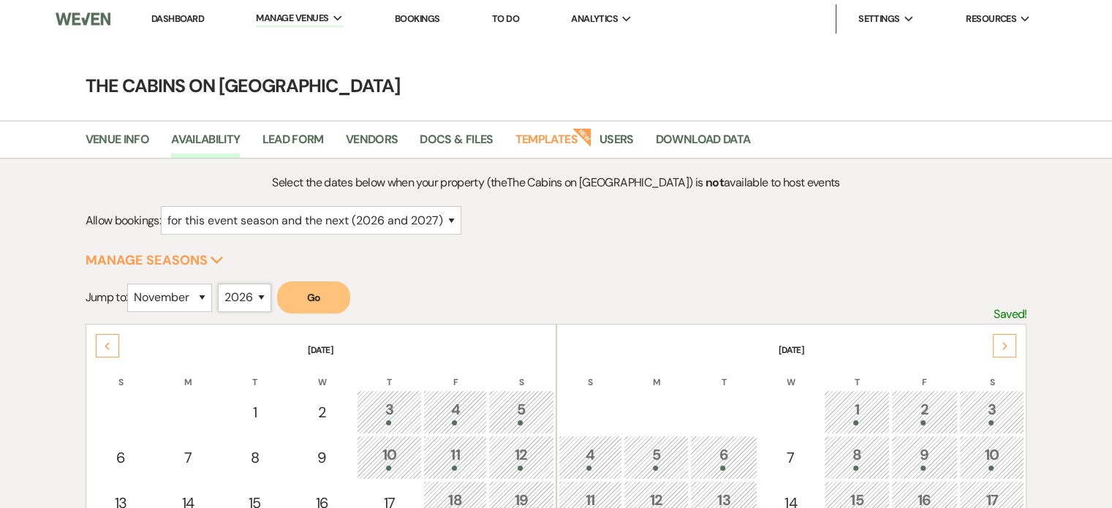
click at [271, 312] on select "2025 2026 2027 2028 2029" at bounding box center [244, 298] width 53 height 29
select select "2027"
click at [254, 310] on select "2025 2026 2027 2028 2029" at bounding box center [244, 298] width 53 height 29
click at [350, 314] on button "Go" at bounding box center [313, 298] width 73 height 32
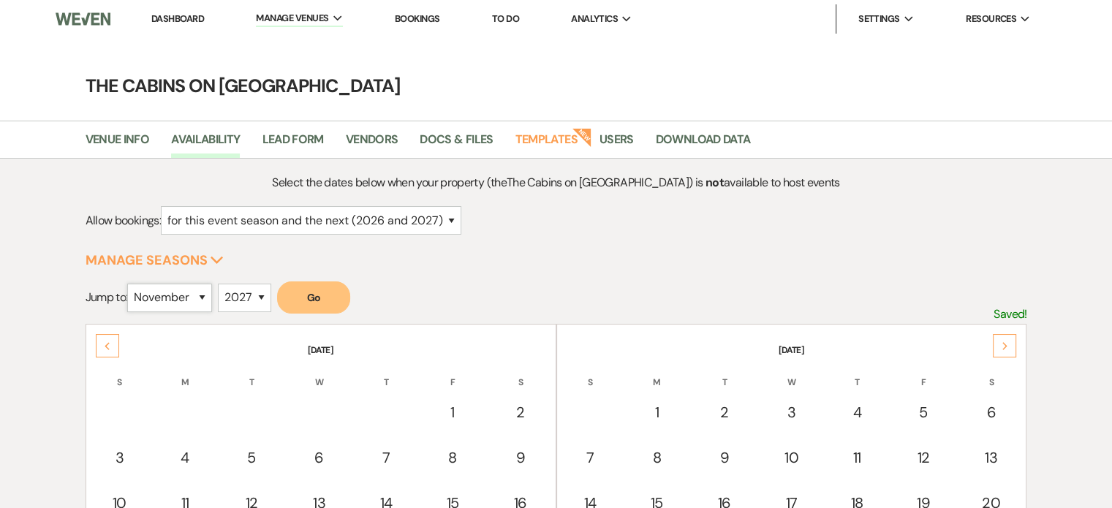
click at [212, 312] on select "January February March April May June July August September October November De…" at bounding box center [169, 298] width 85 height 29
select select "4"
click at [143, 310] on select "January February March April May June July August September October November De…" at bounding box center [169, 298] width 85 height 29
click at [347, 314] on button "Go" at bounding box center [313, 298] width 73 height 32
click at [176, 10] on li "Dashboard" at bounding box center [177, 18] width 67 height 29
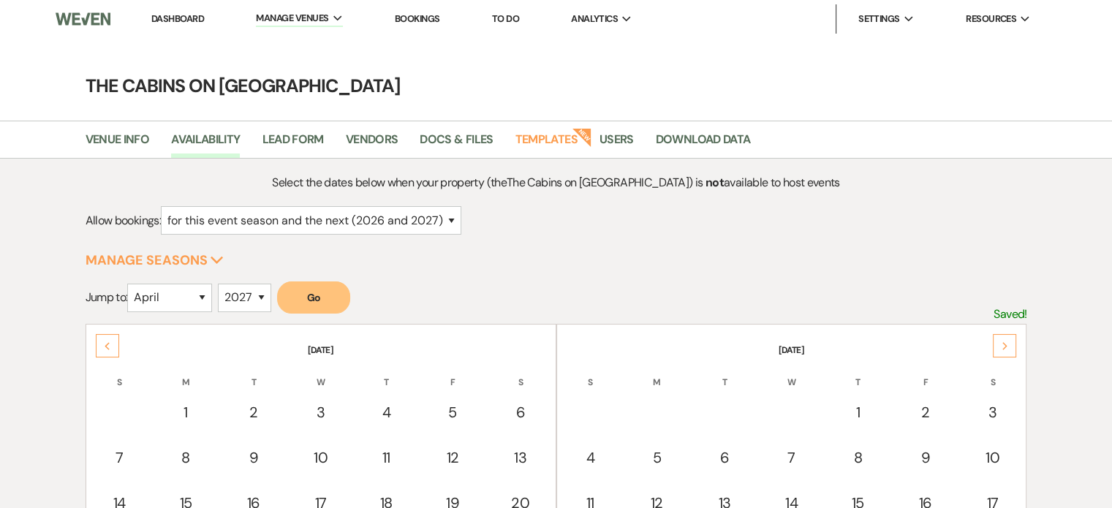
click at [176, 25] on link "Dashboard" at bounding box center [177, 18] width 53 height 12
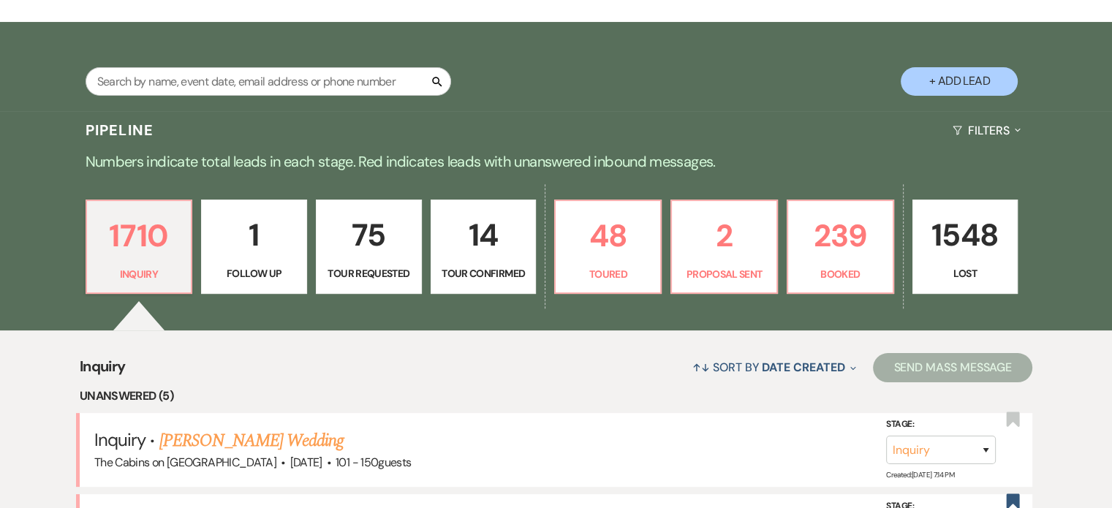
scroll to position [293, 0]
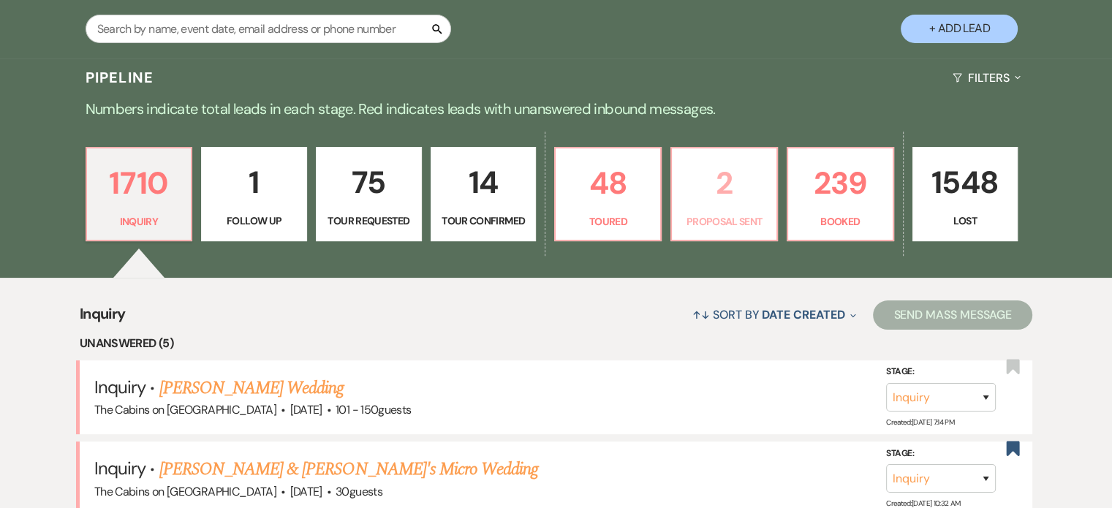
click at [734, 208] on p "2" at bounding box center [724, 183] width 87 height 49
select select "6"
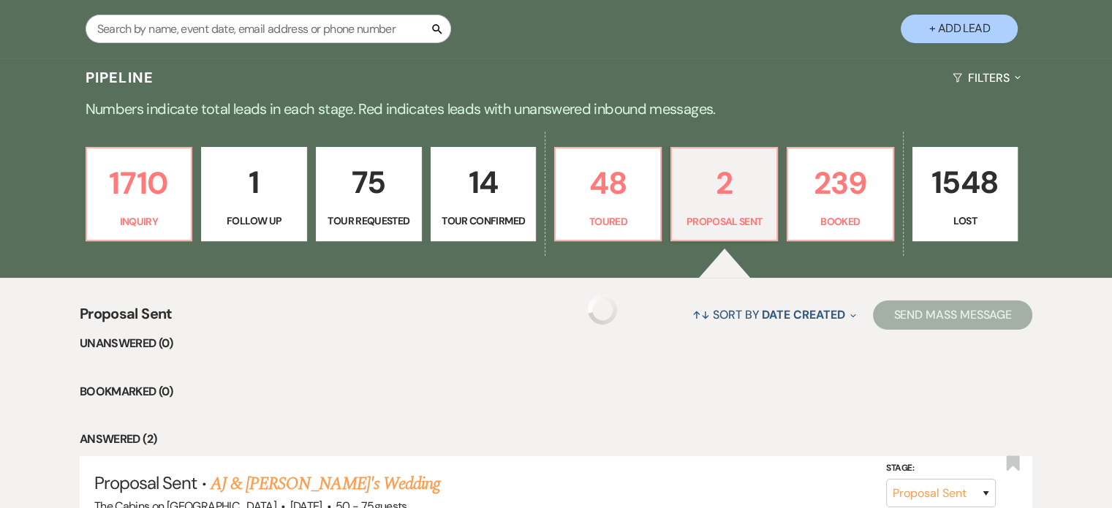
select select "6"
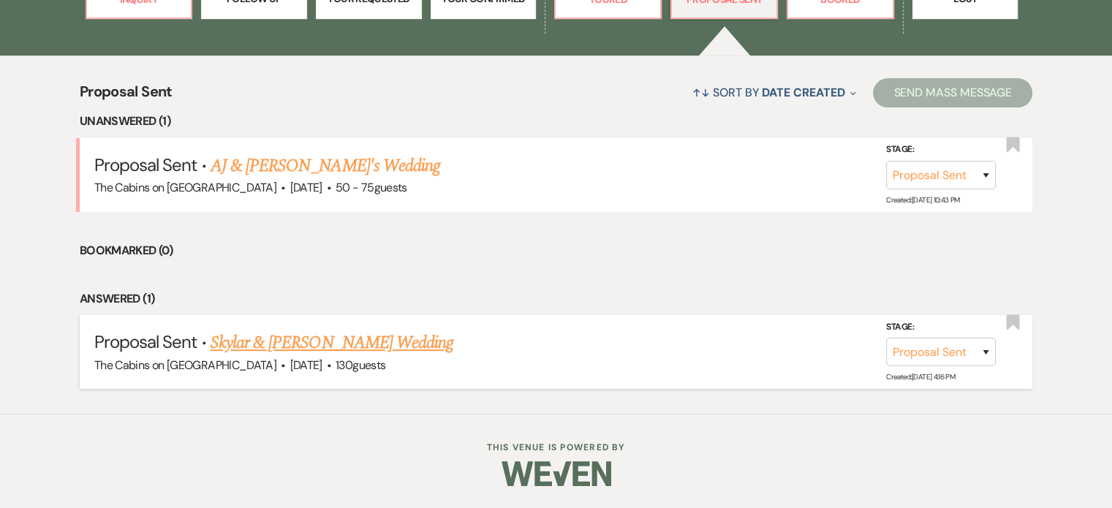
click at [269, 340] on link "Skylar & Tyler's Wedding" at bounding box center [332, 343] width 243 height 26
select select "6"
select select "5"
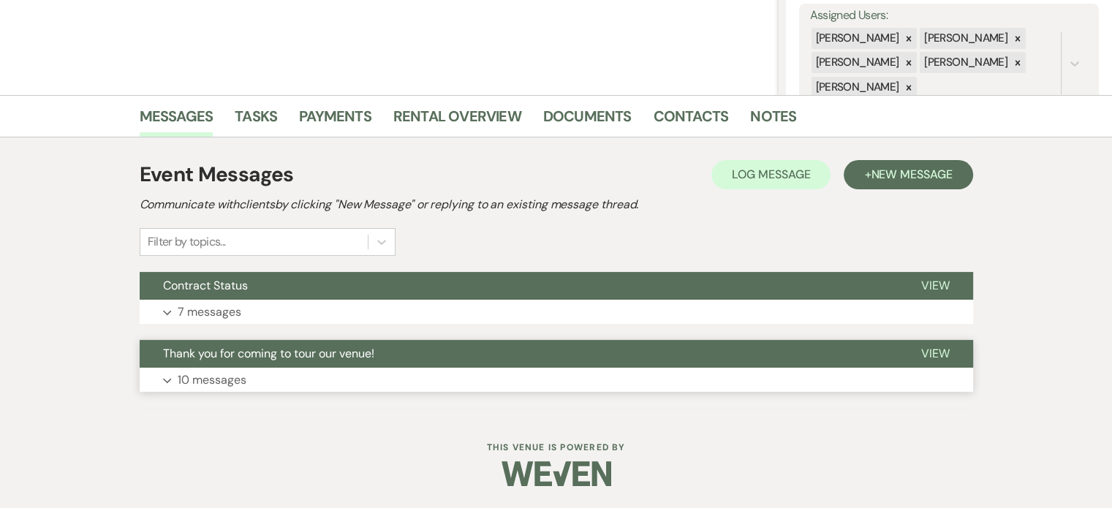
scroll to position [323, 0]
click at [241, 303] on p "7 messages" at bounding box center [210, 312] width 64 height 19
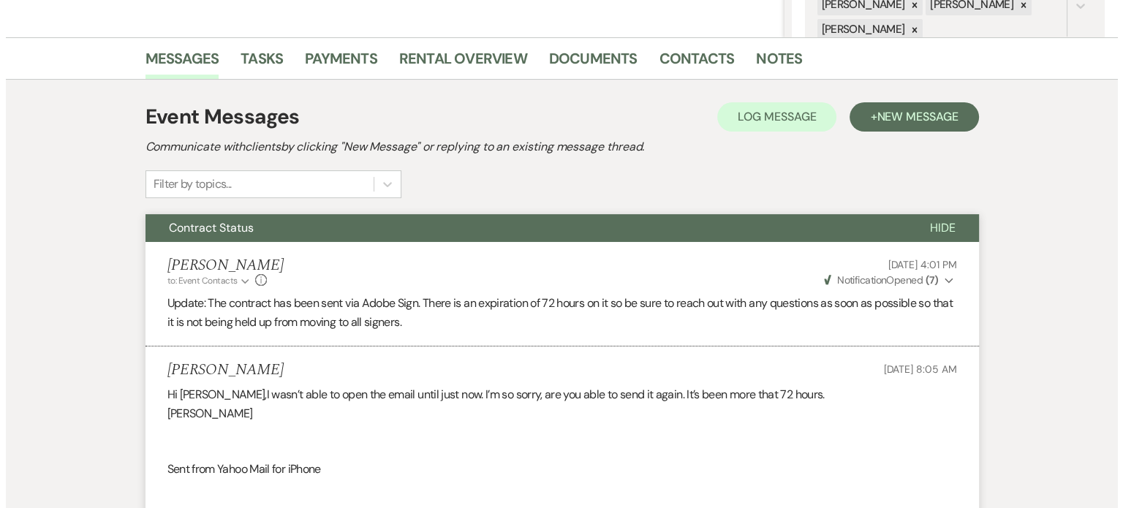
scroll to position [32, 0]
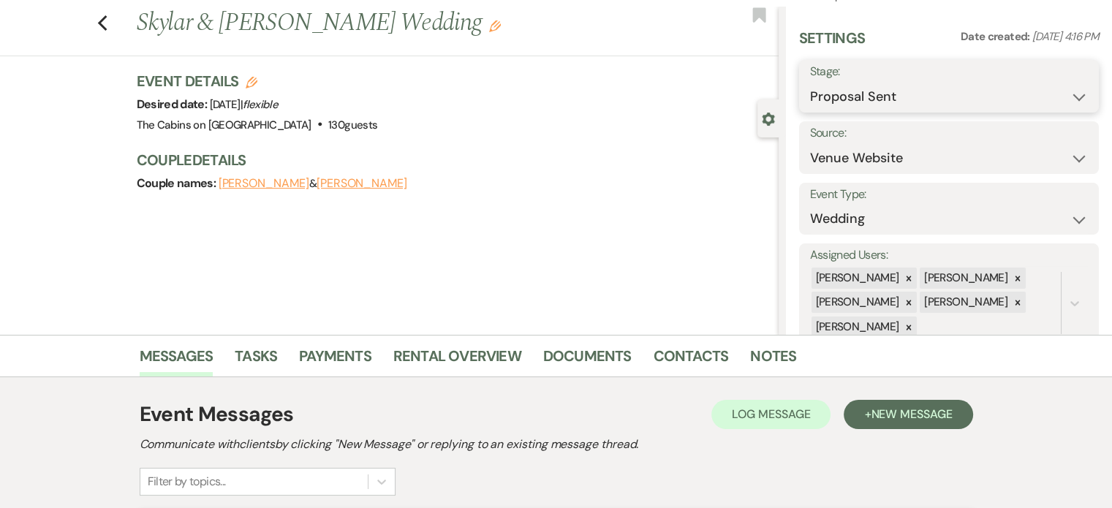
click at [834, 103] on select "Inquiry Follow Up Tour Requested Tour Confirmed Toured Proposal Sent Booked Lost" at bounding box center [949, 97] width 278 height 29
select select "7"
click at [810, 91] on select "Inquiry Follow Up Tour Requested Tour Confirmed Toured Proposal Sent Booked Lost" at bounding box center [949, 97] width 278 height 29
click at [1037, 87] on button "Save" at bounding box center [1068, 86] width 62 height 29
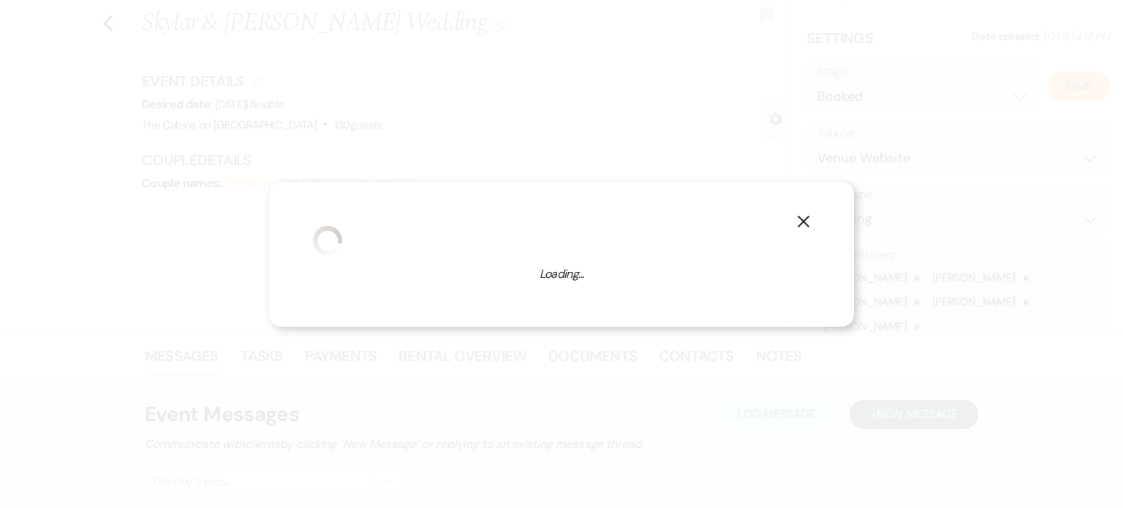
select select "1"
select select "580"
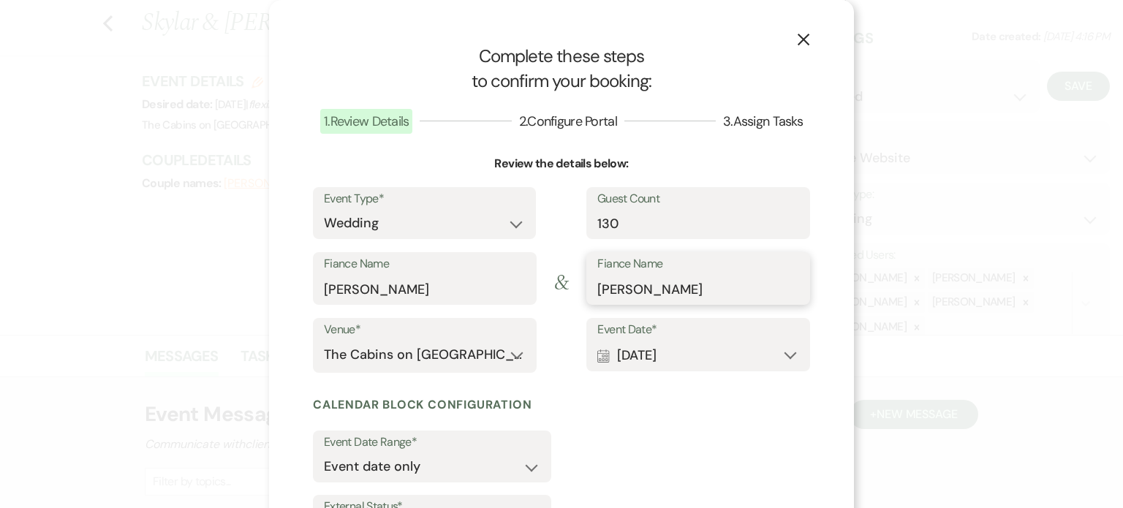
click at [693, 304] on input "Tyler Schmidt" at bounding box center [699, 289] width 202 height 29
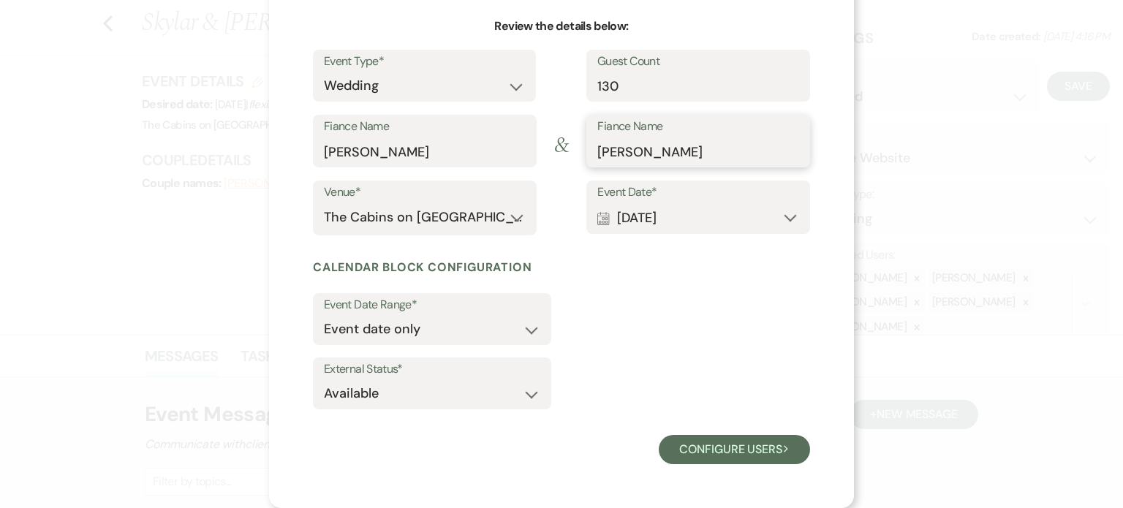
scroll to position [181, 0]
type input "Tyler Schmit"
click at [508, 330] on select "Event date only Event date and" at bounding box center [432, 329] width 216 height 29
select select "eventDateAnd"
click at [324, 317] on select "Event date only Event date and" at bounding box center [432, 329] width 216 height 29
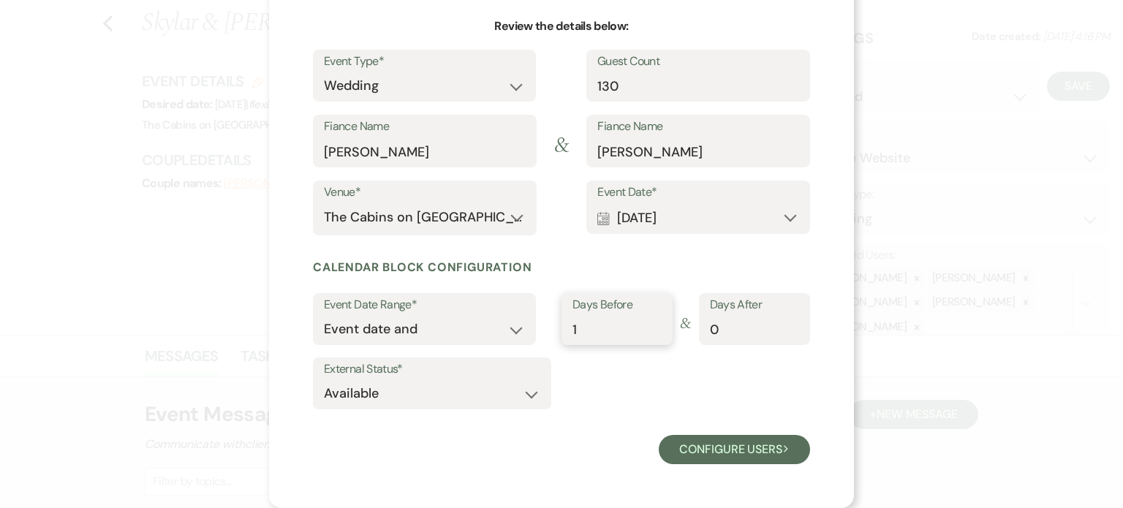
type input "1"
click at [648, 327] on input "1" at bounding box center [617, 329] width 89 height 29
click at [521, 396] on select "Available Unavailable" at bounding box center [432, 394] width 216 height 29
select select "false"
click at [324, 383] on select "Available Unavailable" at bounding box center [432, 394] width 216 height 29
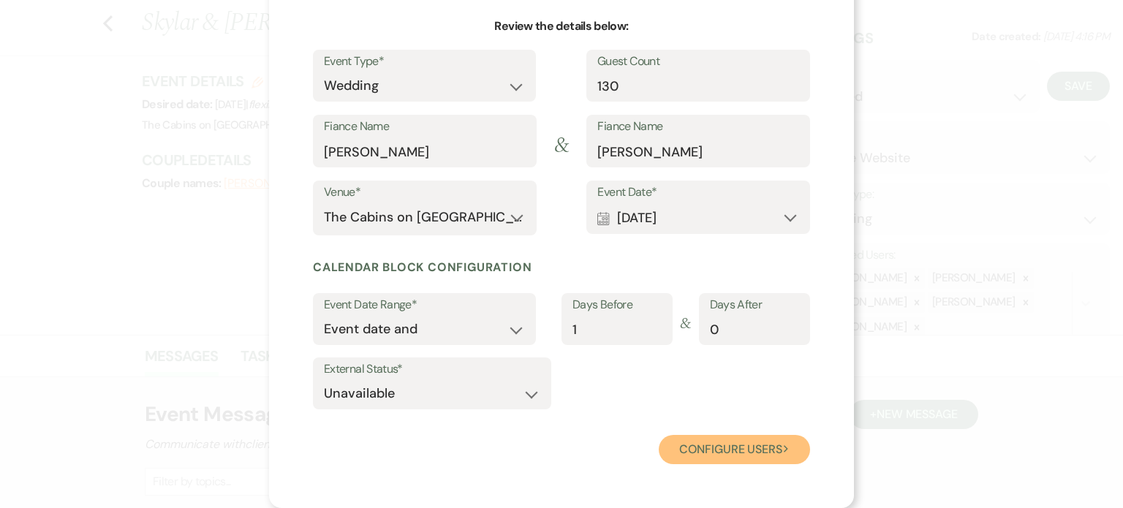
click at [685, 451] on button "Configure users Next" at bounding box center [734, 449] width 151 height 29
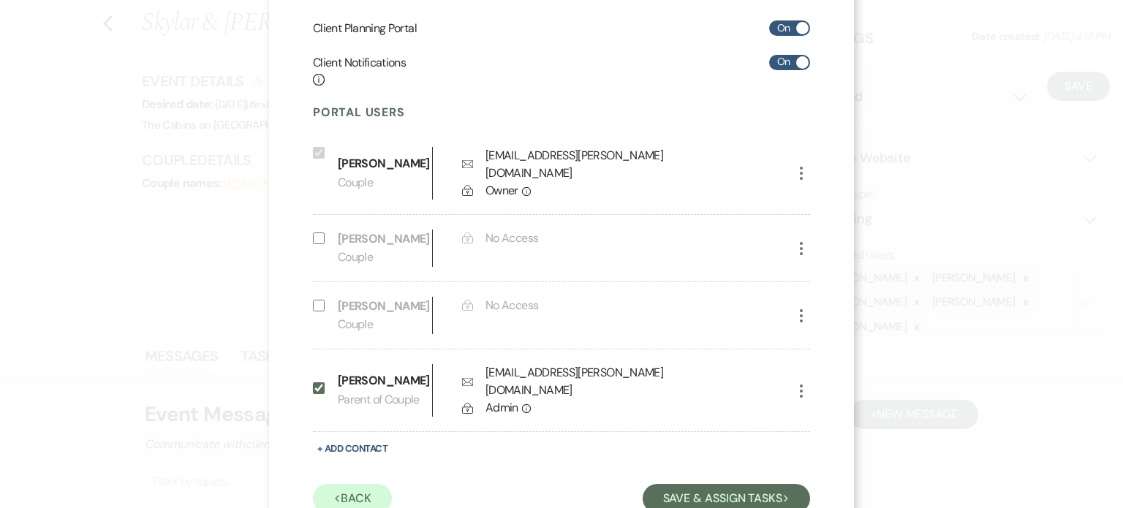
scroll to position [327, 0]
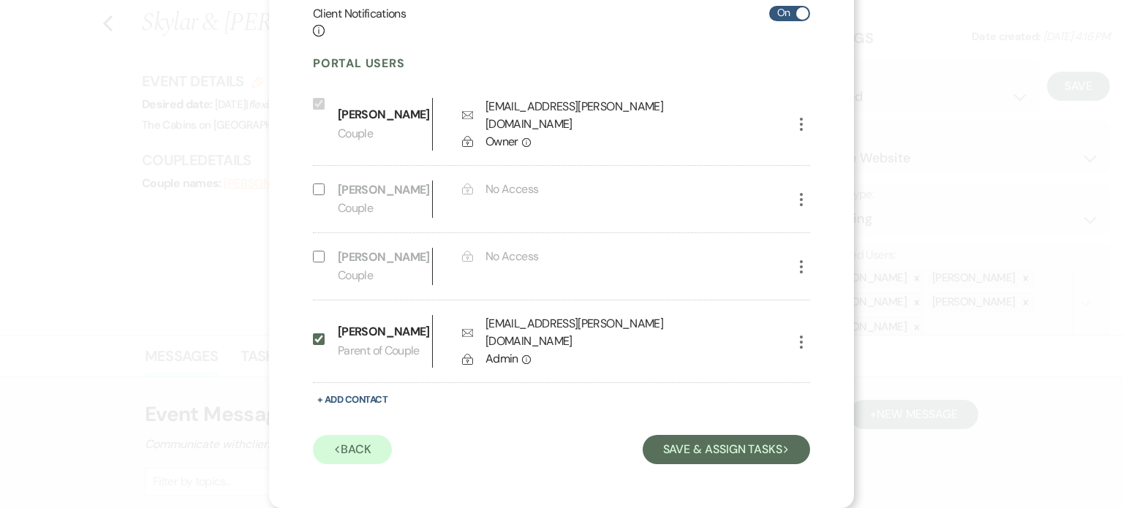
click at [317, 195] on input "Include on Planning Portal" at bounding box center [319, 190] width 12 height 12
select select "1"
select select "6"
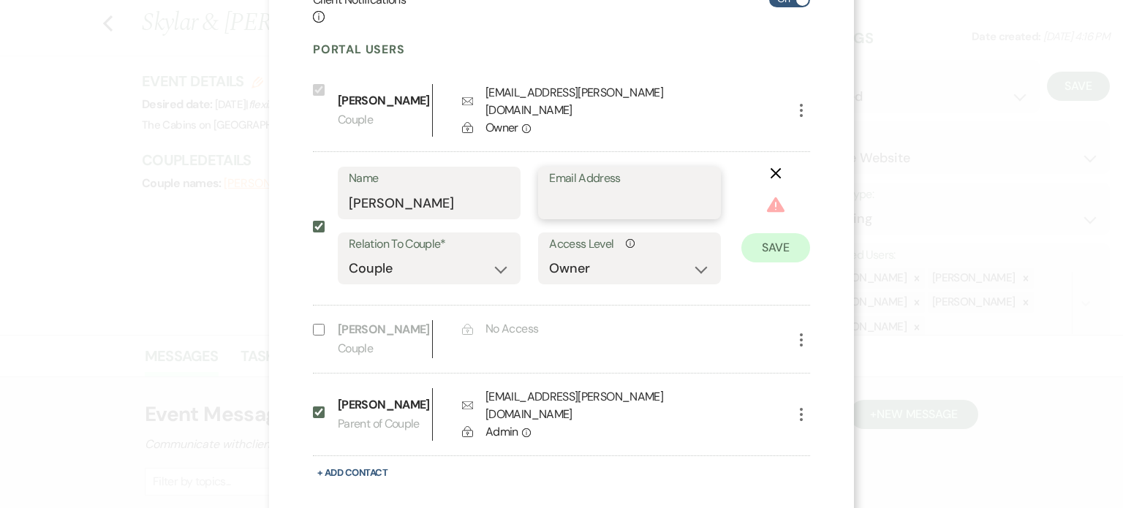
click at [584, 218] on input "Email Address" at bounding box center [629, 203] width 161 height 29
click at [772, 179] on icon "X" at bounding box center [776, 173] width 12 height 12
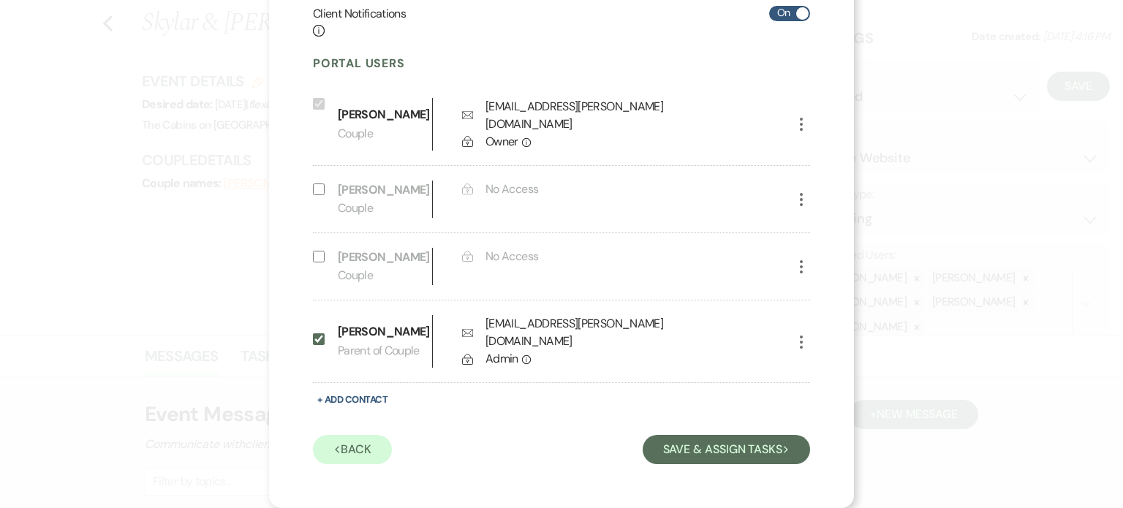
scroll to position [459, 0]
click at [696, 448] on button "Save & Assign Tasks Next" at bounding box center [726, 449] width 167 height 29
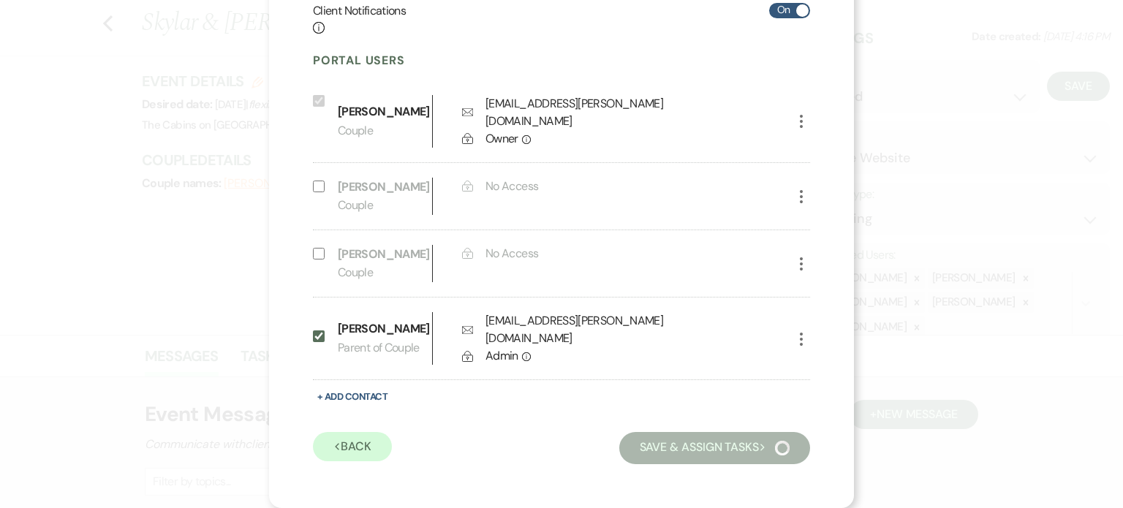
scroll to position [181, 0]
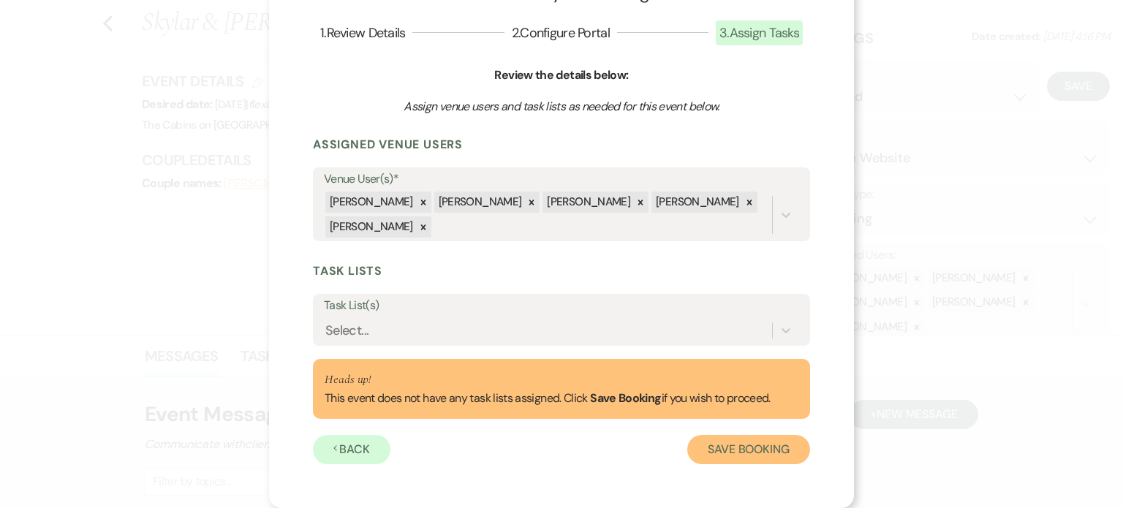
click at [764, 452] on button "Save Booking" at bounding box center [748, 449] width 123 height 29
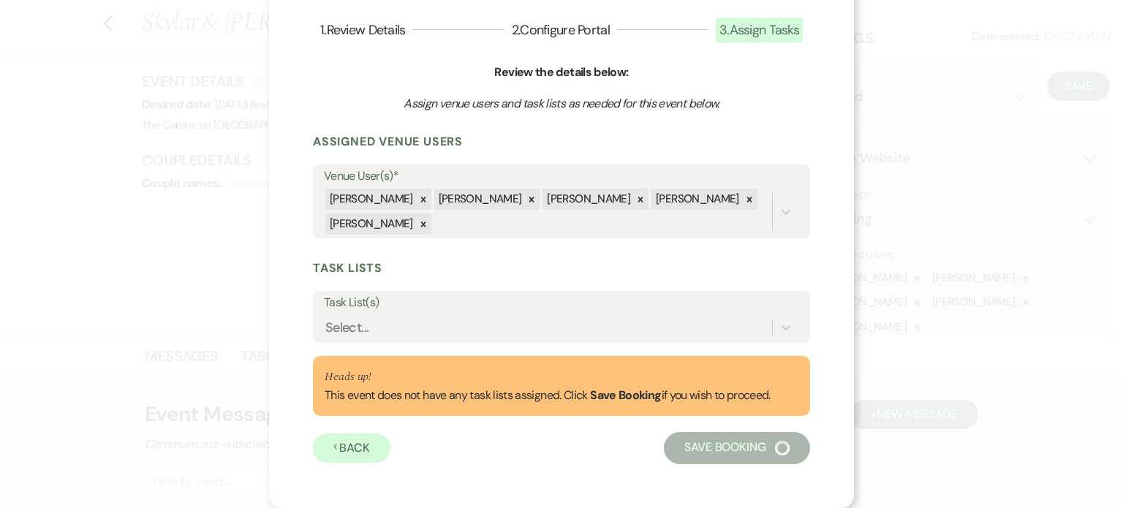
select select "1499"
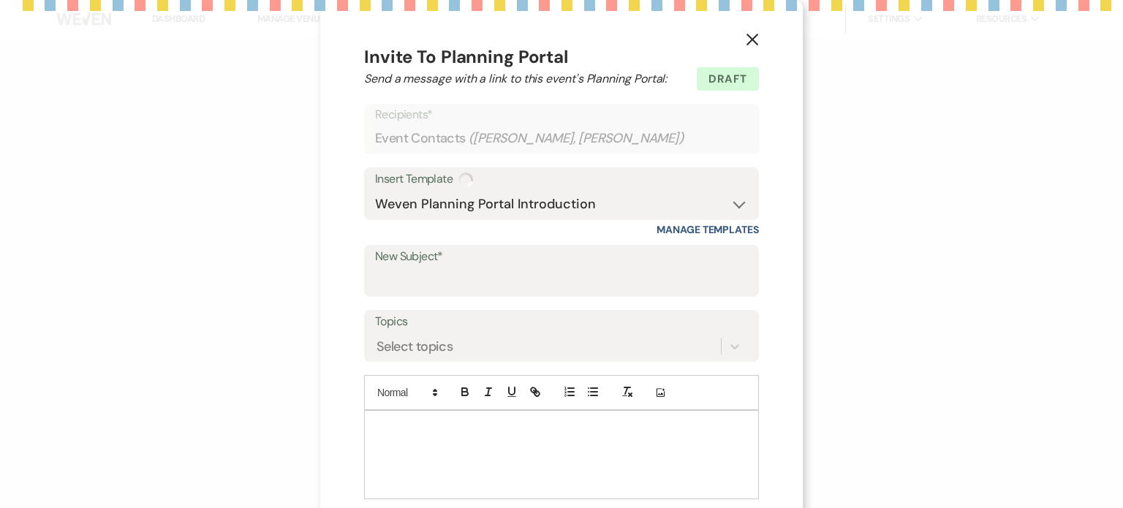
select select "5"
type input "Let's Start Planning!"
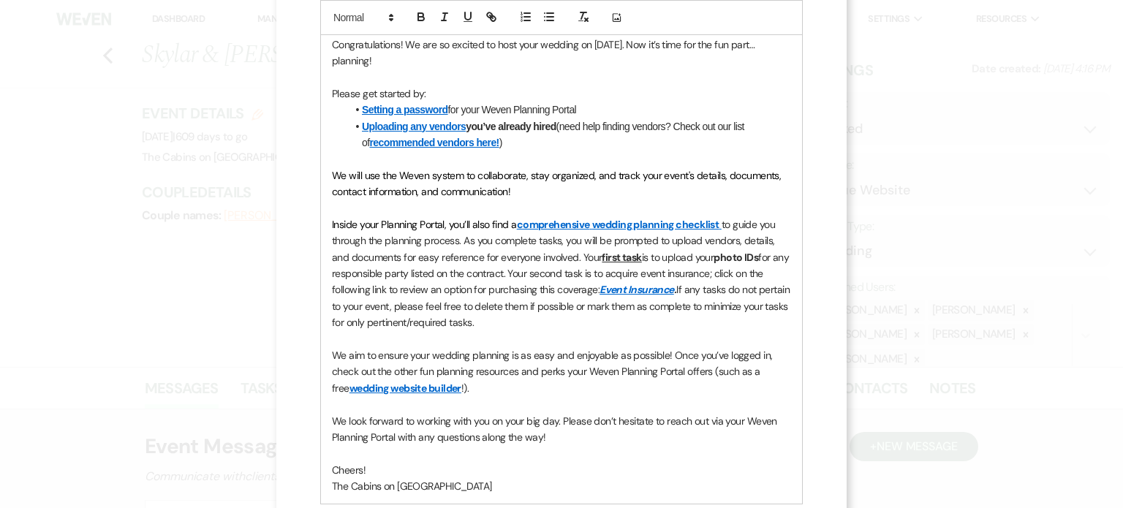
scroll to position [418, 0]
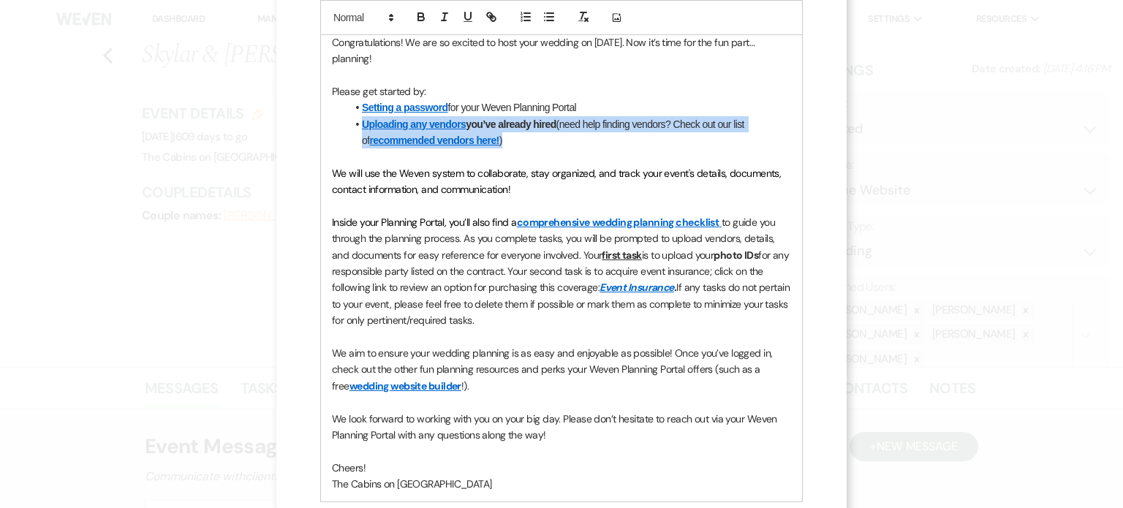
drag, startPoint x: 493, startPoint y: 203, endPoint x: 362, endPoint y: 189, distance: 131.6
click at [362, 149] on li "Uploading any vendors you’ve already hired (need help finding vendors? Check ou…" at bounding box center [569, 132] width 445 height 33
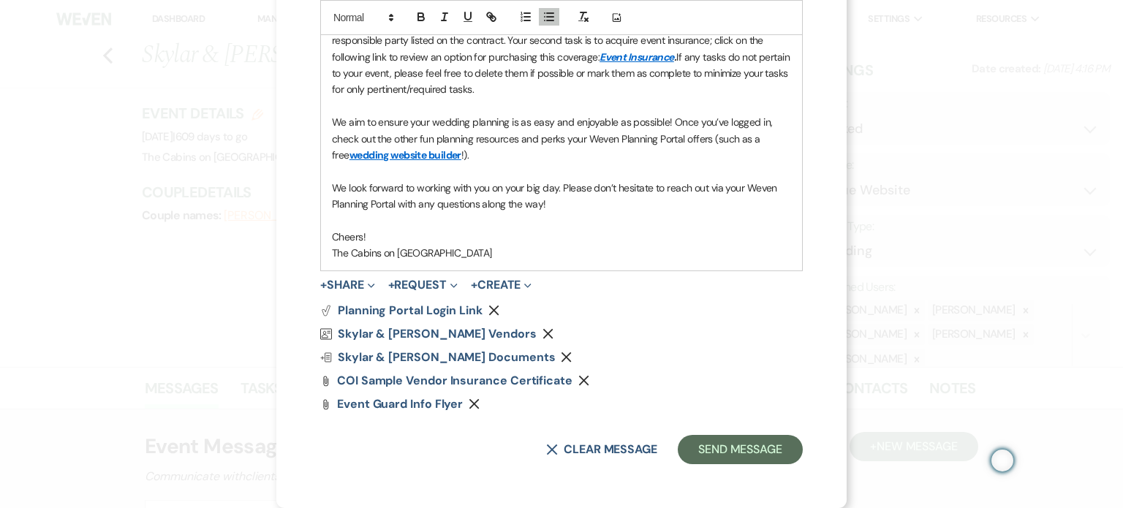
scroll to position [728, 0]
click at [546, 444] on button "X Clear message" at bounding box center [601, 450] width 111 height 12
select select "0"
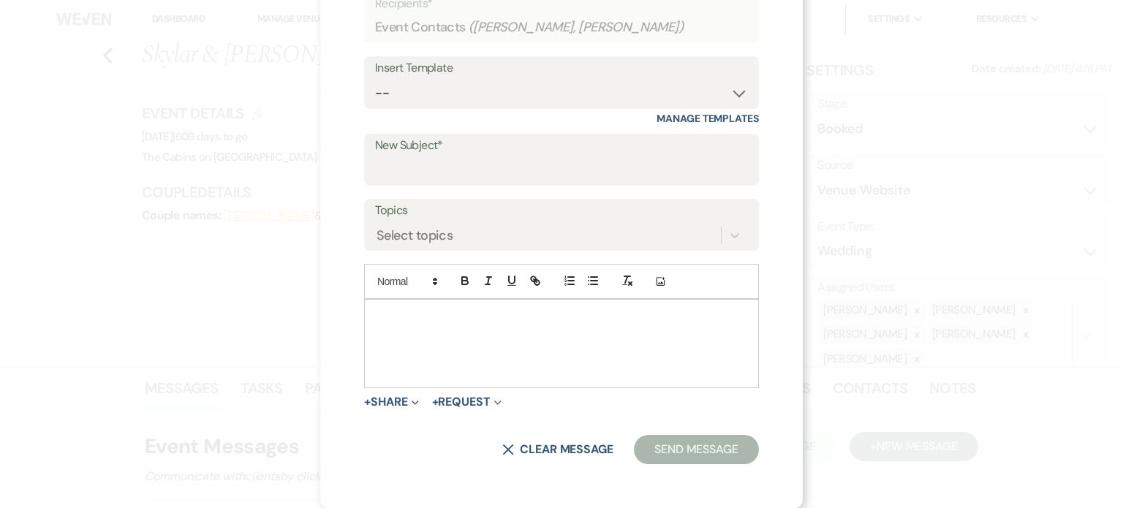
scroll to position [120, 0]
click at [453, 184] on input "New Subject*" at bounding box center [561, 170] width 373 height 29
click at [477, 108] on select "-- Initial Inquiry Response Tour Request Response Follow Up Copy of Initial Inq…" at bounding box center [561, 93] width 373 height 29
select select "6016"
click at [375, 105] on select "-- Initial Inquiry Response Tour Request Response Follow Up Copy of Initial Inq…" at bounding box center [561, 92] width 373 height 29
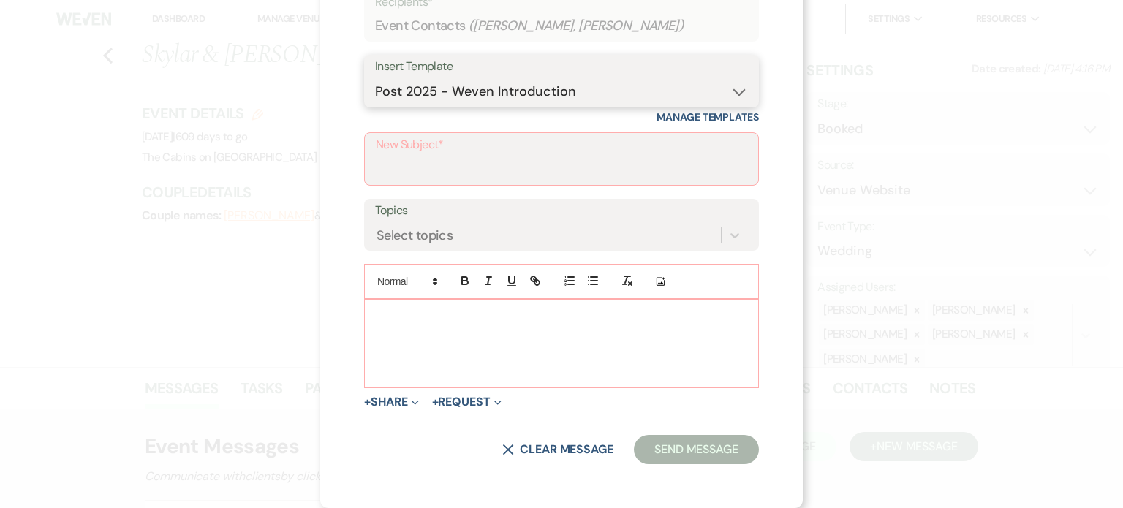
type input "Let's Start Planning!"
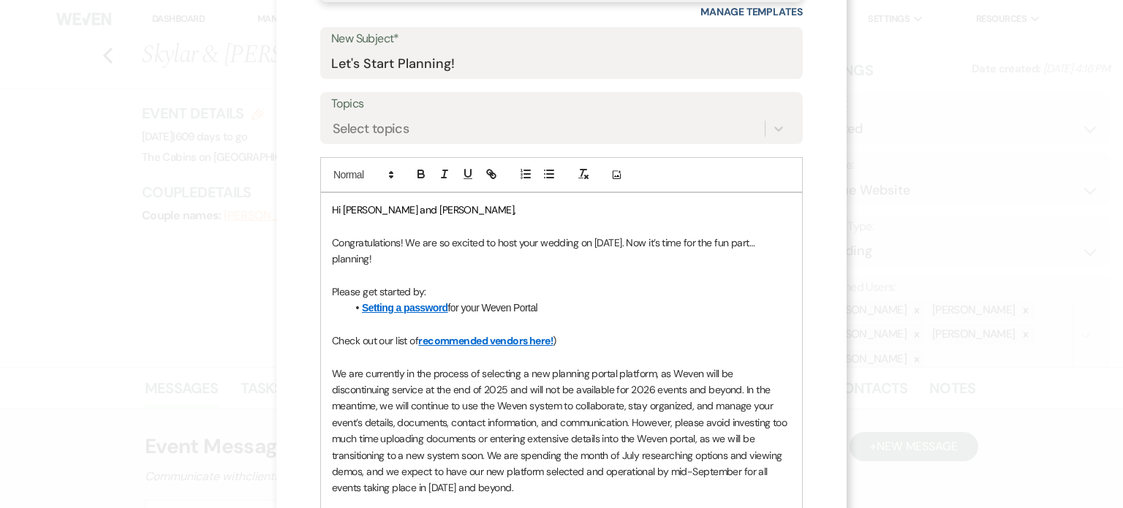
scroll to position [266, 0]
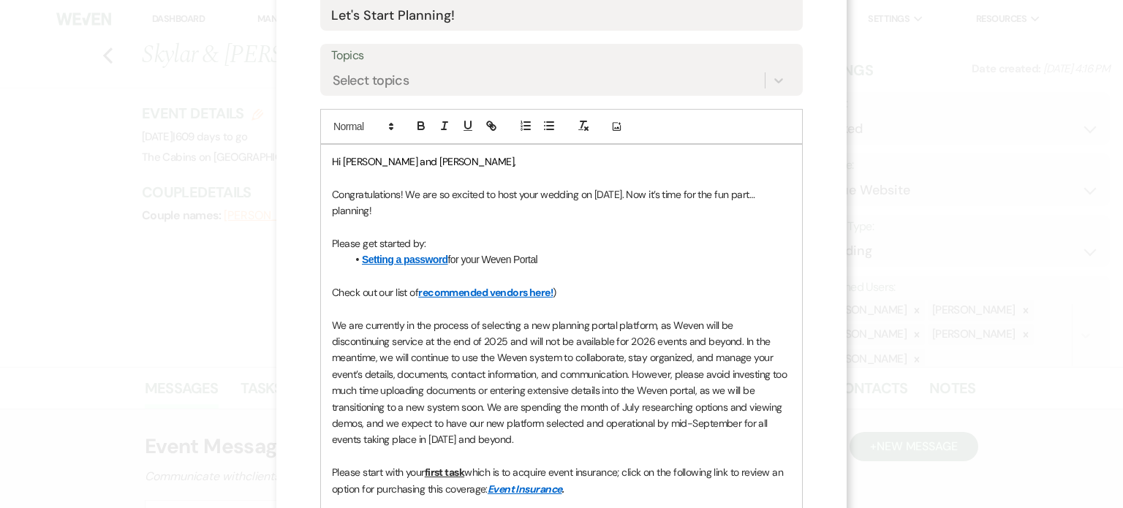
click at [369, 168] on span "Hi Mellani and Skylar," at bounding box center [424, 161] width 184 height 13
drag, startPoint x: 388, startPoint y: 228, endPoint x: 342, endPoint y: 229, distance: 46.1
click at [339, 168] on span "Hi Mellani and Skylar," at bounding box center [424, 161] width 184 height 13
click at [362, 168] on span "Hi Skylar," at bounding box center [375, 161] width 87 height 13
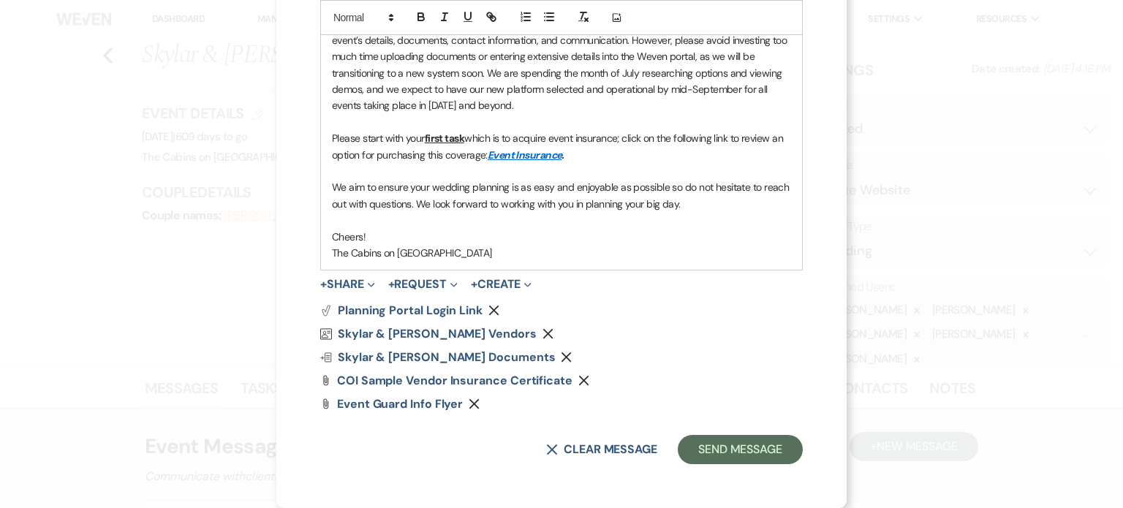
scroll to position [632, 0]
click at [570, 163] on p "Please start with your first task which is to acquire event insurance; click on…" at bounding box center [561, 146] width 459 height 33
click at [622, 163] on p "Please start with your first task which is to acquire event insurance; click on…" at bounding box center [561, 146] width 459 height 33
click at [750, 245] on p "Cheers!" at bounding box center [561, 237] width 459 height 16
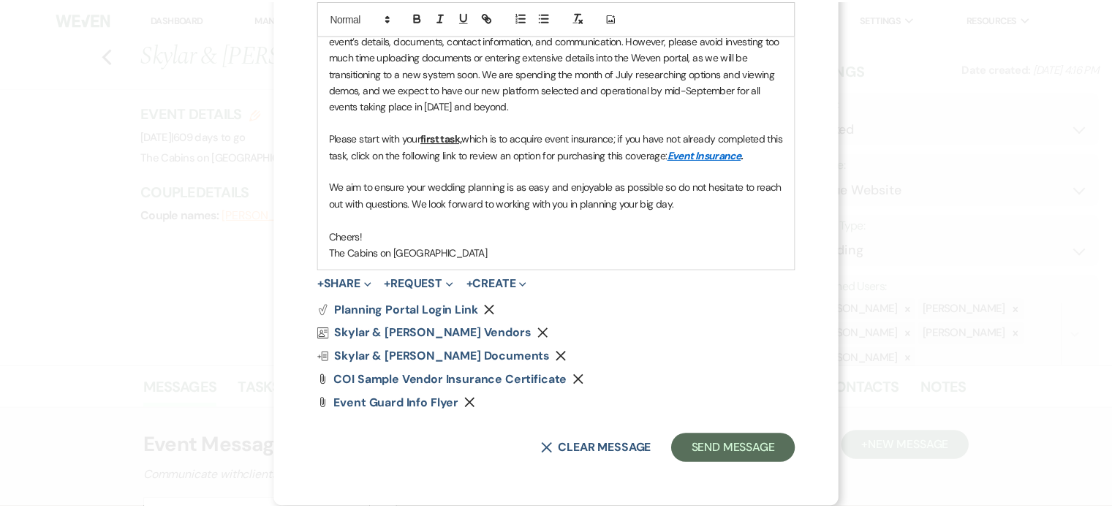
scroll to position [712, 0]
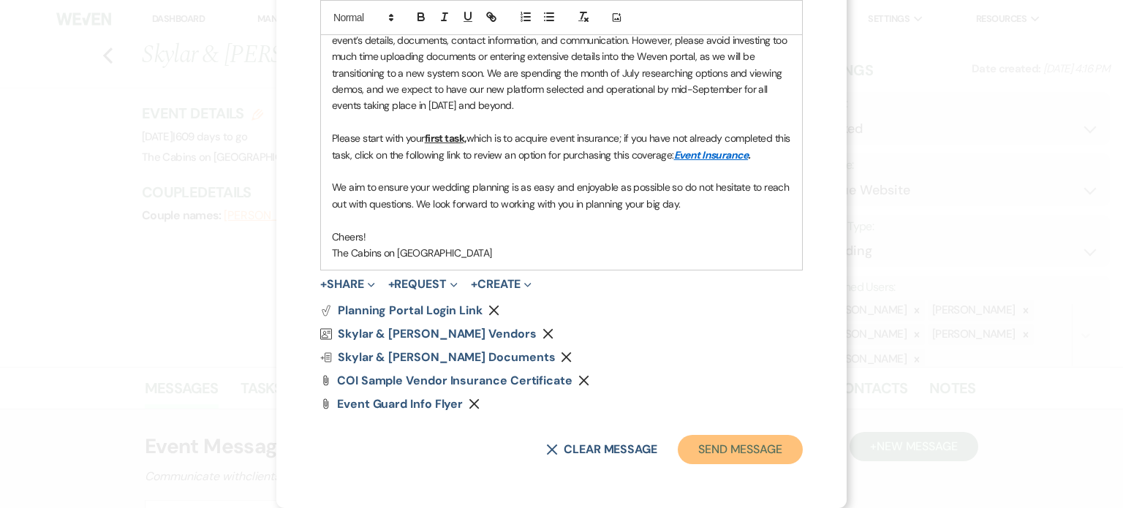
click at [738, 451] on button "Send Message" at bounding box center [740, 449] width 125 height 29
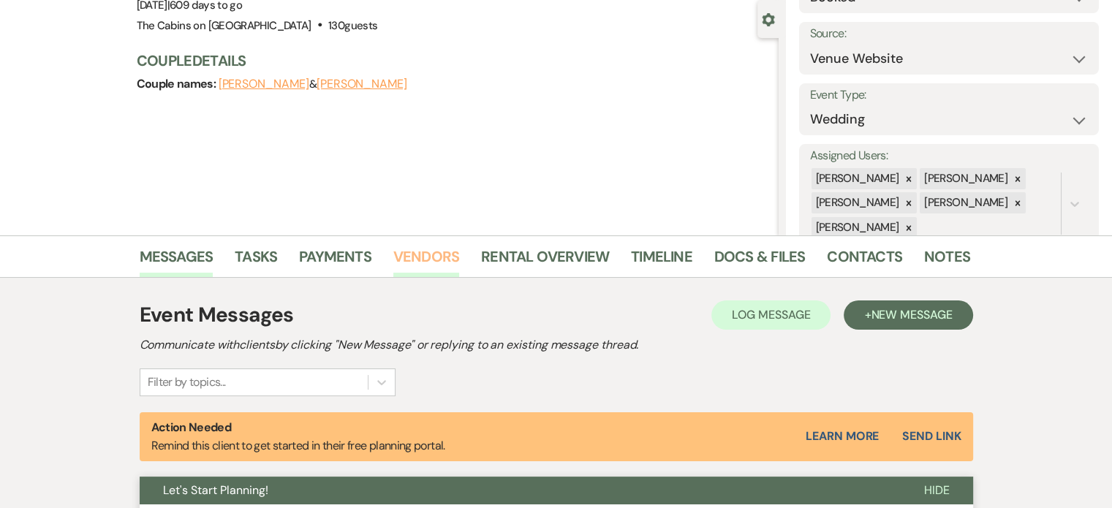
scroll to position [0, 0]
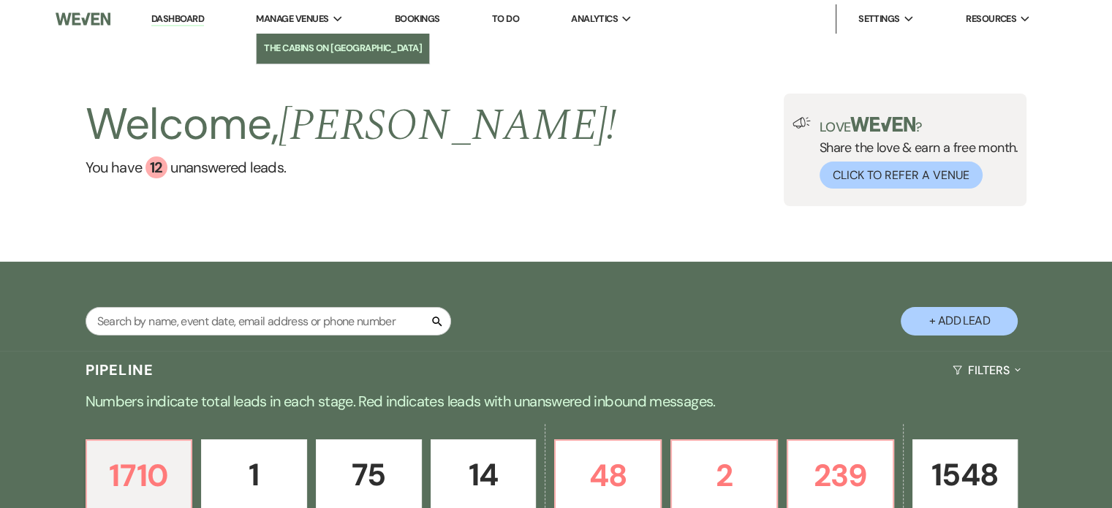
click at [325, 50] on li "The Cabins on [GEOGRAPHIC_DATA]" at bounding box center [343, 48] width 158 height 15
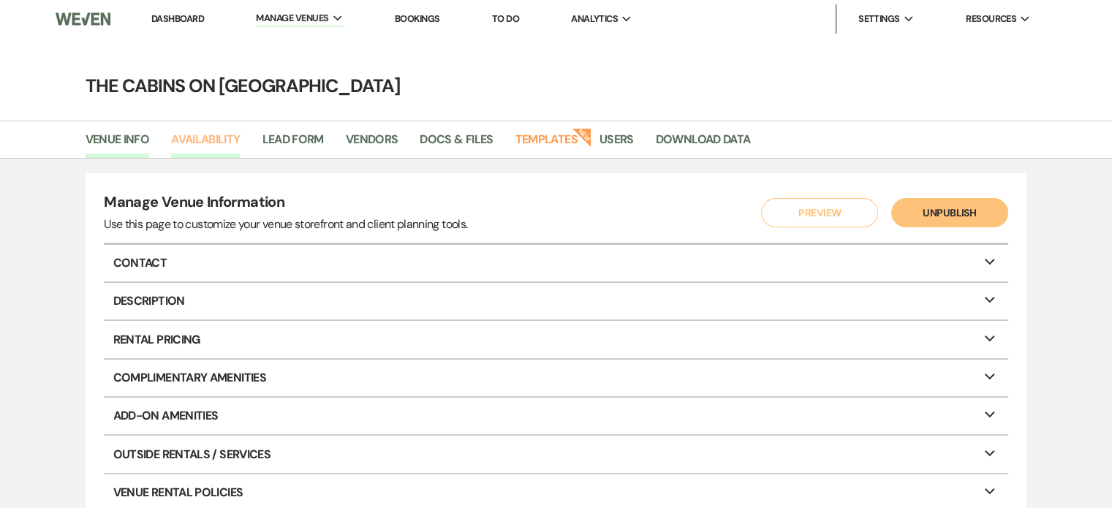
click at [240, 157] on link "Availability" at bounding box center [205, 144] width 69 height 28
select select "2"
select select "2026"
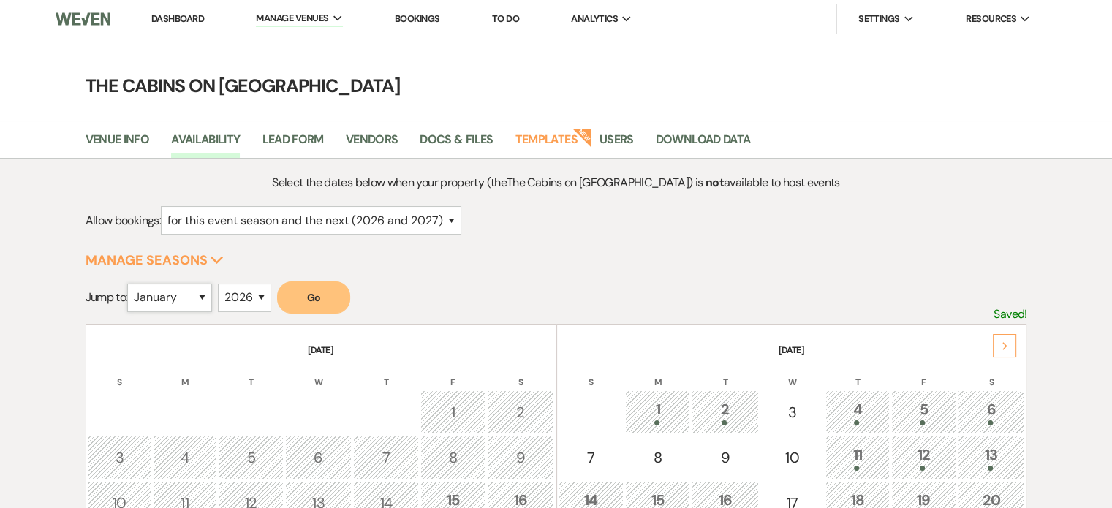
click at [212, 312] on select "January February March April May June July August September October November De…" at bounding box center [169, 298] width 85 height 29
select select "9"
click at [143, 310] on select "January February March April May June July August September October November De…" at bounding box center [169, 298] width 85 height 29
click at [350, 314] on button "Go" at bounding box center [313, 298] width 73 height 32
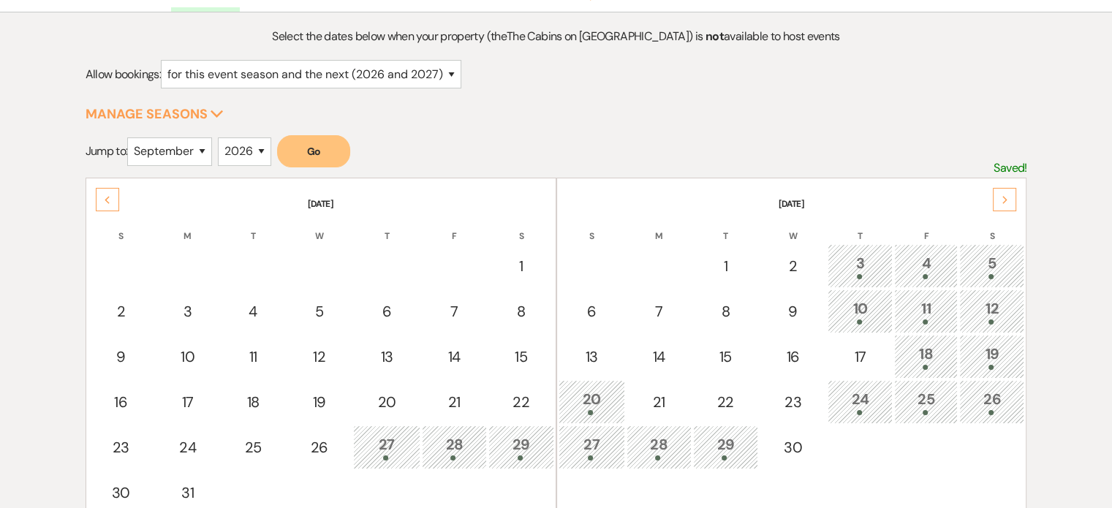
scroll to position [293, 0]
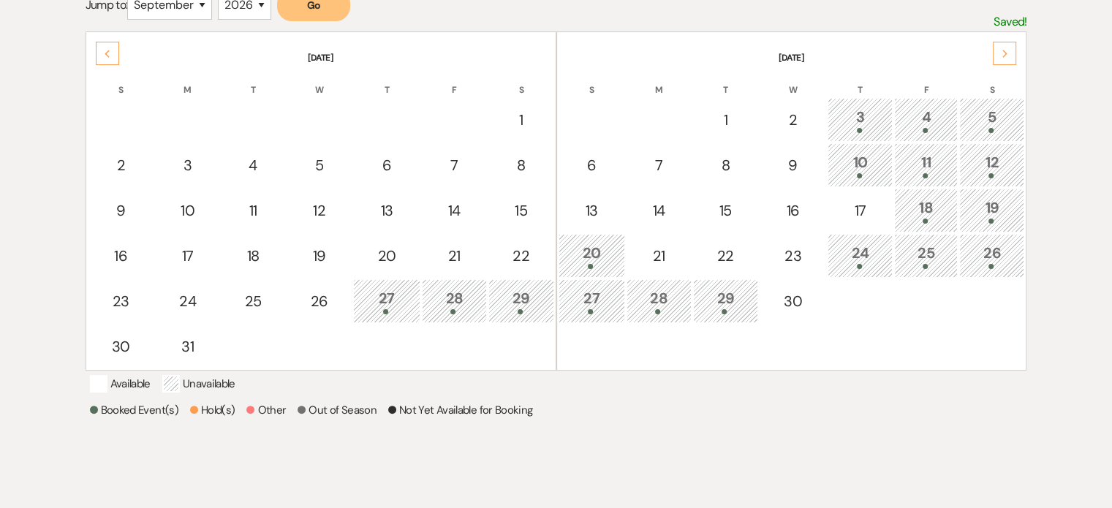
click at [579, 269] on div "20" at bounding box center [592, 255] width 50 height 27
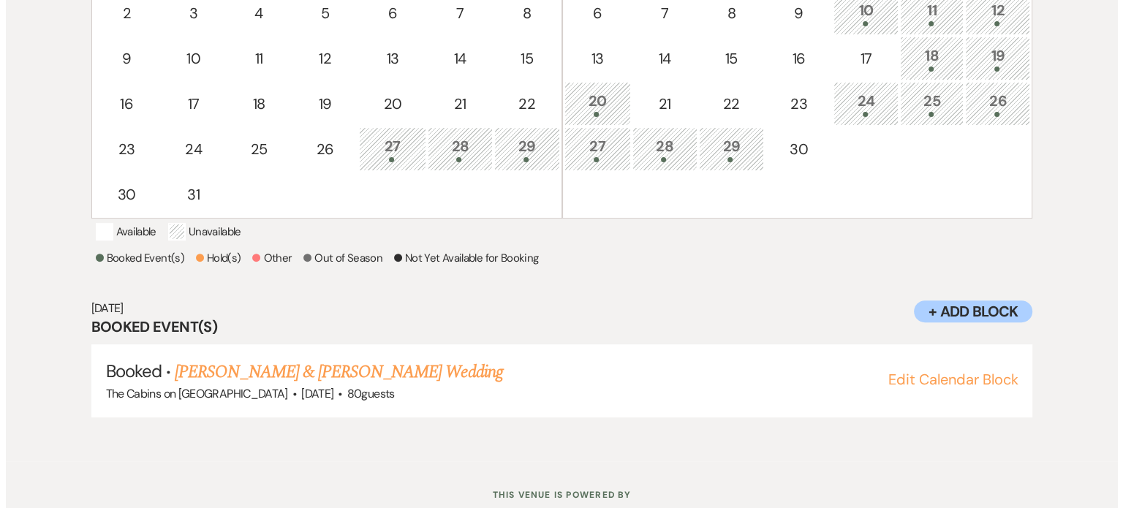
scroll to position [465, 0]
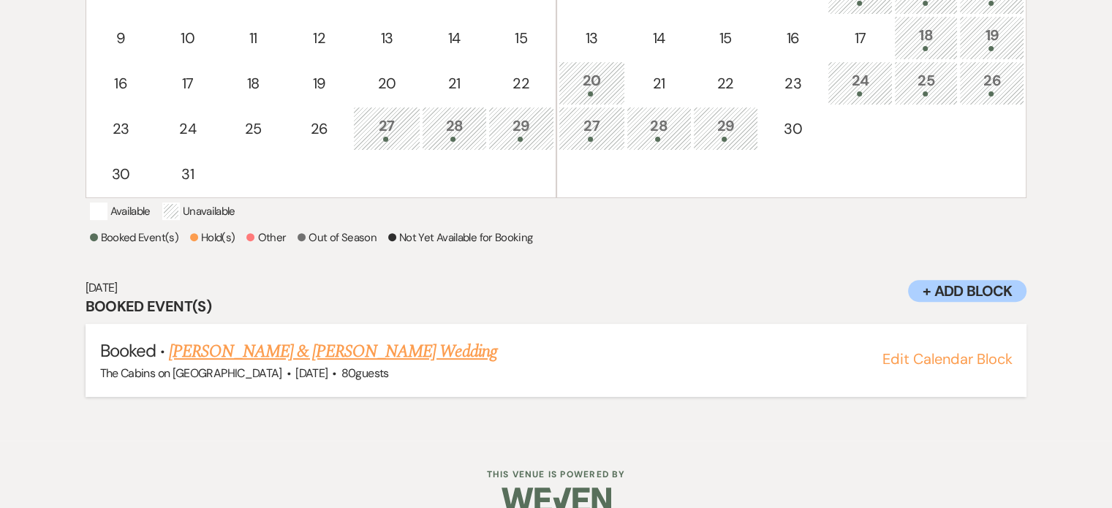
click at [962, 366] on button "Edit Calendar Block" at bounding box center [947, 359] width 130 height 15
select select "580"
select select "eventDateAnd"
select select "false"
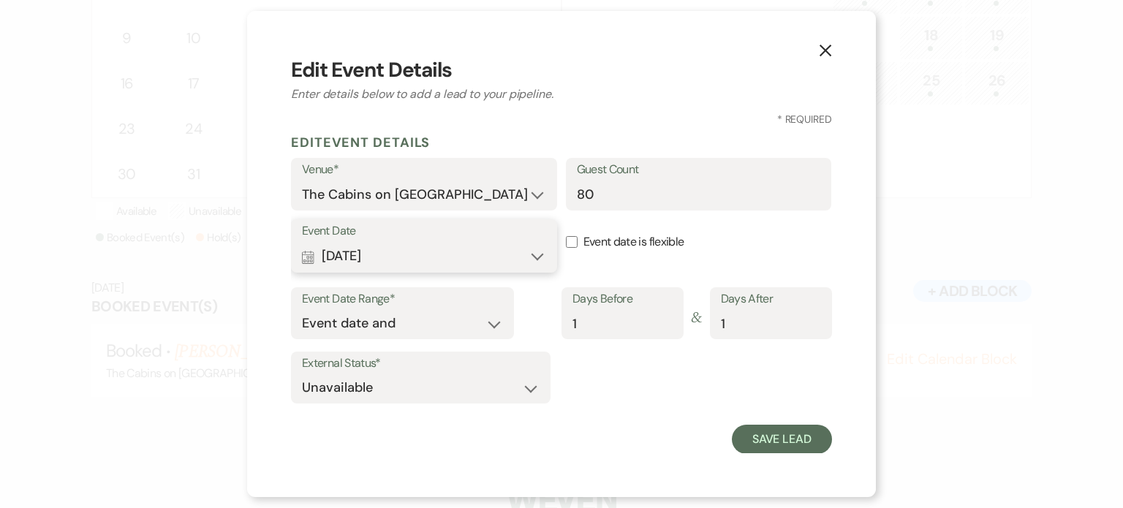
click at [528, 271] on button "Calendar Sep 19, 2026 Expand" at bounding box center [424, 256] width 244 height 29
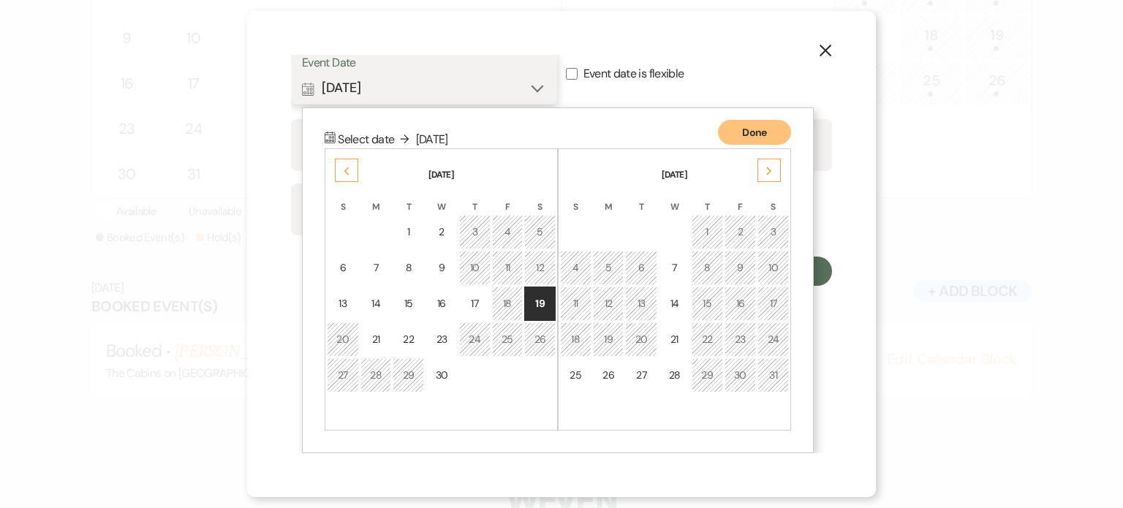
scroll to position [195, 0]
click at [633, 97] on label "Event date is flexible" at bounding box center [699, 74] width 266 height 46
click at [578, 80] on input "Event date is flexible" at bounding box center [572, 74] width 12 height 12
checkbox input "true"
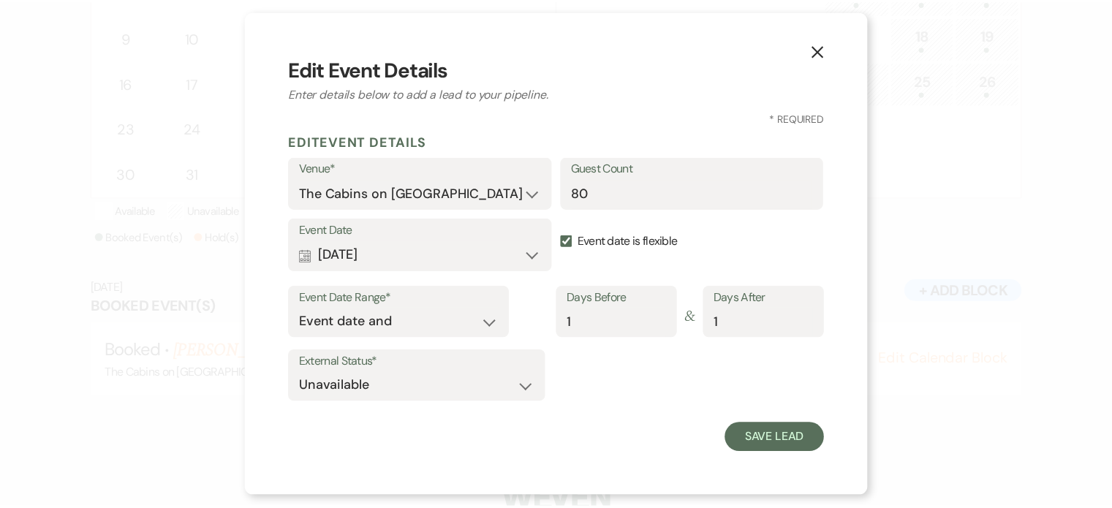
scroll to position [39, 0]
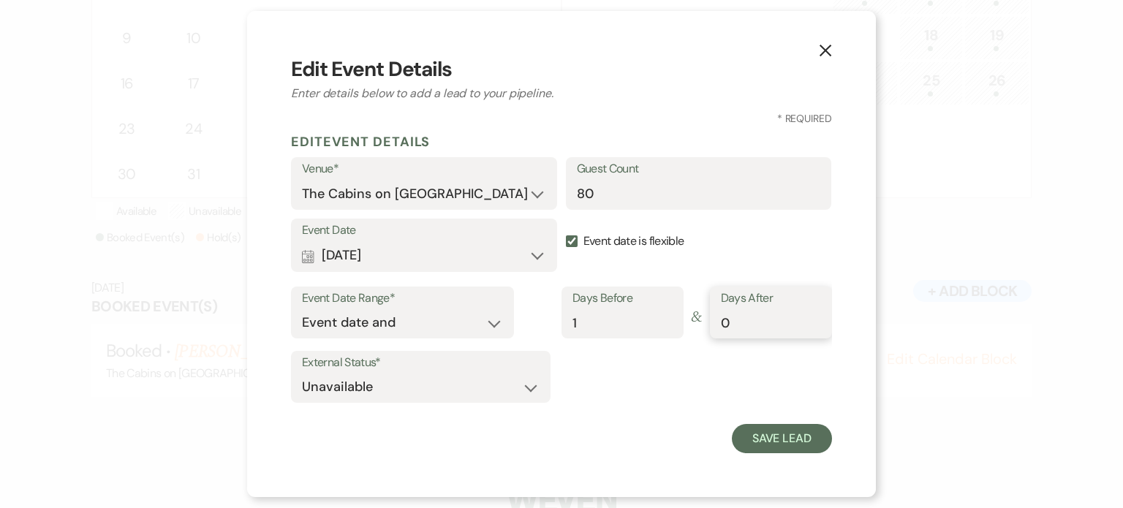
type input "0"
click at [808, 336] on input "0" at bounding box center [771, 323] width 100 height 29
click at [794, 441] on button "Save Lead" at bounding box center [782, 438] width 100 height 29
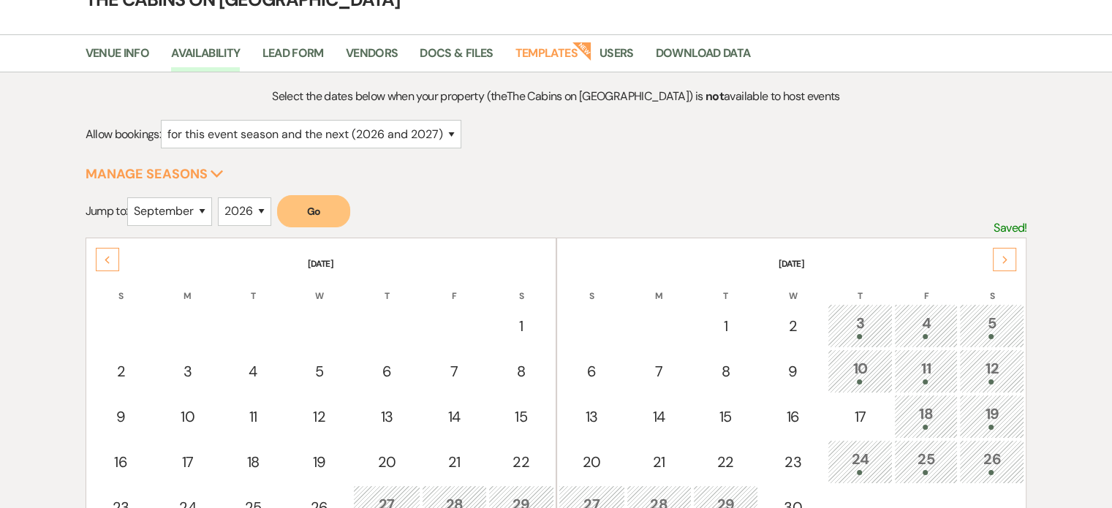
scroll to position [219, 0]
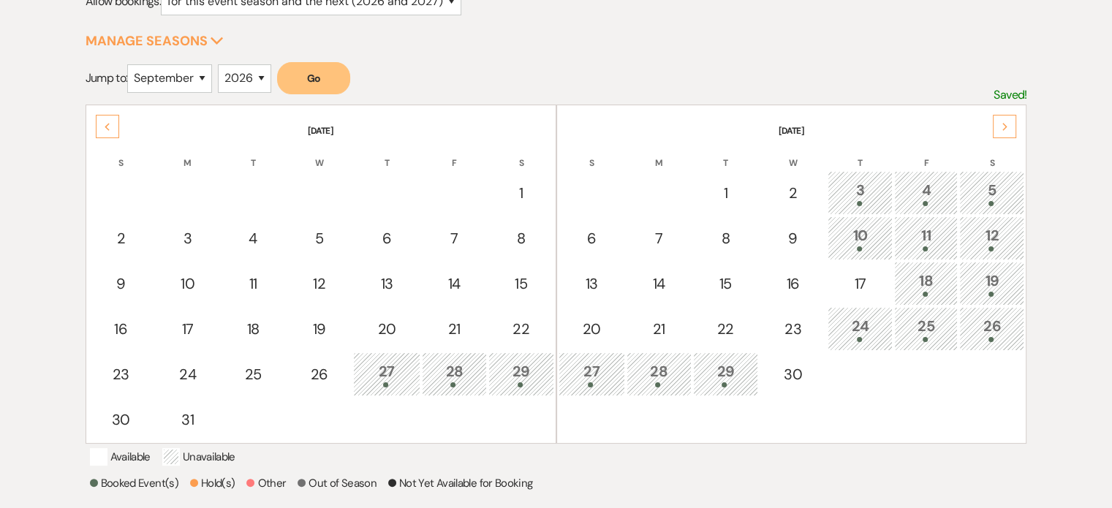
click at [990, 297] on div "19" at bounding box center [992, 283] width 49 height 27
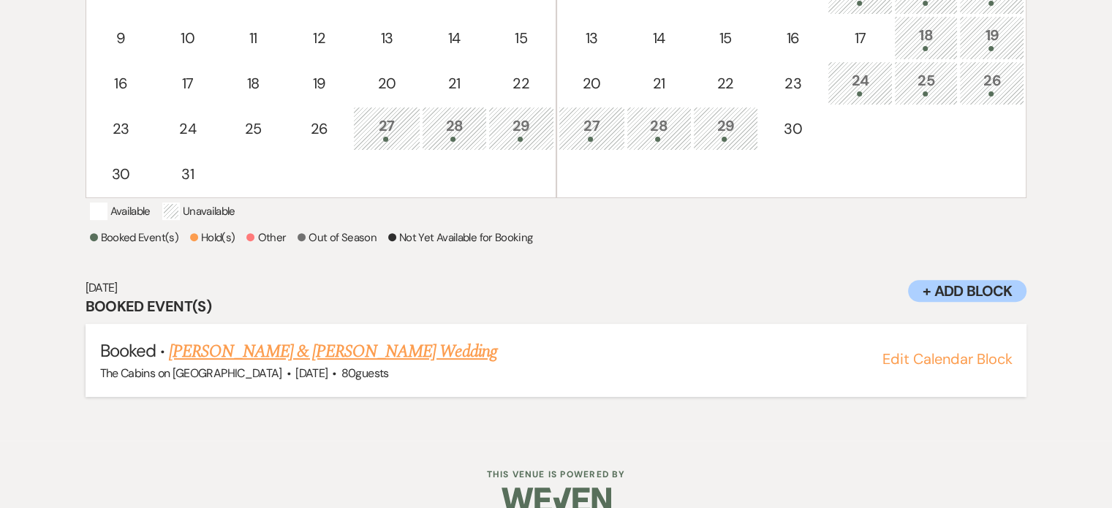
scroll to position [574, 0]
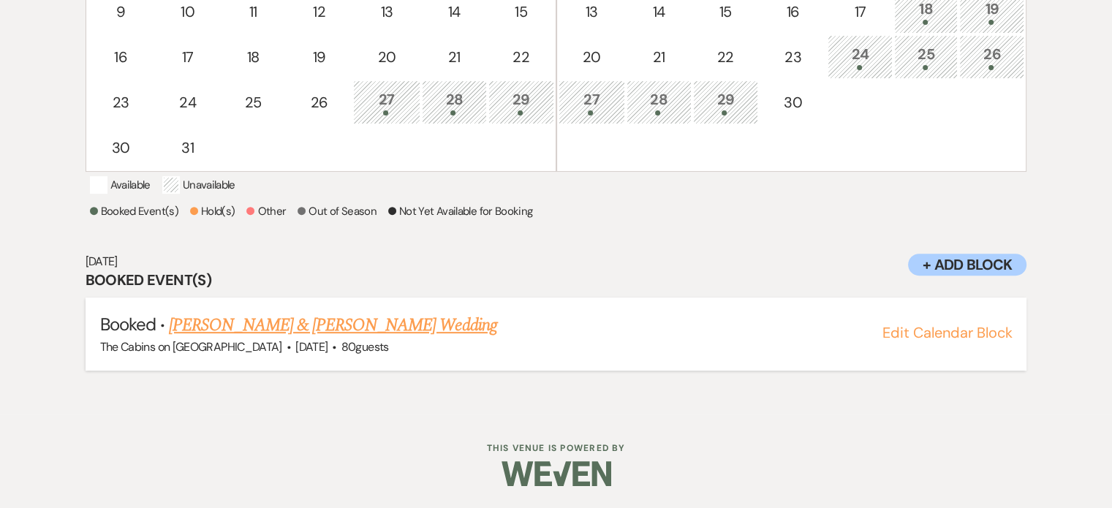
click at [269, 331] on link "[PERSON_NAME] & [PERSON_NAME] Wedding" at bounding box center [333, 325] width 328 height 26
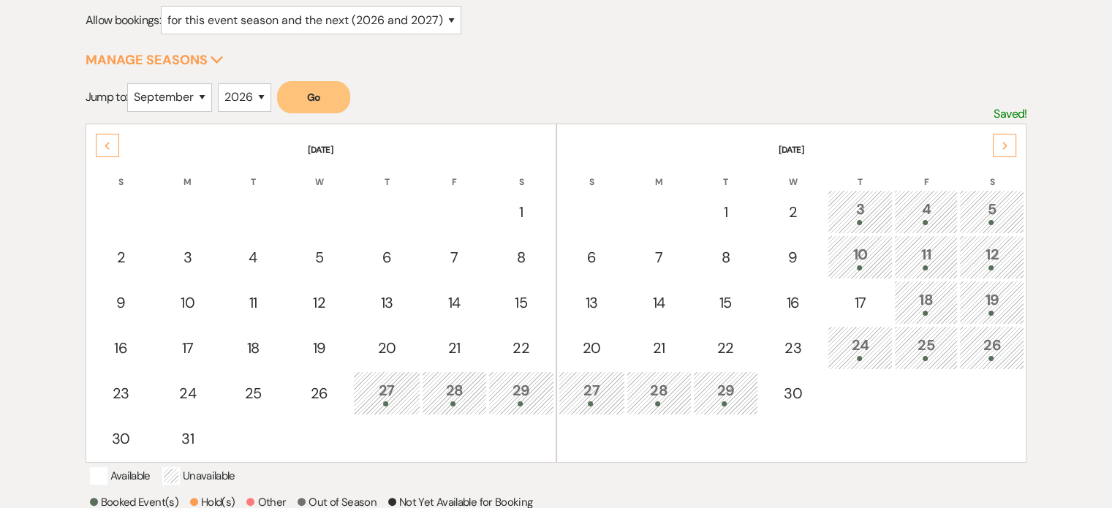
scroll to position [282, 0]
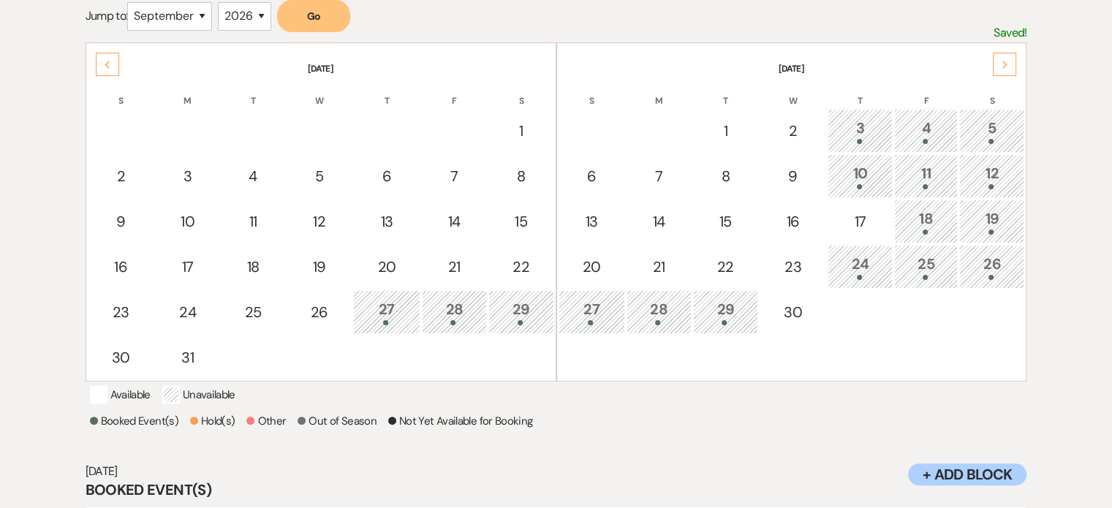
click at [652, 325] on div "28" at bounding box center [659, 311] width 49 height 27
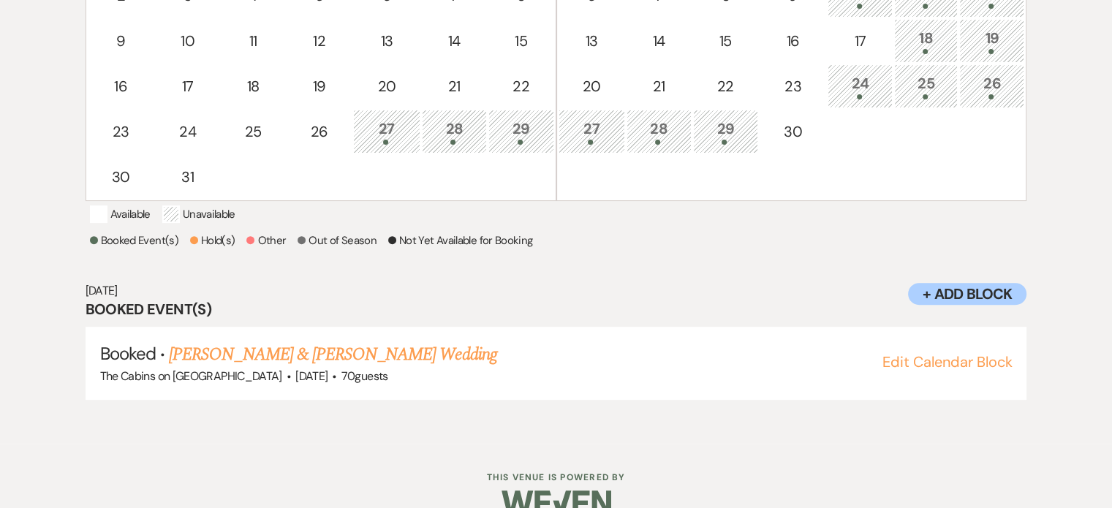
scroll to position [465, 0]
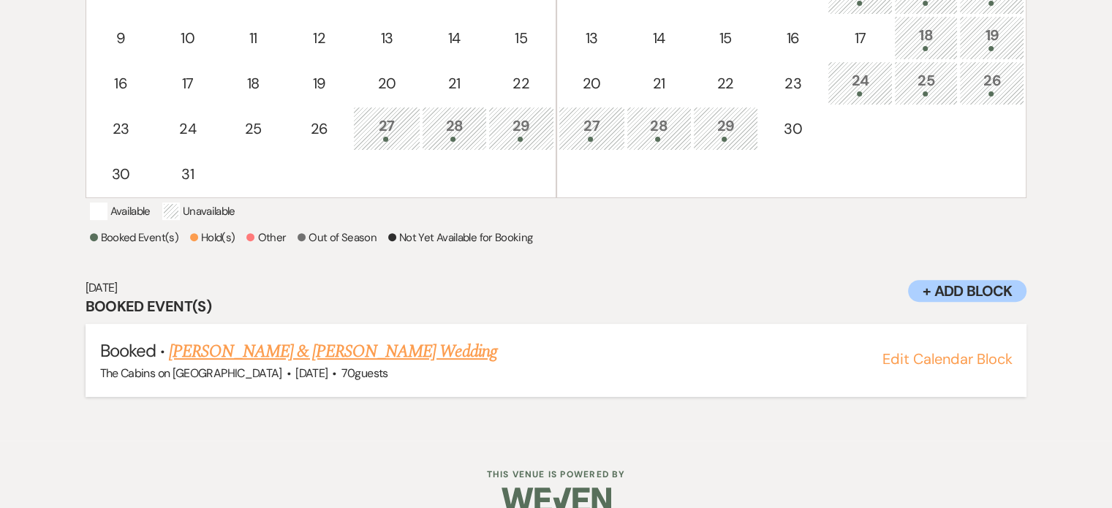
click at [272, 365] on link "[PERSON_NAME] & [PERSON_NAME] Wedding" at bounding box center [333, 352] width 328 height 26
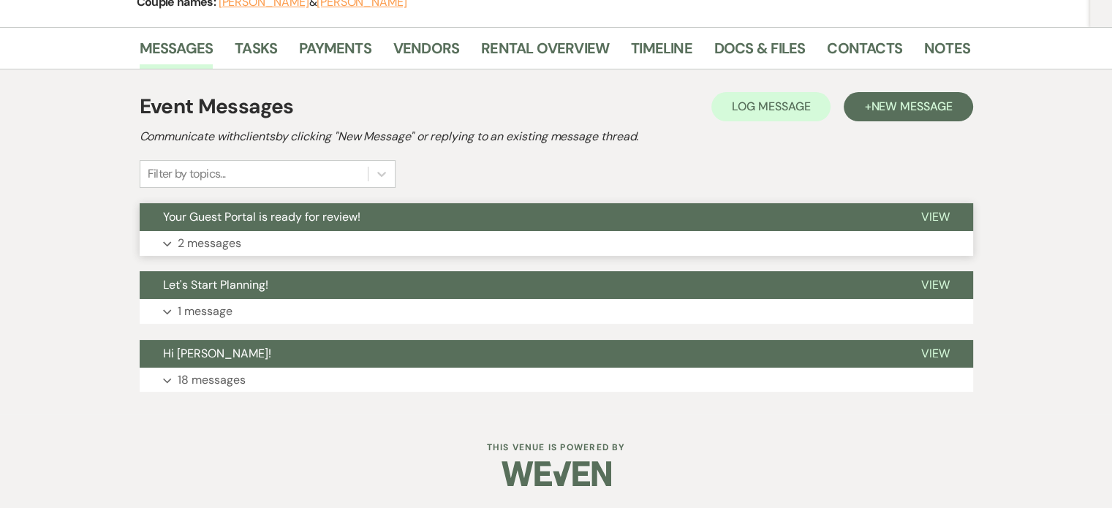
click at [241, 234] on p "2 messages" at bounding box center [210, 243] width 64 height 19
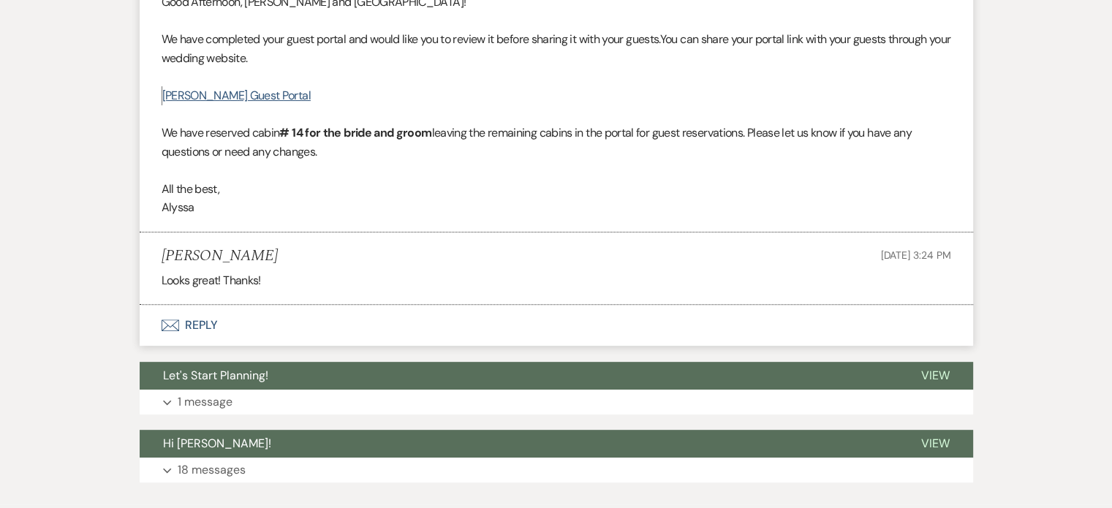
scroll to position [512, 0]
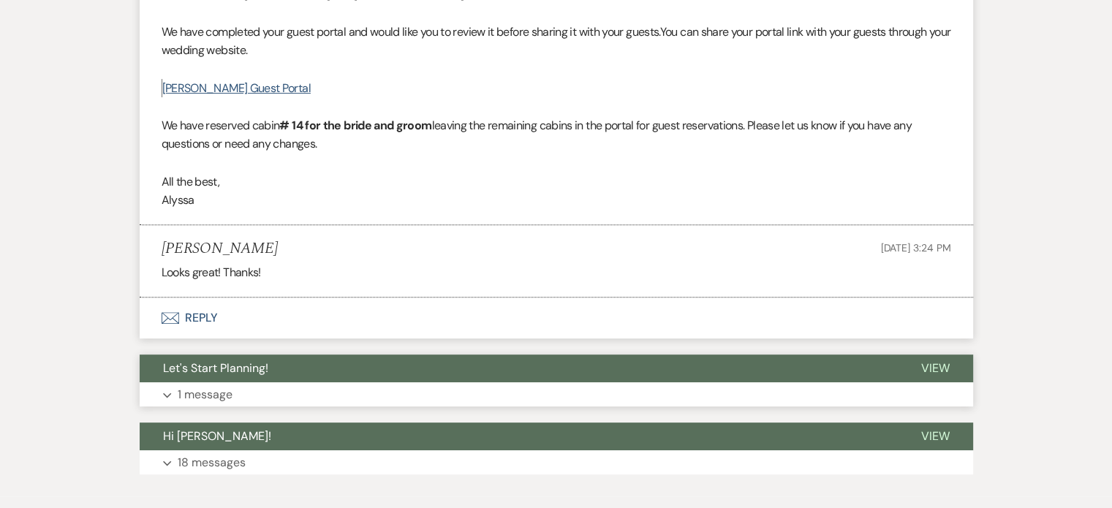
click at [284, 407] on button "Expand 1 message" at bounding box center [557, 395] width 834 height 25
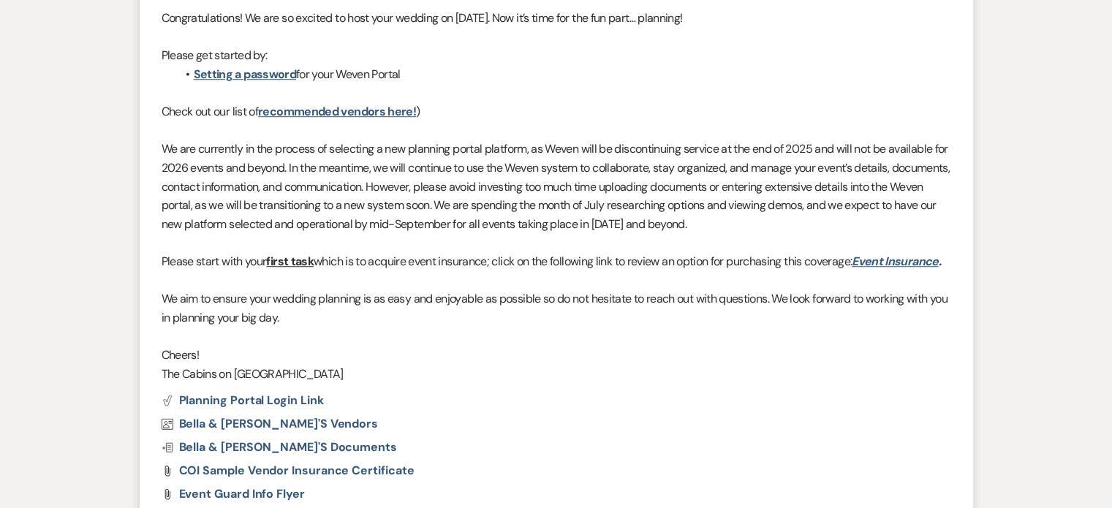
scroll to position [951, 0]
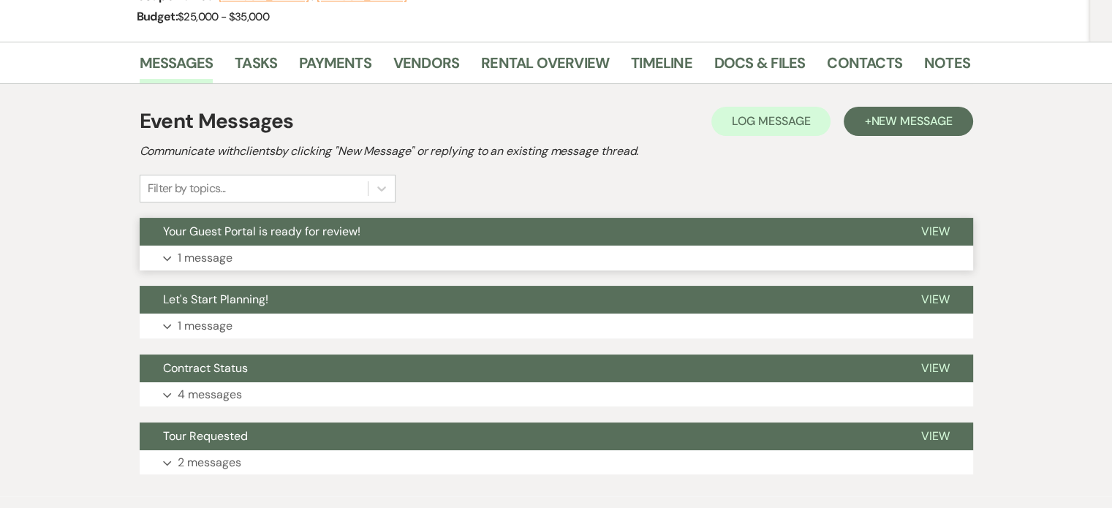
click at [233, 268] on p "1 message" at bounding box center [205, 258] width 55 height 19
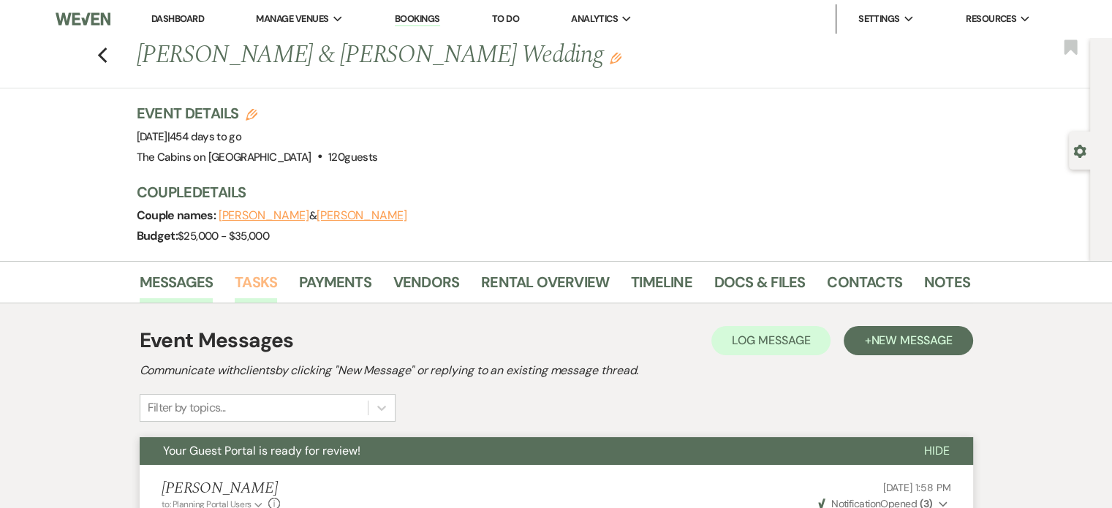
click at [277, 303] on link "Tasks" at bounding box center [256, 287] width 42 height 32
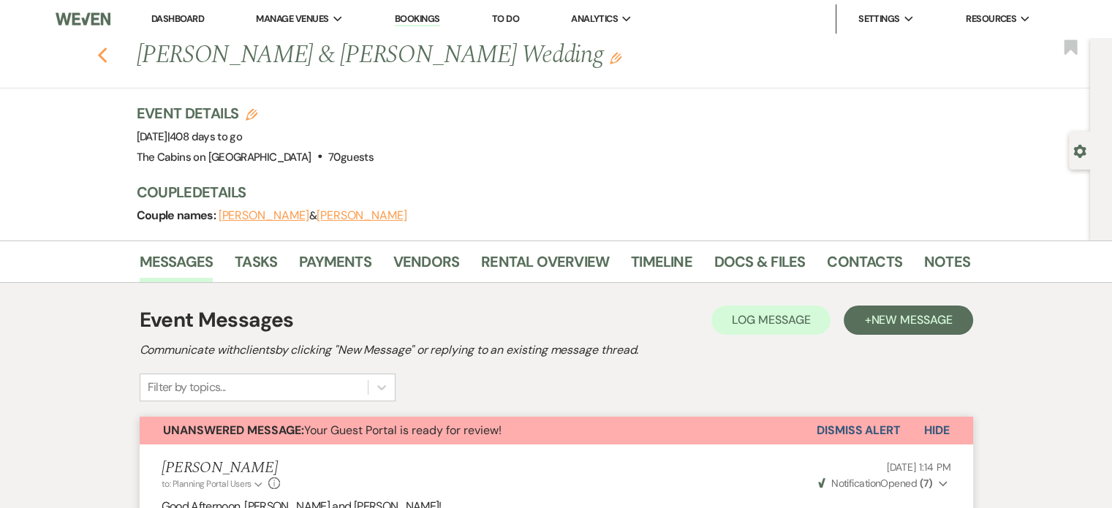
click at [108, 64] on icon "Previous" at bounding box center [102, 56] width 11 height 18
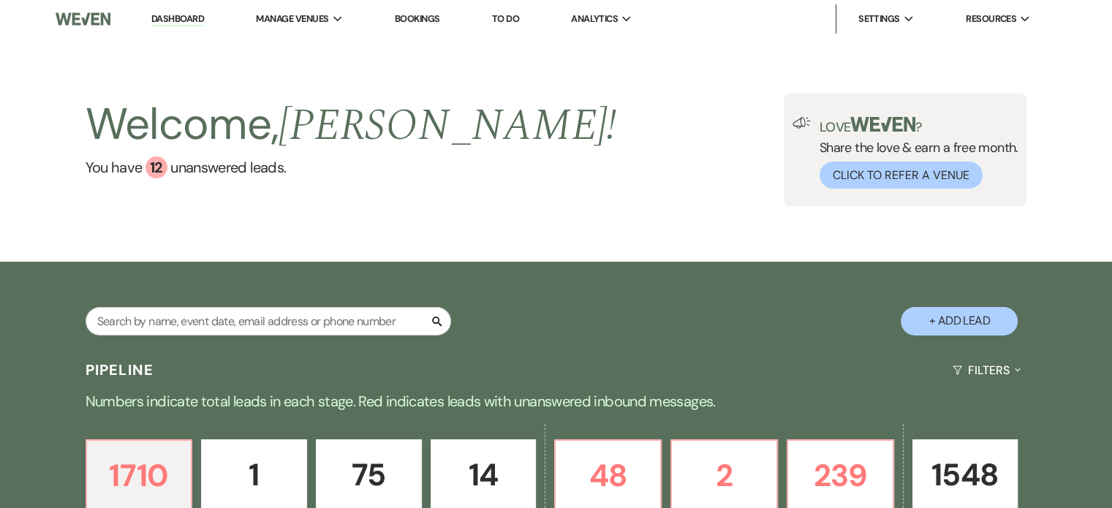
click at [0, 0] on li "The Cabins on [GEOGRAPHIC_DATA]" at bounding box center [0, 0] width 0 height 0
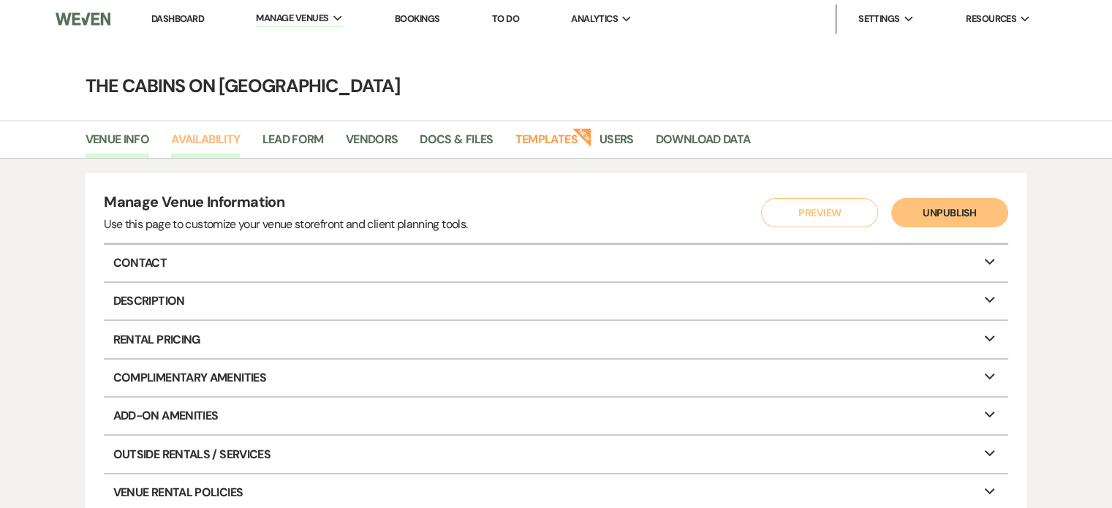
click at [188, 146] on link "Availability" at bounding box center [205, 144] width 69 height 28
select select "2"
select select "2026"
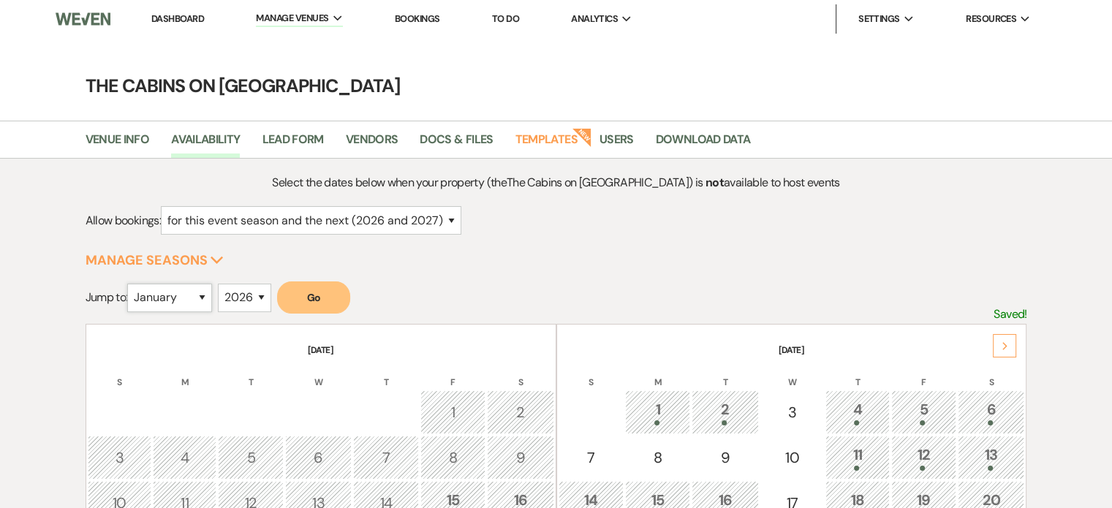
click at [205, 312] on select "January February March April May June July August September October November De…" at bounding box center [169, 298] width 85 height 29
select select "9"
click at [143, 310] on select "January February March April May June July August September October November De…" at bounding box center [169, 298] width 85 height 29
click at [350, 314] on button "Go" at bounding box center [313, 298] width 73 height 32
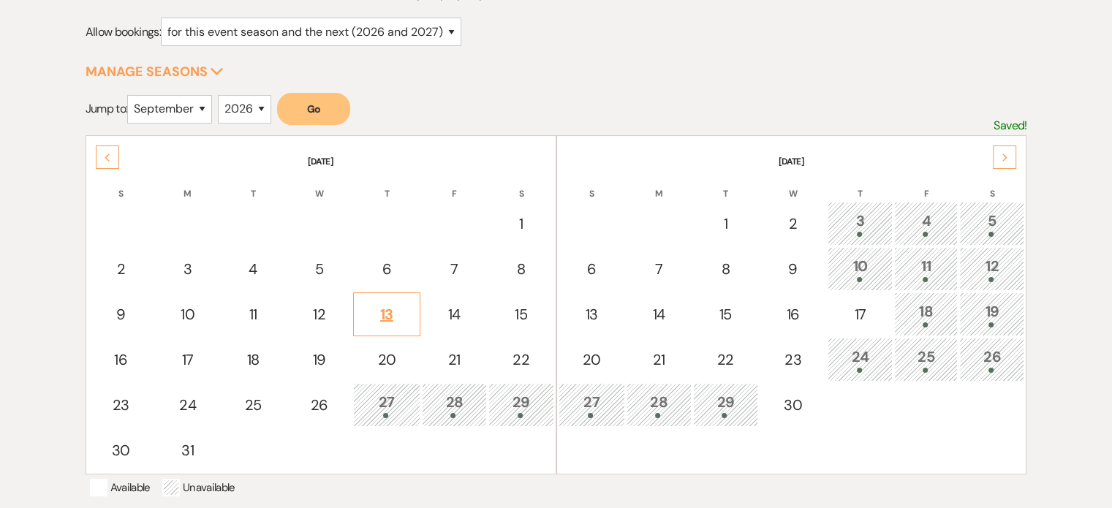
scroll to position [219, 0]
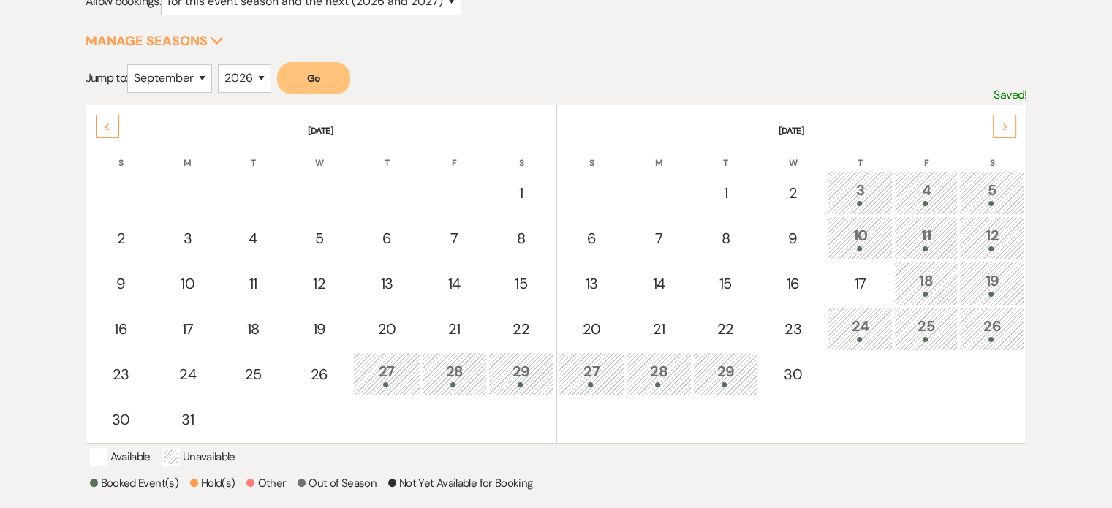
click at [655, 388] on span at bounding box center [657, 385] width 5 height 5
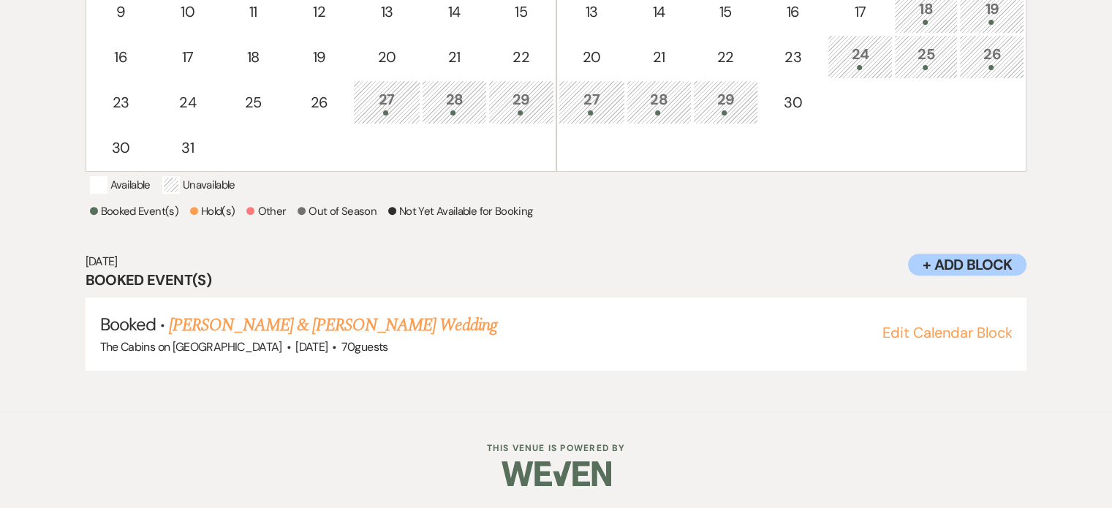
scroll to position [501, 0]
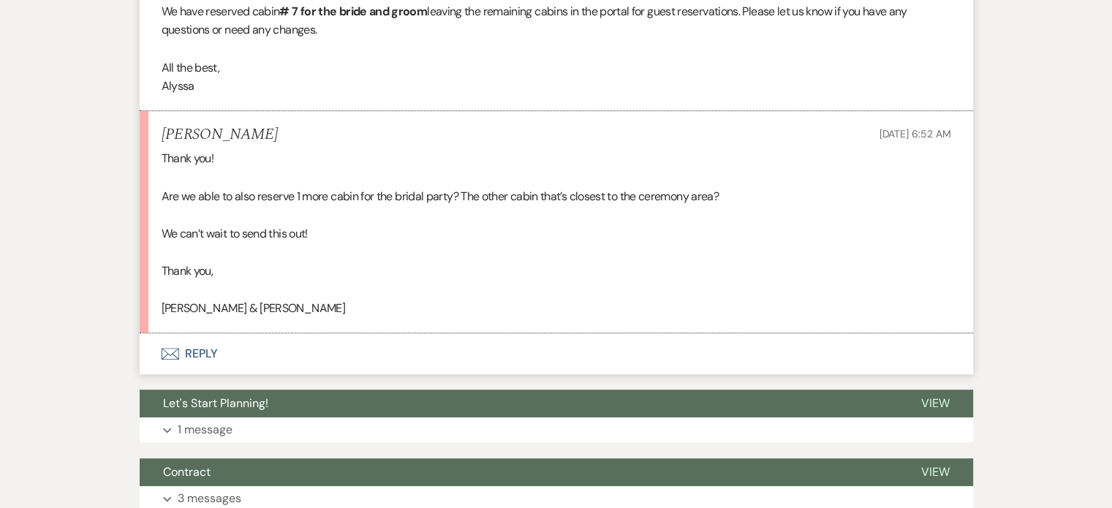
scroll to position [658, 0]
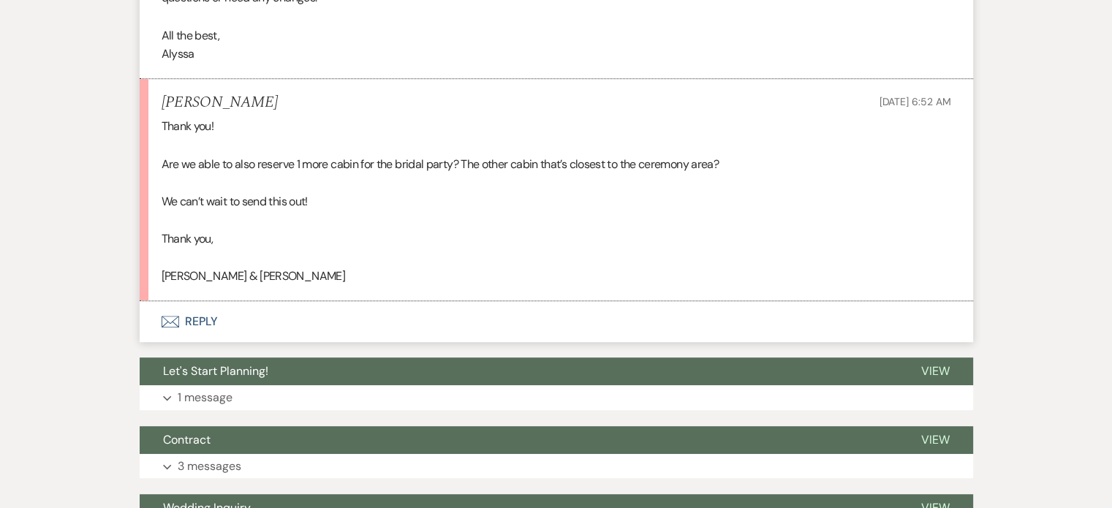
click at [260, 342] on button "Envelope Reply" at bounding box center [557, 321] width 834 height 41
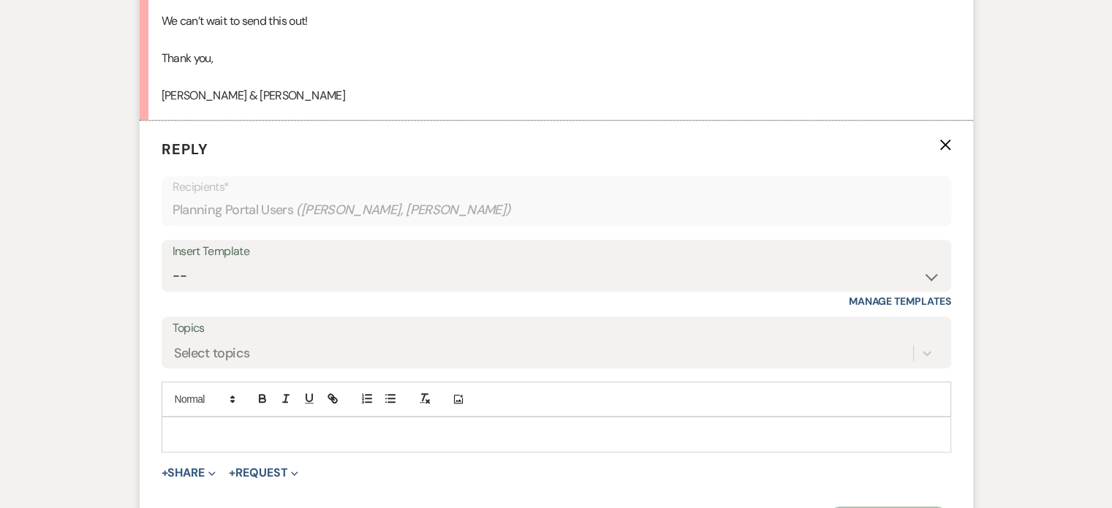
scroll to position [965, 0]
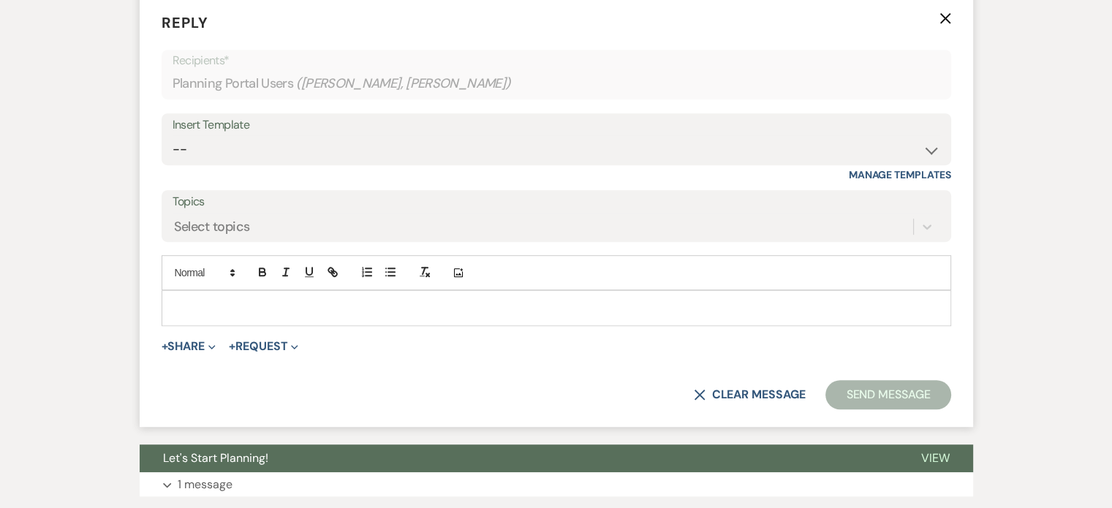
click at [251, 325] on div at bounding box center [556, 308] width 788 height 34
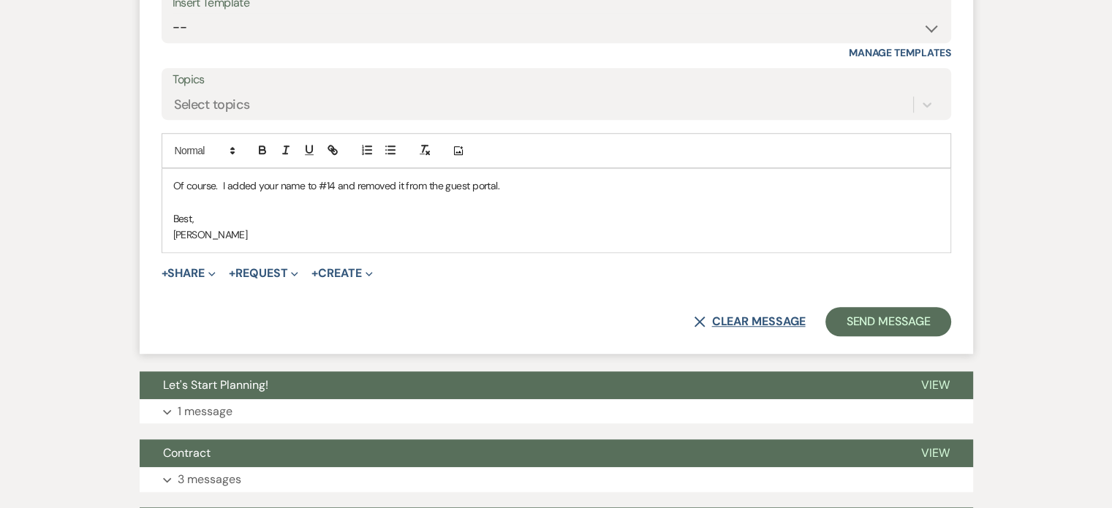
scroll to position [1112, 0]
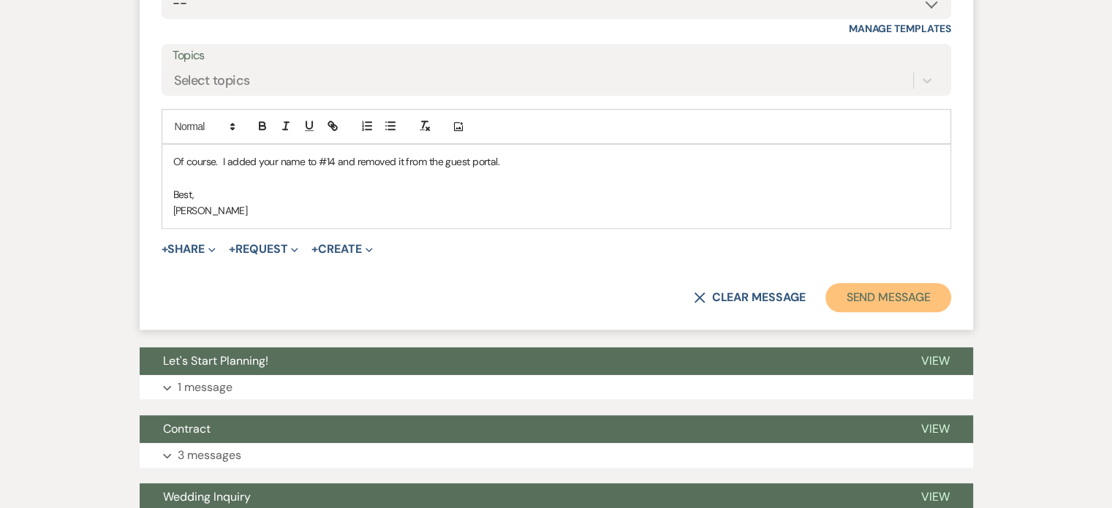
click at [826, 312] on button "Send Message" at bounding box center [888, 297] width 125 height 29
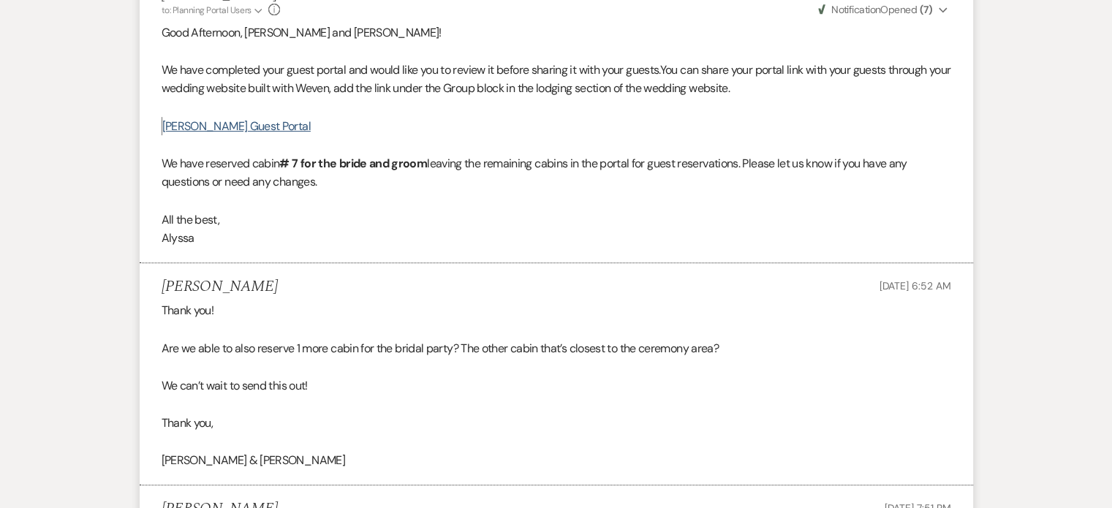
scroll to position [181, 0]
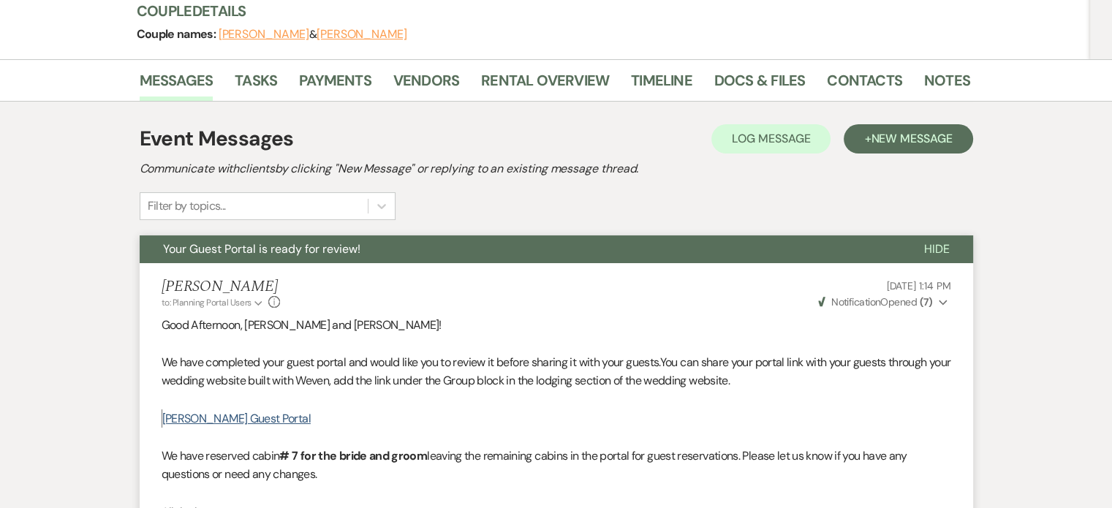
click at [924, 257] on span "Hide" at bounding box center [937, 248] width 26 height 15
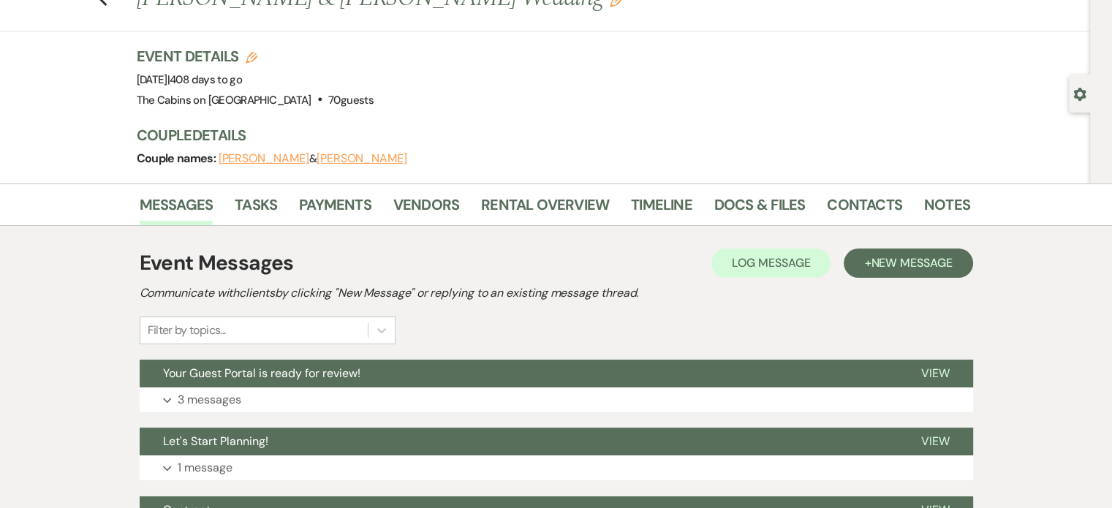
scroll to position [0, 0]
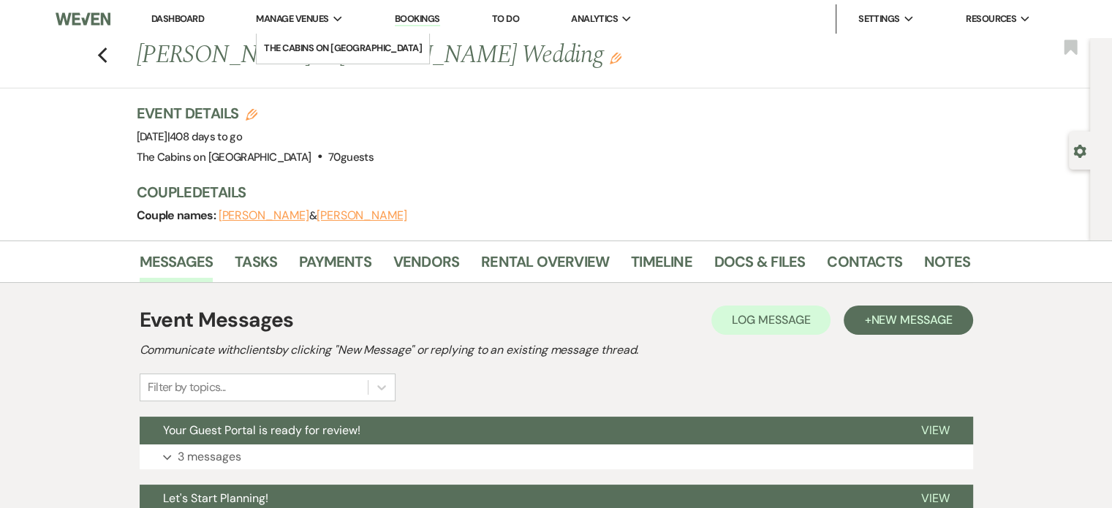
click at [325, 18] on span "Manage Venues" at bounding box center [292, 19] width 72 height 15
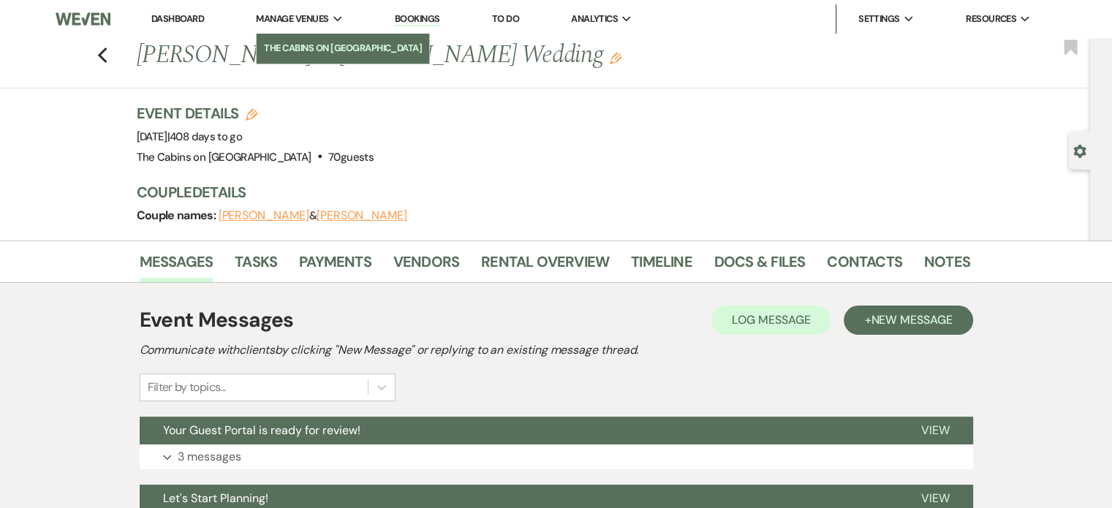
click at [321, 46] on li "The Cabins on [GEOGRAPHIC_DATA]" at bounding box center [343, 48] width 158 height 15
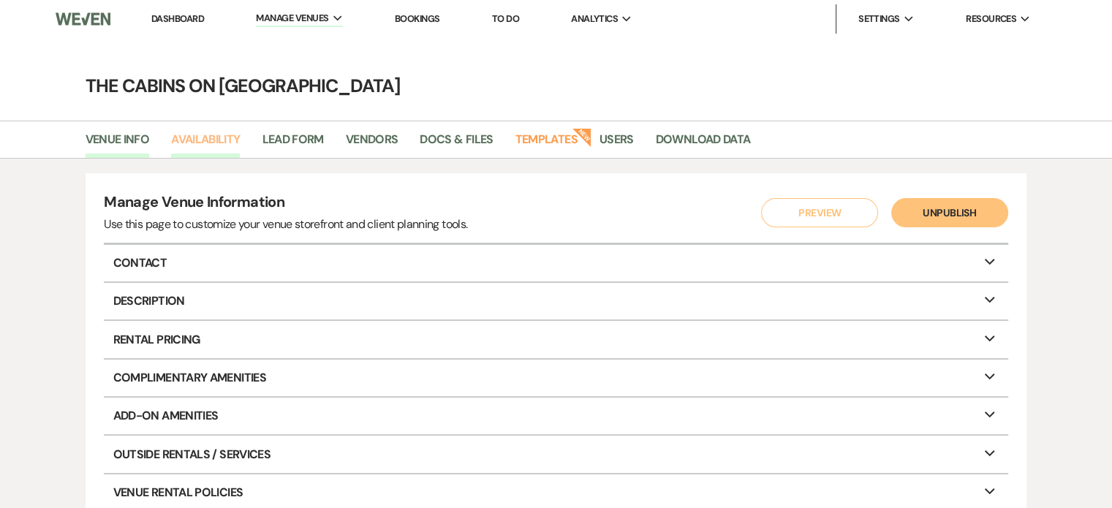
click at [191, 143] on link "Availability" at bounding box center [205, 144] width 69 height 28
select select "2"
select select "2026"
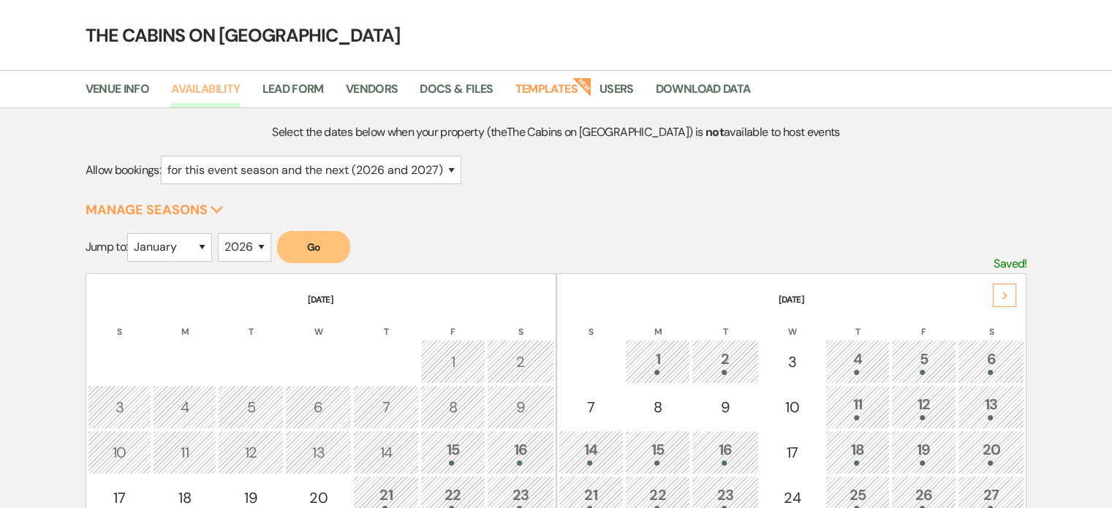
scroll to position [73, 0]
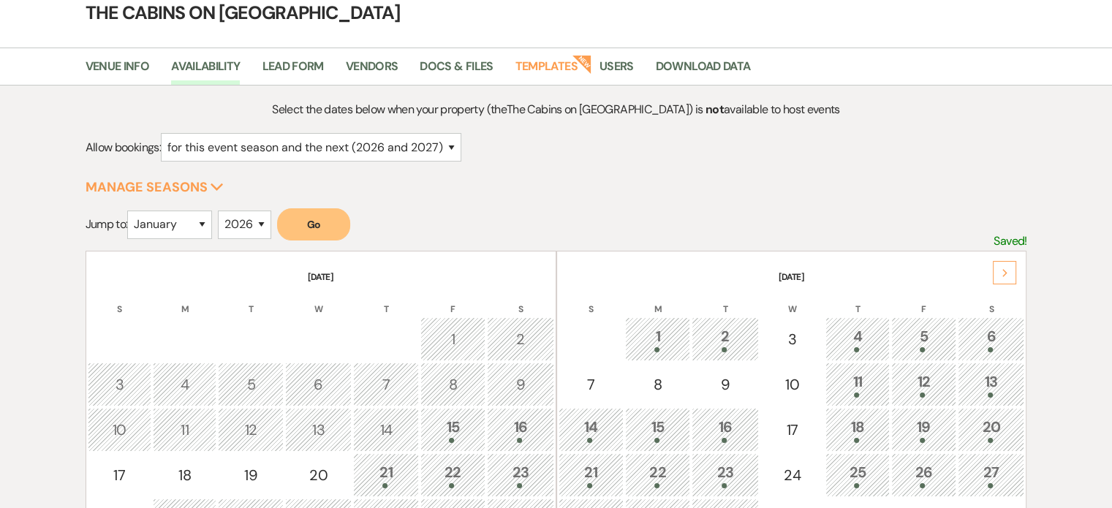
click at [1002, 278] on icon "Next" at bounding box center [1005, 273] width 7 height 9
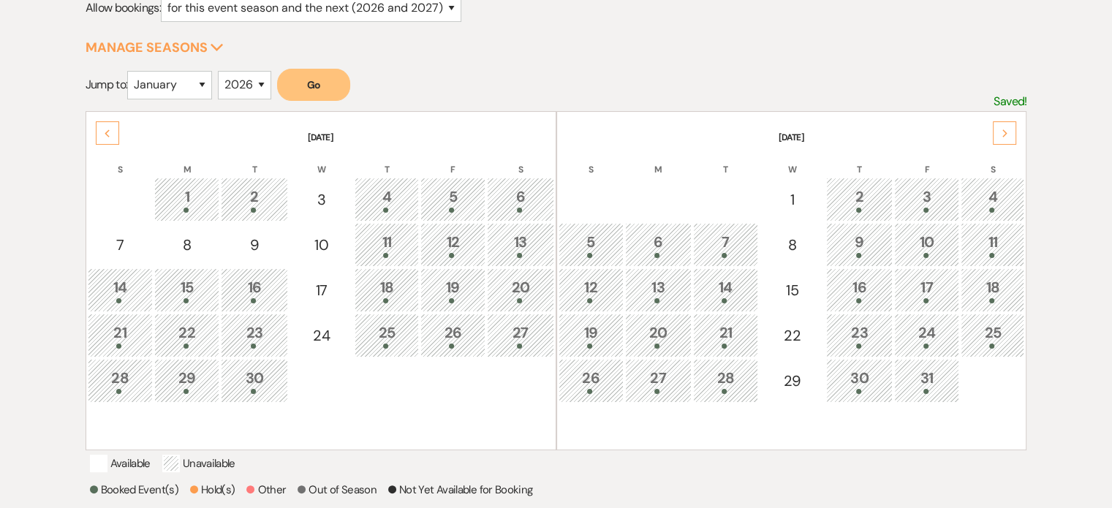
scroll to position [293, 0]
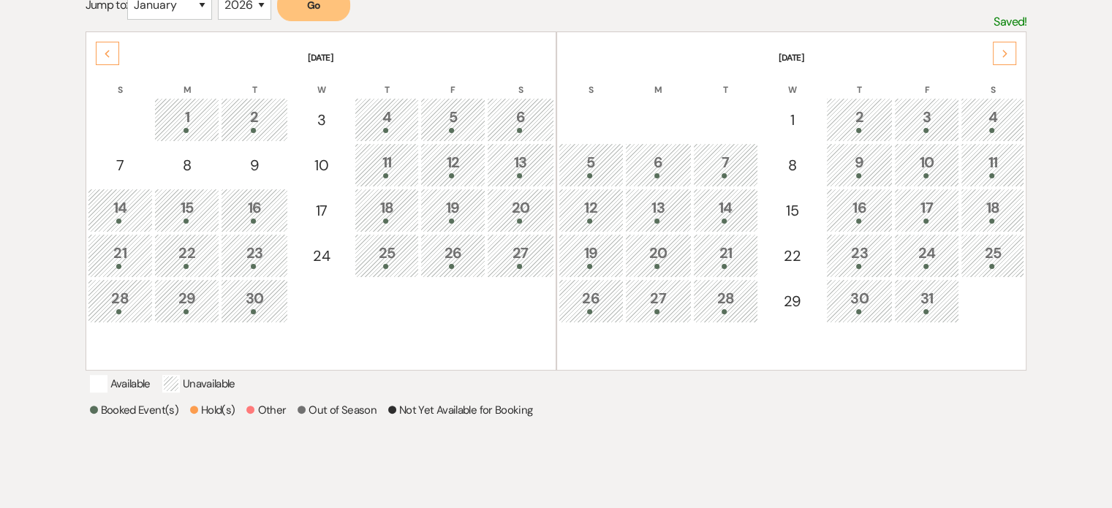
click at [657, 269] on span at bounding box center [657, 266] width 5 height 5
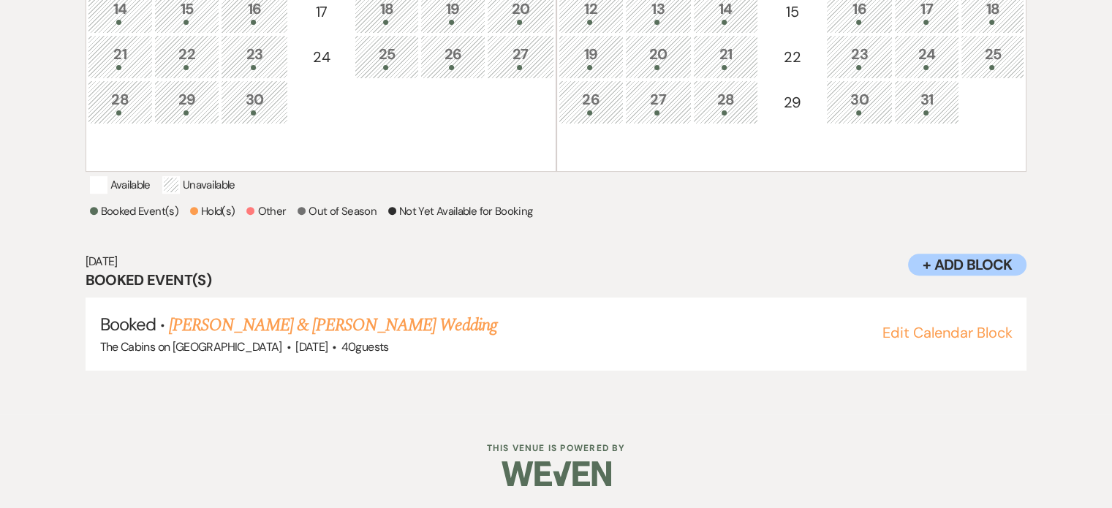
scroll to position [208, 0]
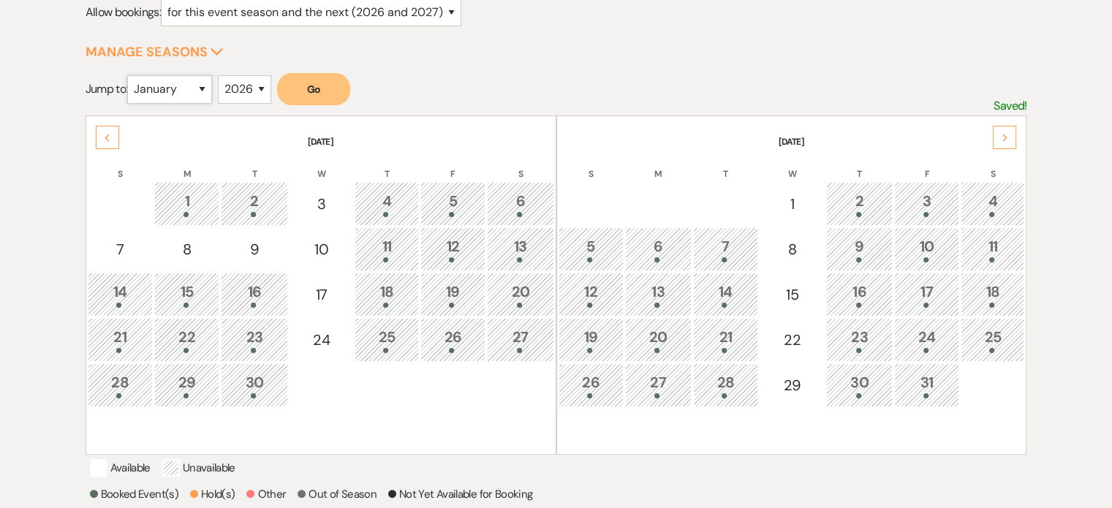
click at [212, 104] on select "January February March April May June July August September October November De…" at bounding box center [169, 89] width 85 height 29
select select "10"
click at [143, 101] on select "January February March April May June July August September October November De…" at bounding box center [169, 89] width 85 height 29
click at [350, 105] on button "Go" at bounding box center [313, 89] width 73 height 32
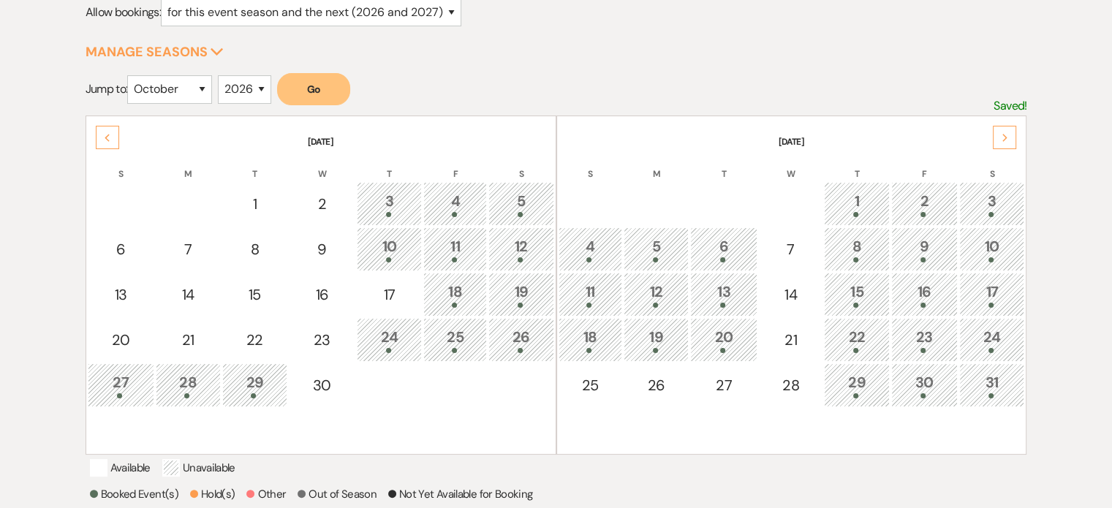
click at [716, 353] on div "20" at bounding box center [723, 339] width 50 height 27
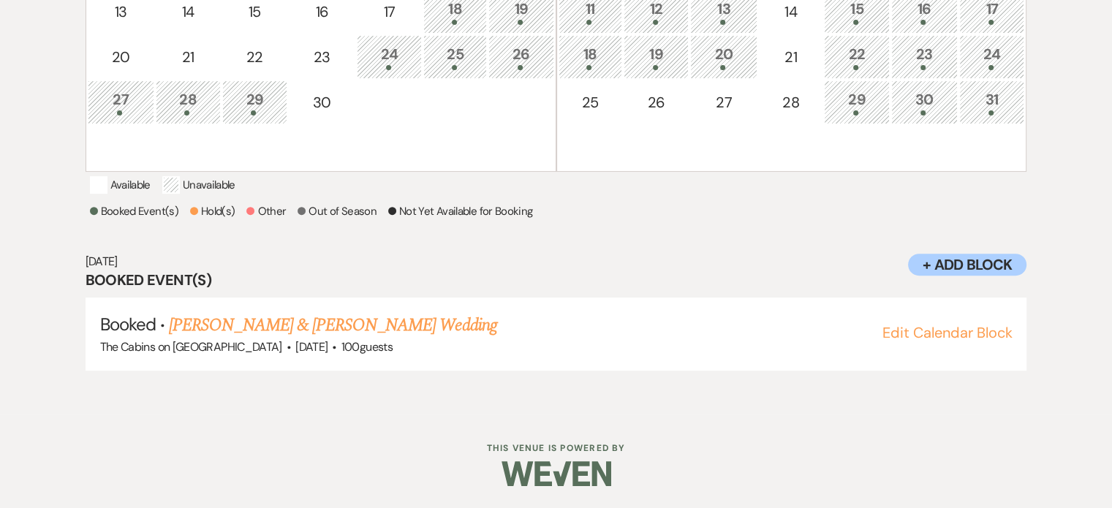
scroll to position [574, 0]
click at [323, 339] on link "Katie Dreifus & Heath Harris's Wedding" at bounding box center [333, 325] width 328 height 26
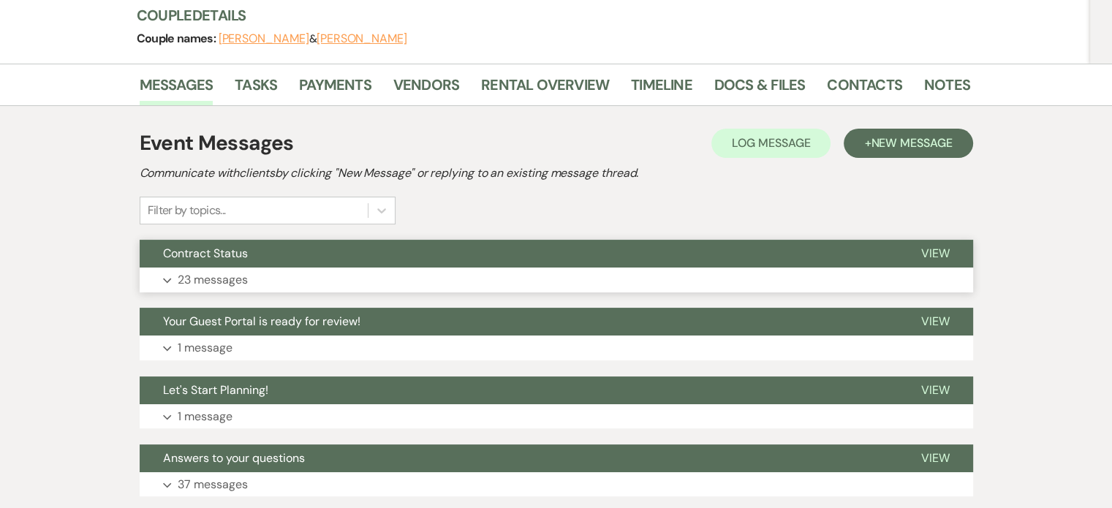
scroll to position [293, 0]
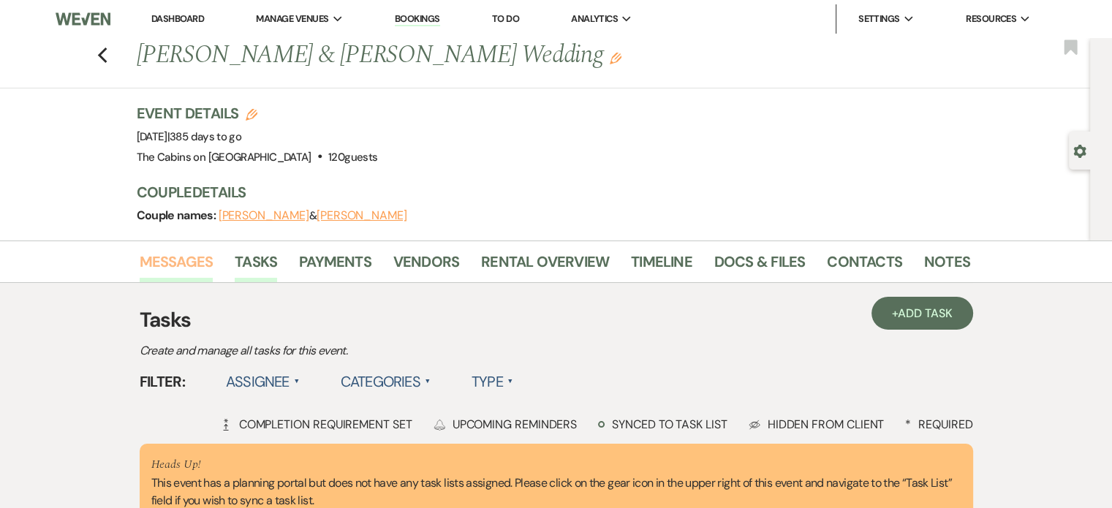
click at [214, 282] on link "Messages" at bounding box center [177, 266] width 74 height 32
